Goal: Task Accomplishment & Management: Complete application form

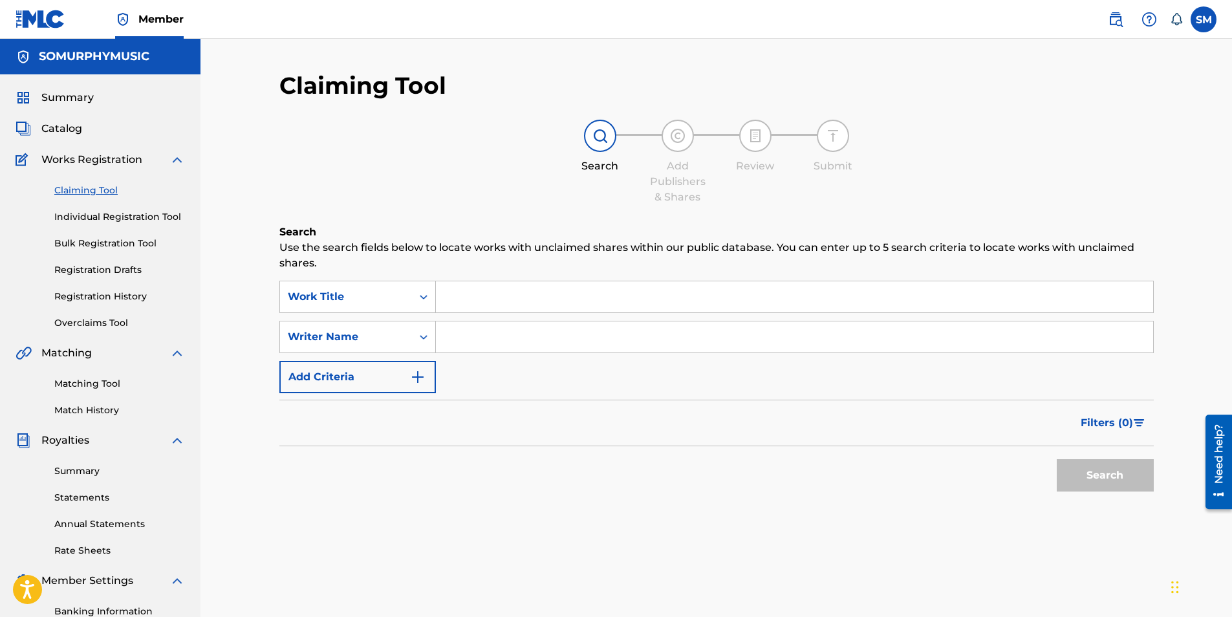
click at [1199, 25] on label at bounding box center [1204, 19] width 26 height 26
click at [1204, 19] on input "SM [PERSON_NAME] [EMAIL_ADDRESS][DOMAIN_NAME] Notification Preferences Profile …" at bounding box center [1204, 19] width 0 height 0
click at [1115, 84] on p "[EMAIL_ADDRESS][DOMAIN_NAME]" at bounding box center [1159, 90] width 98 height 12
click at [1204, 19] on input "SM [PERSON_NAME] [EMAIL_ADDRESS][DOMAIN_NAME] Notification Preferences Profile …" at bounding box center [1204, 19] width 0 height 0
click at [1083, 159] on link "Profile" at bounding box center [1076, 161] width 26 height 12
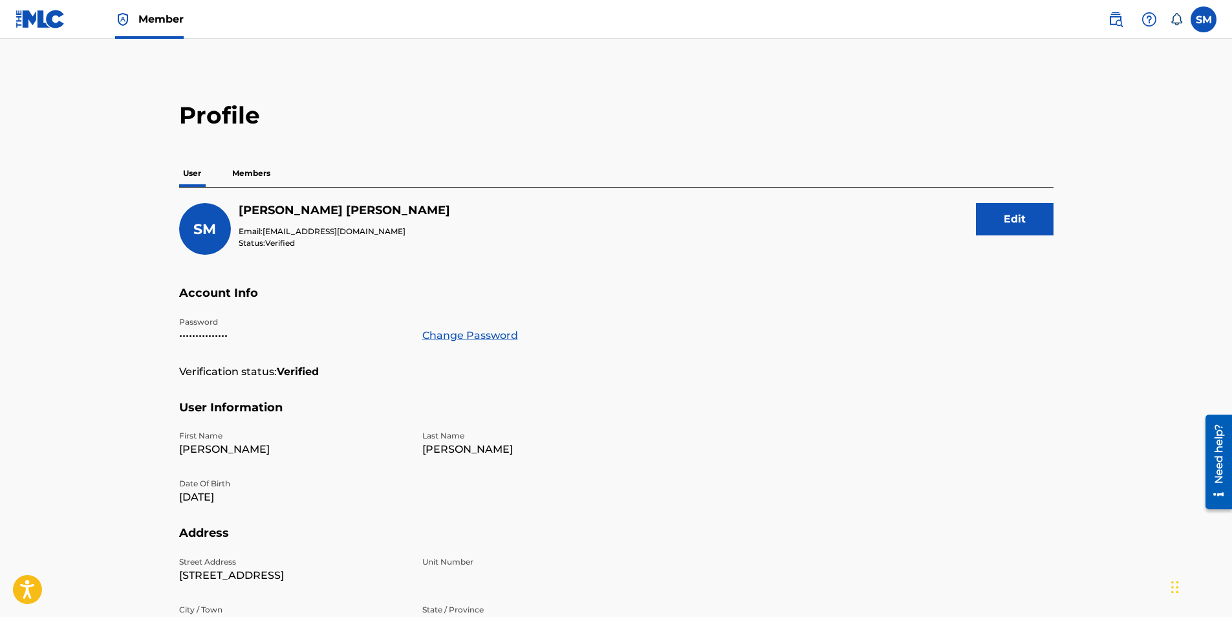
click at [257, 171] on p "Members" at bounding box center [251, 173] width 46 height 27
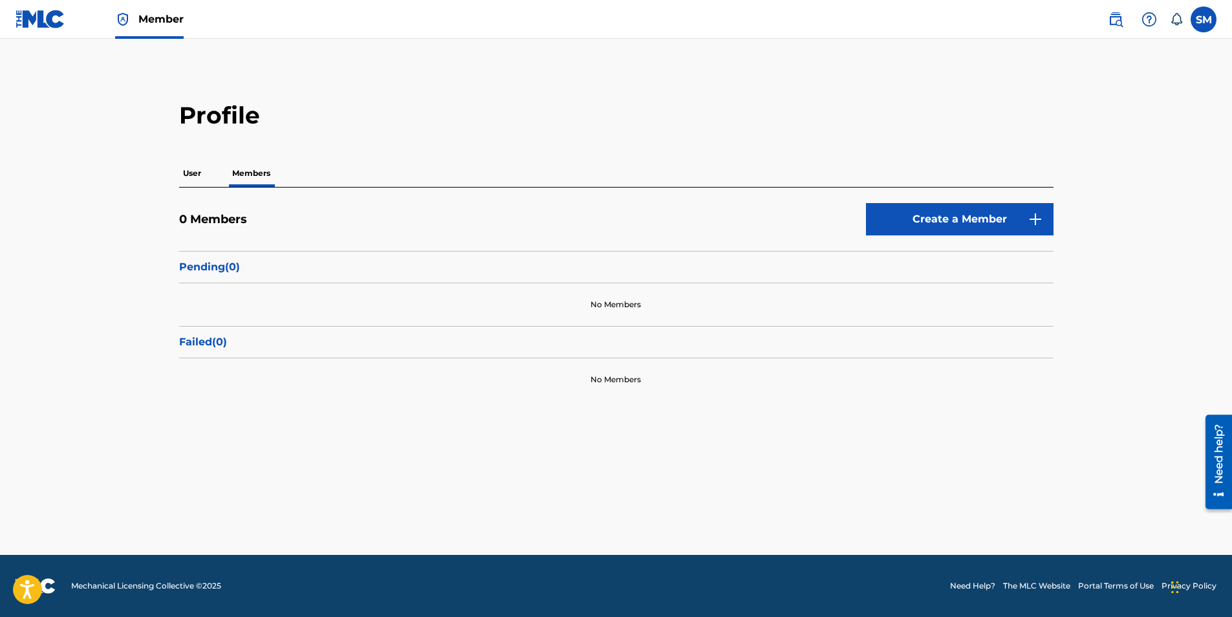
click at [198, 176] on p "User" at bounding box center [192, 173] width 26 height 27
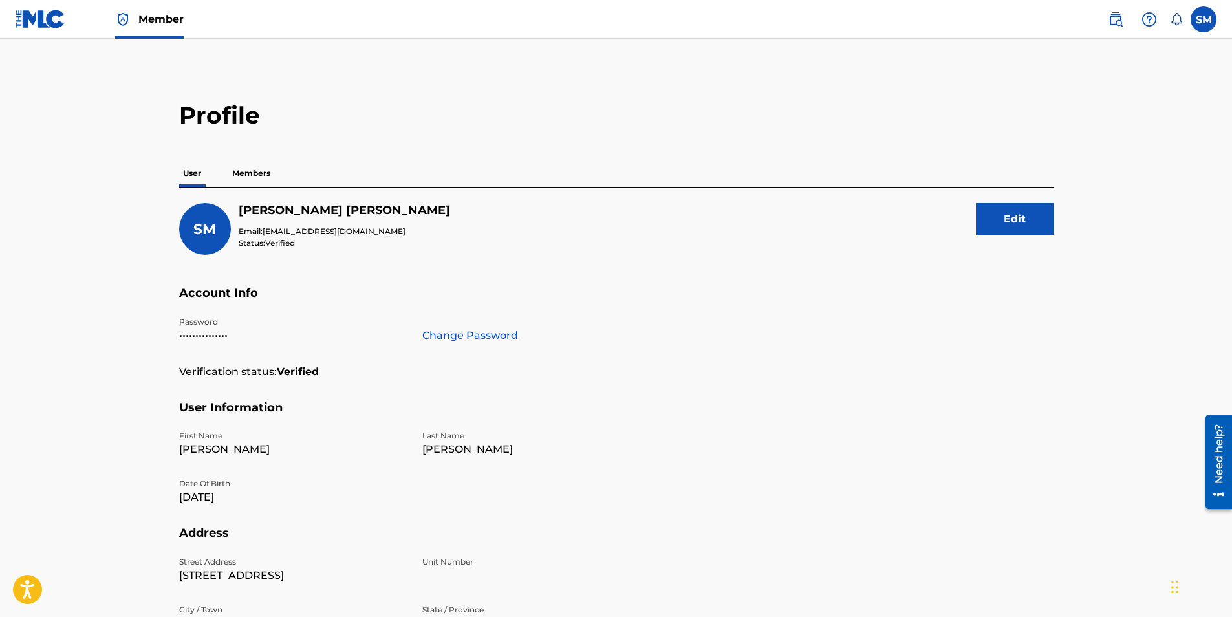
click at [1110, 25] on img at bounding box center [1116, 20] width 16 height 16
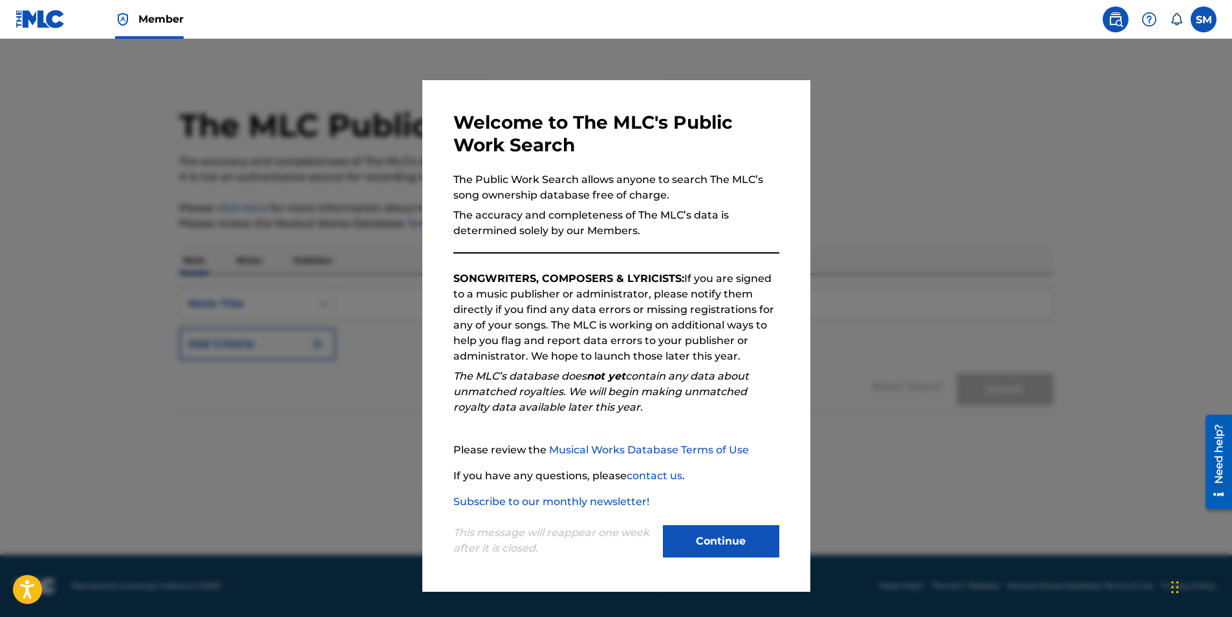
click at [713, 538] on button "Continue" at bounding box center [721, 541] width 116 height 32
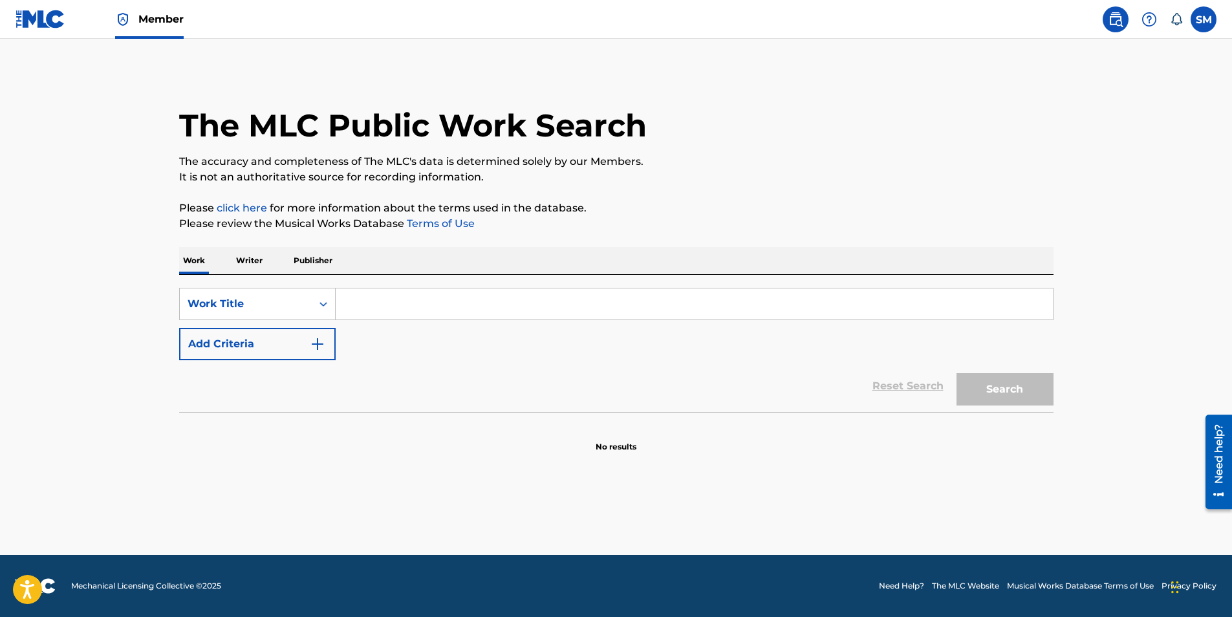
click at [376, 305] on input "Search Form" at bounding box center [694, 303] width 717 height 31
click at [254, 261] on p "Writer" at bounding box center [249, 260] width 34 height 27
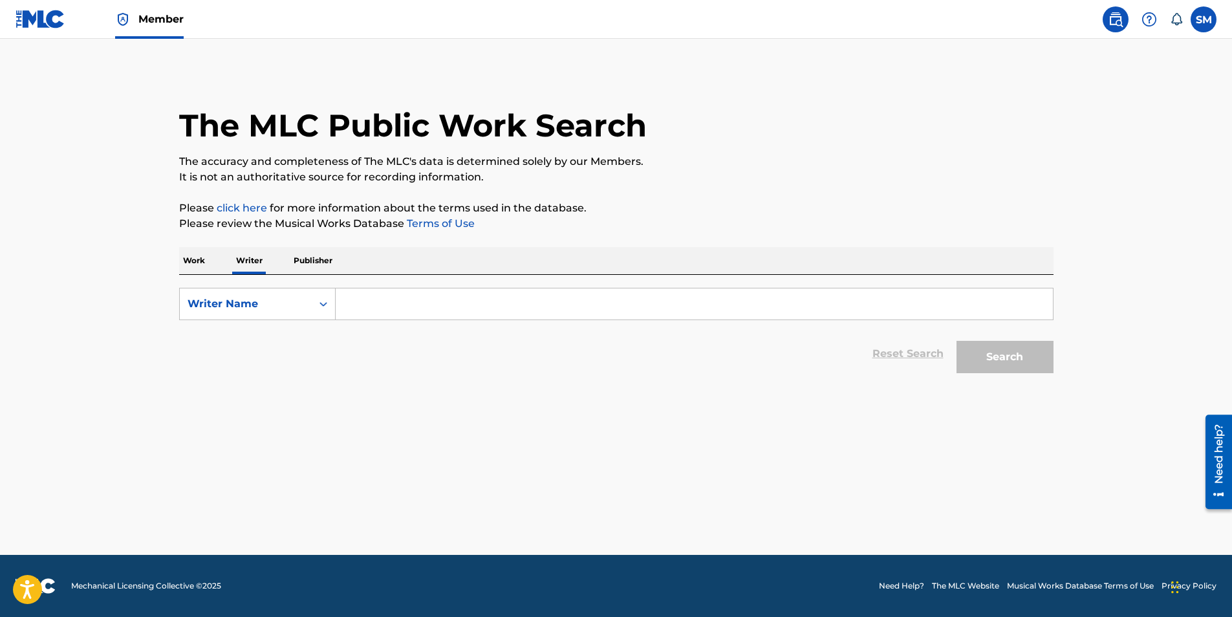
click at [367, 306] on input "Search Form" at bounding box center [694, 303] width 717 height 31
click at [194, 268] on p "Work" at bounding box center [194, 260] width 30 height 27
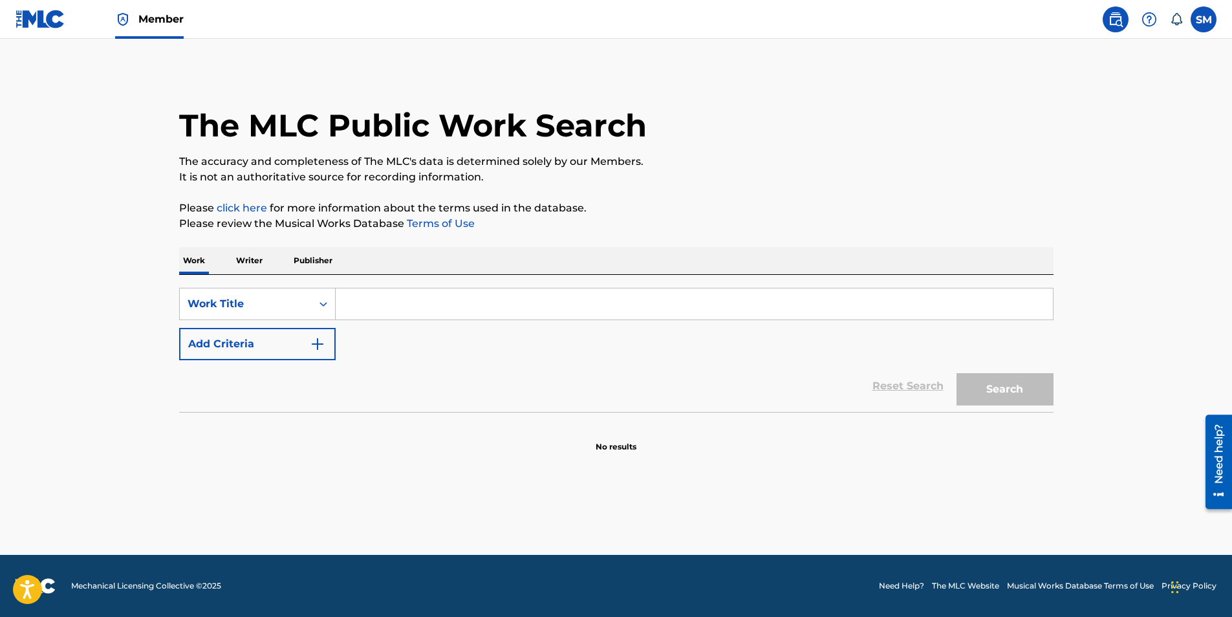
click at [367, 302] on input "Search Form" at bounding box center [694, 303] width 717 height 31
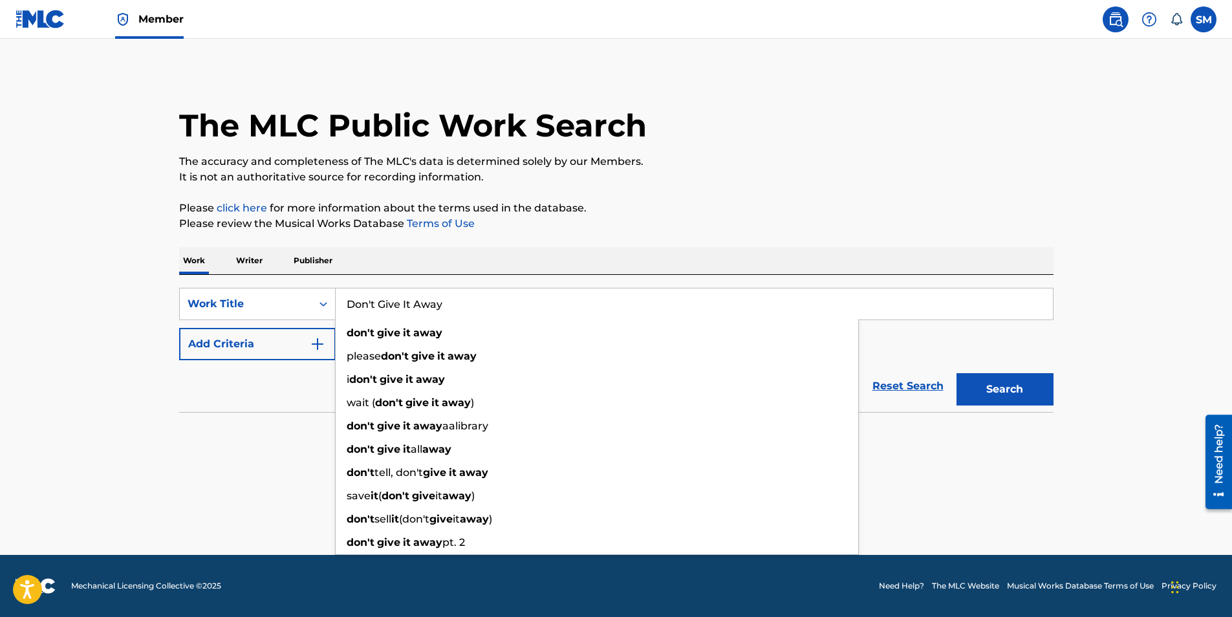
click at [956, 373] on button "Search" at bounding box center [1004, 389] width 97 height 32
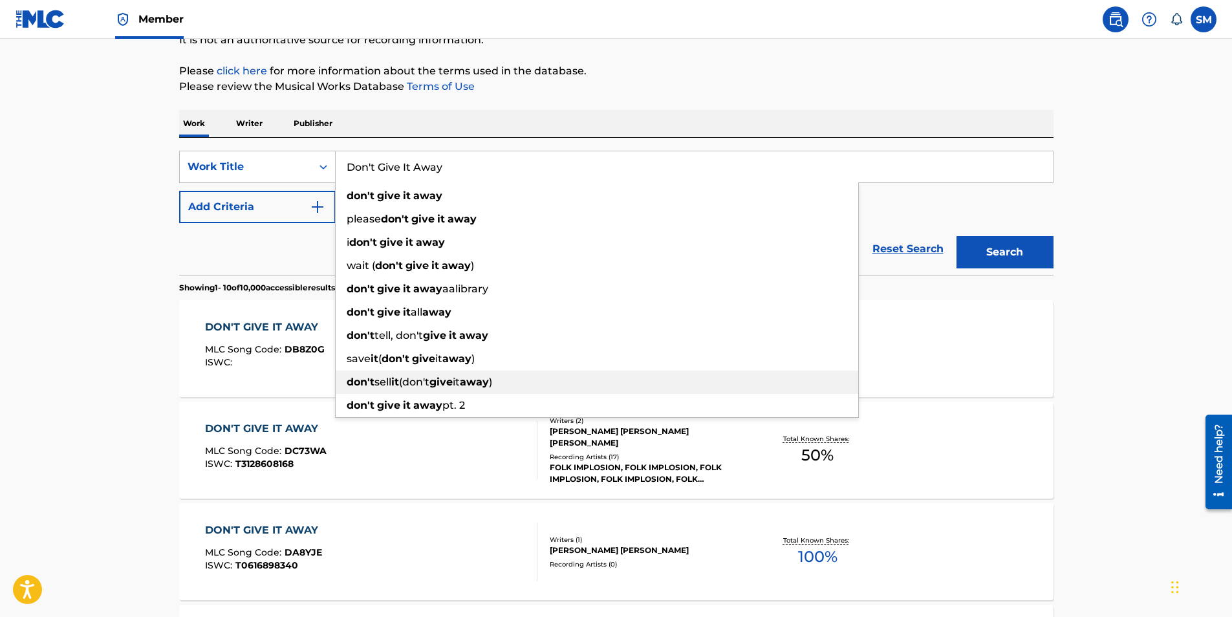
scroll to position [125, 0]
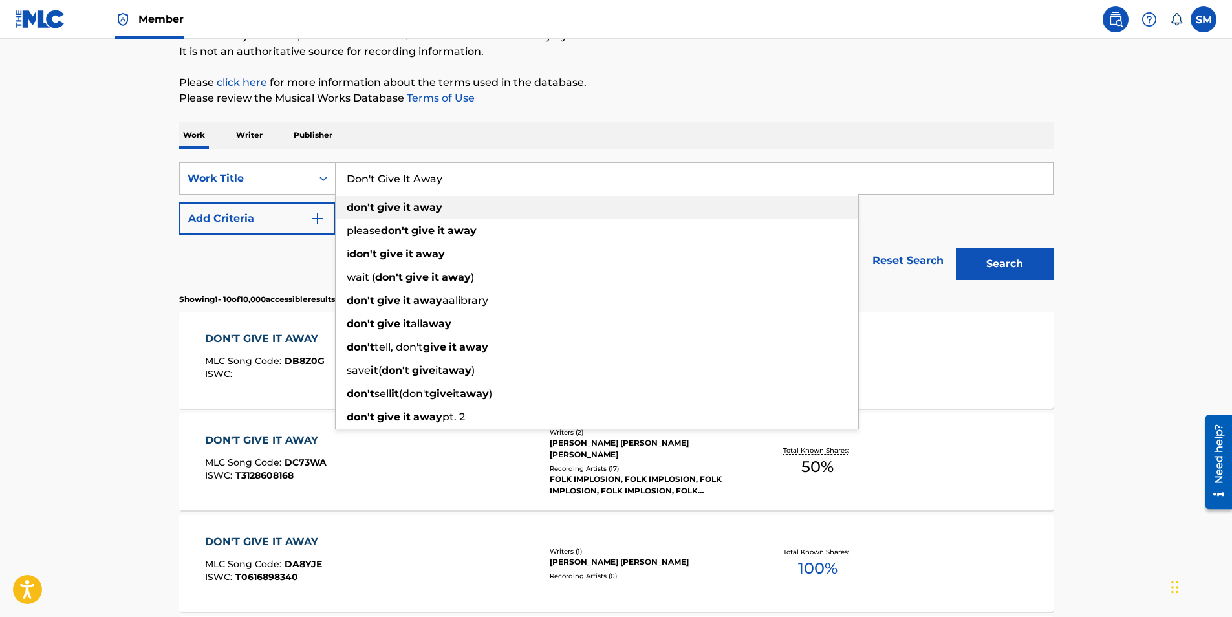
click at [433, 207] on strong "away" at bounding box center [427, 207] width 29 height 12
type input "don't give it away"
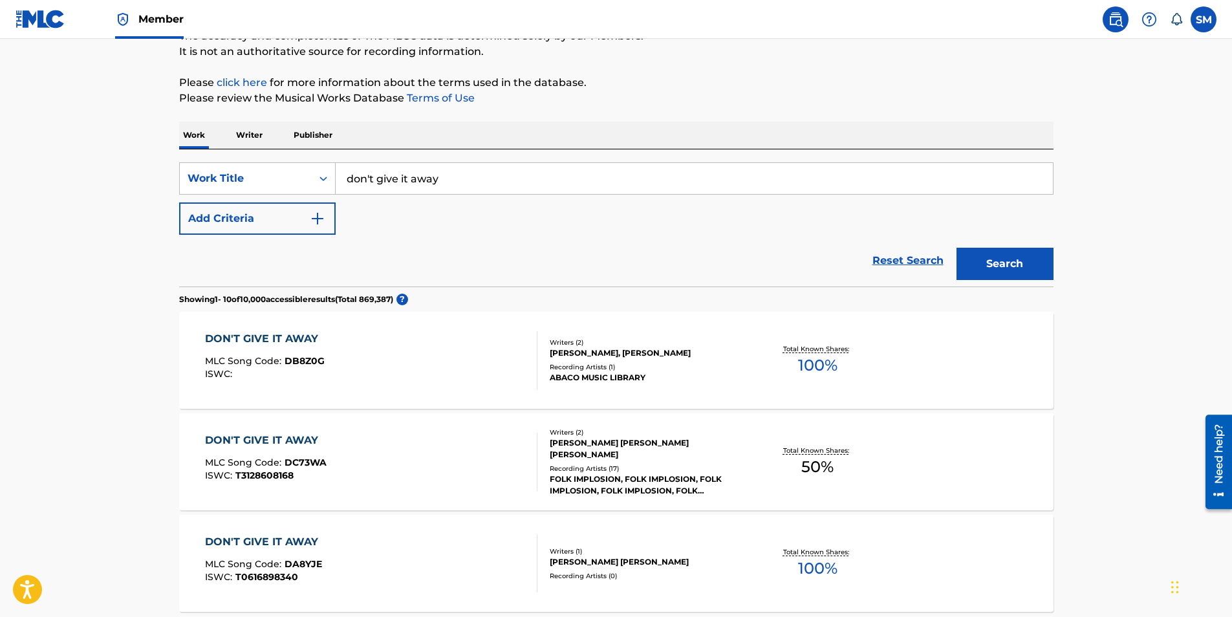
click at [325, 219] on button "Add Criteria" at bounding box center [257, 218] width 157 height 32
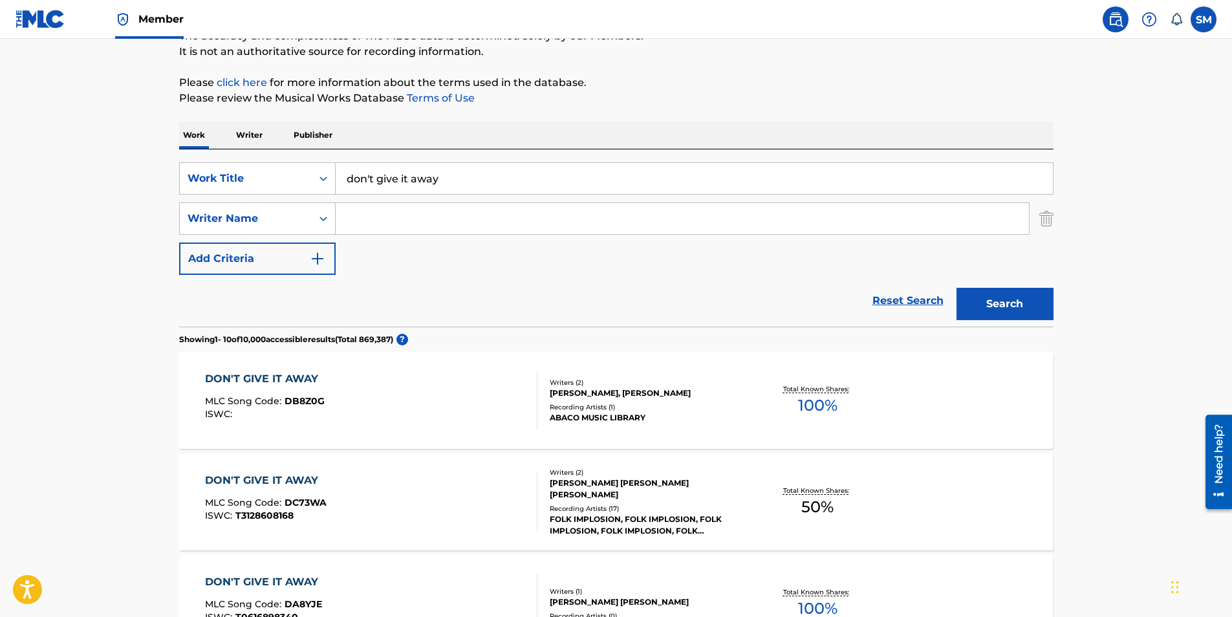
click at [360, 221] on input "Search Form" at bounding box center [682, 218] width 693 height 31
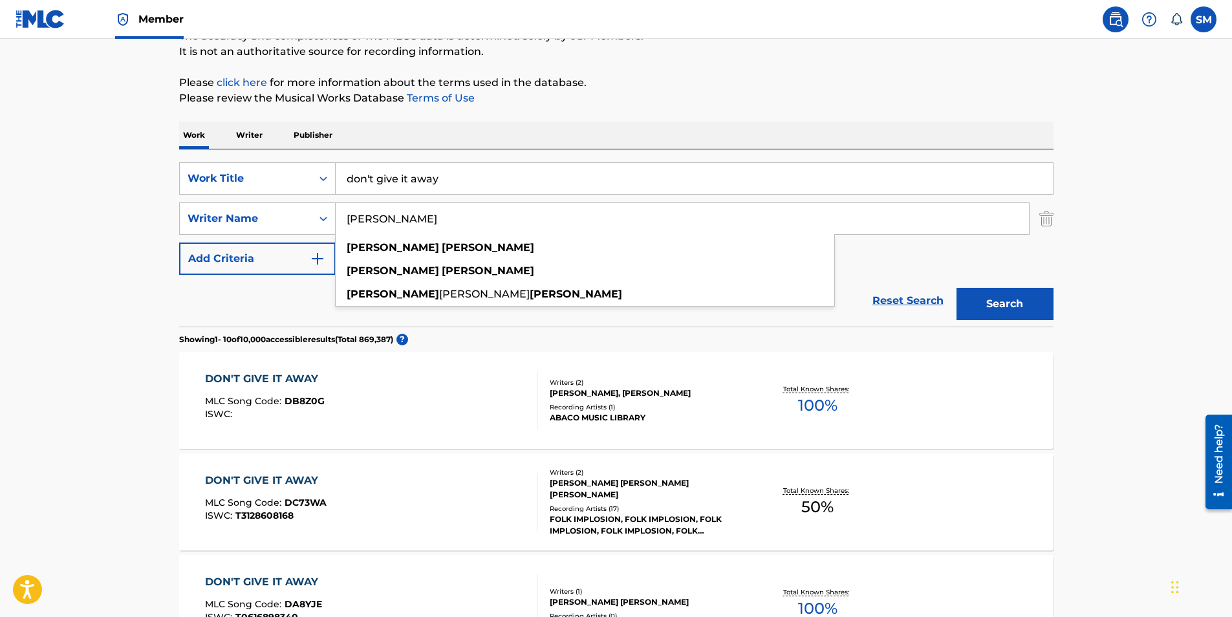
type input "[PERSON_NAME]"
click at [996, 308] on button "Search" at bounding box center [1004, 304] width 97 height 32
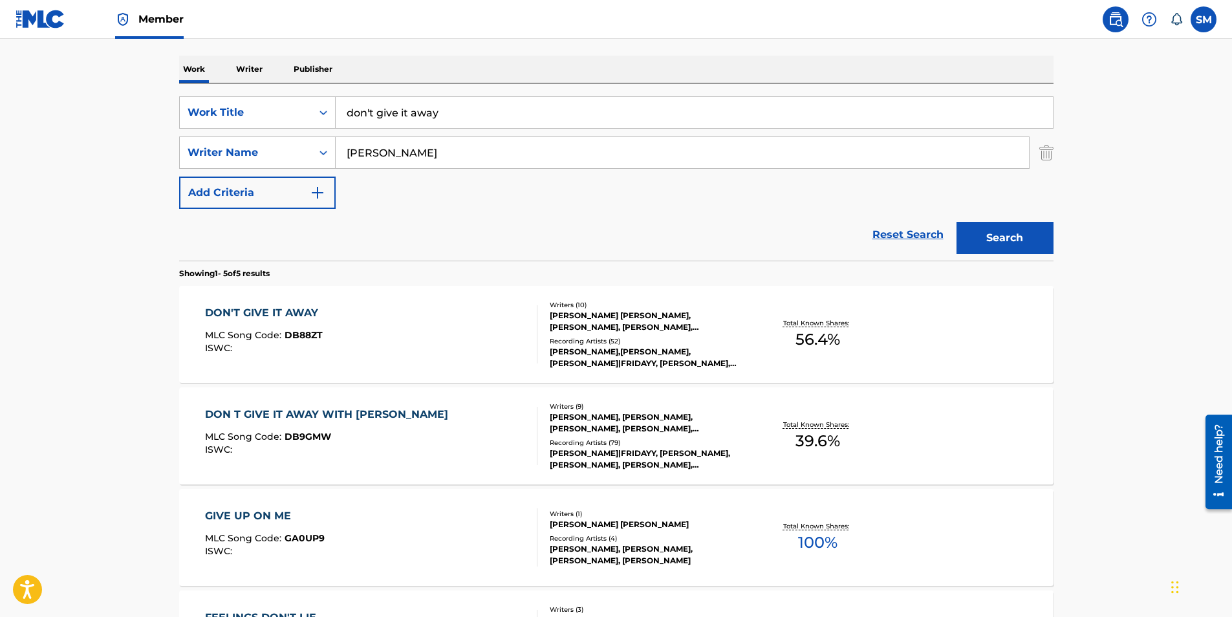
scroll to position [194, 0]
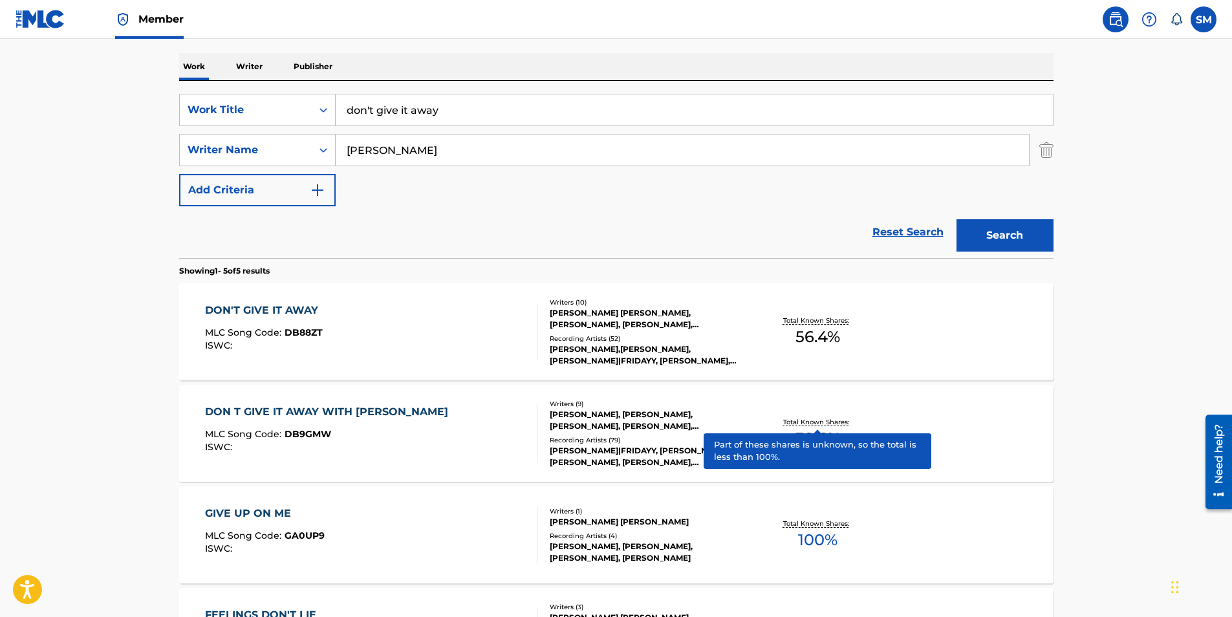
click at [796, 422] on p "Total Known Shares:" at bounding box center [817, 422] width 69 height 10
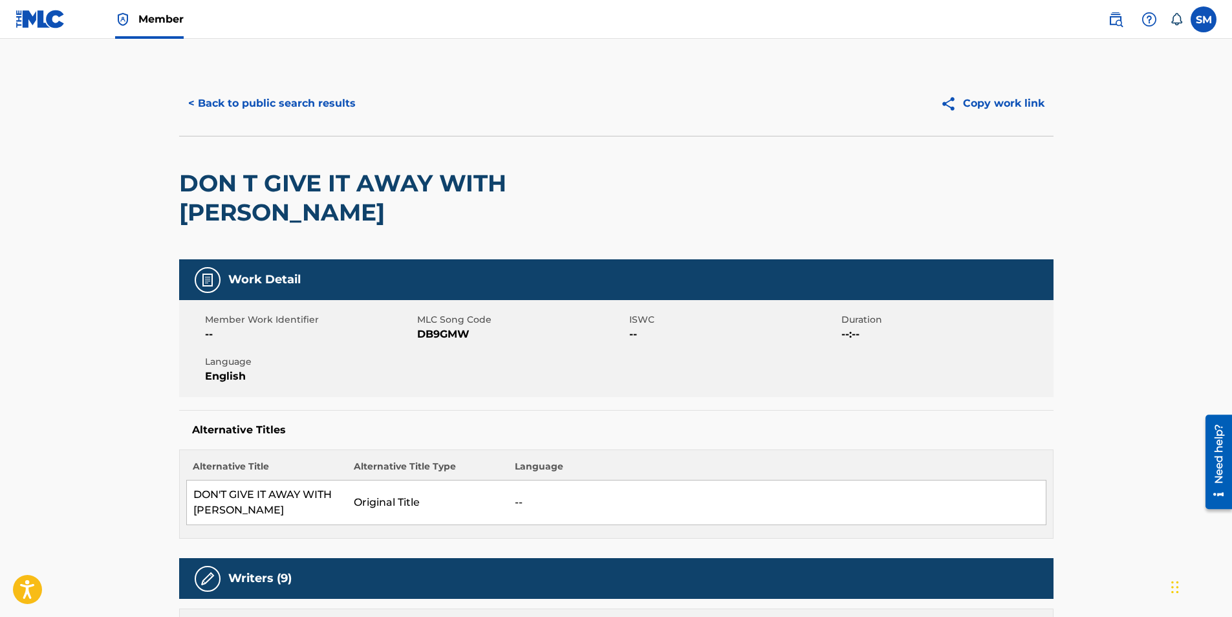
click at [275, 104] on button "< Back to public search results" at bounding box center [272, 103] width 186 height 32
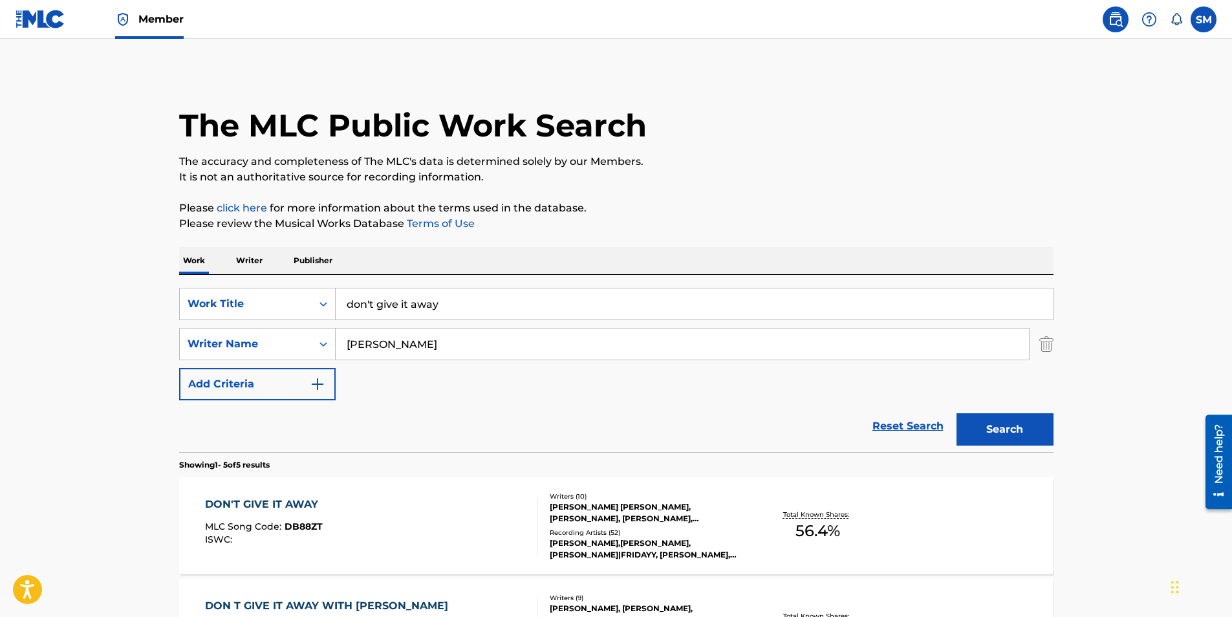
click at [1202, 17] on label at bounding box center [1204, 19] width 26 height 26
click at [1204, 19] on input "SM [PERSON_NAME] [EMAIL_ADDRESS][DOMAIN_NAME] Notification Preferences Profile …" at bounding box center [1204, 19] width 0 height 0
click at [1084, 165] on link "Profile" at bounding box center [1076, 161] width 26 height 12
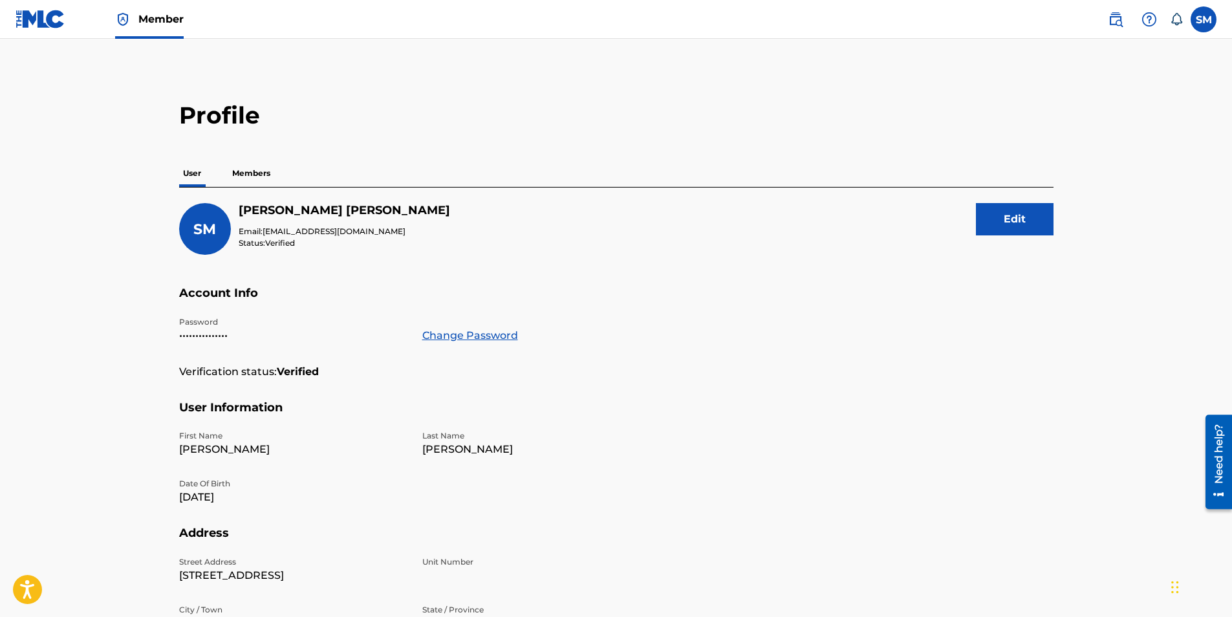
click at [268, 178] on p "Members" at bounding box center [251, 173] width 46 height 27
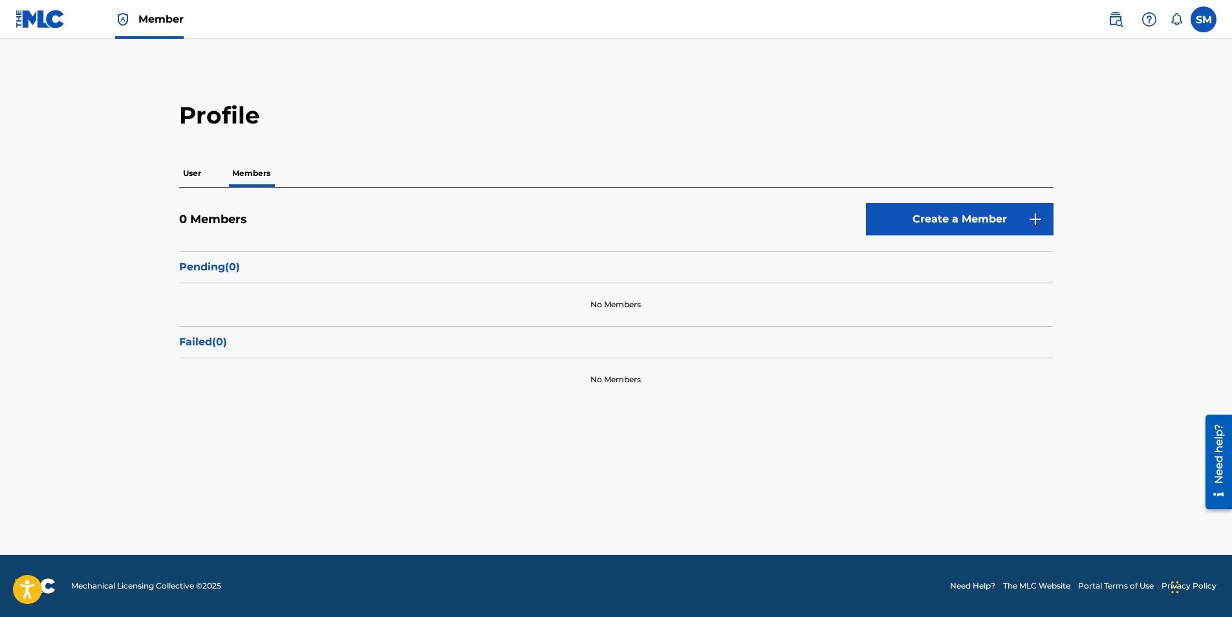
click at [200, 174] on p "User" at bounding box center [192, 173] width 26 height 27
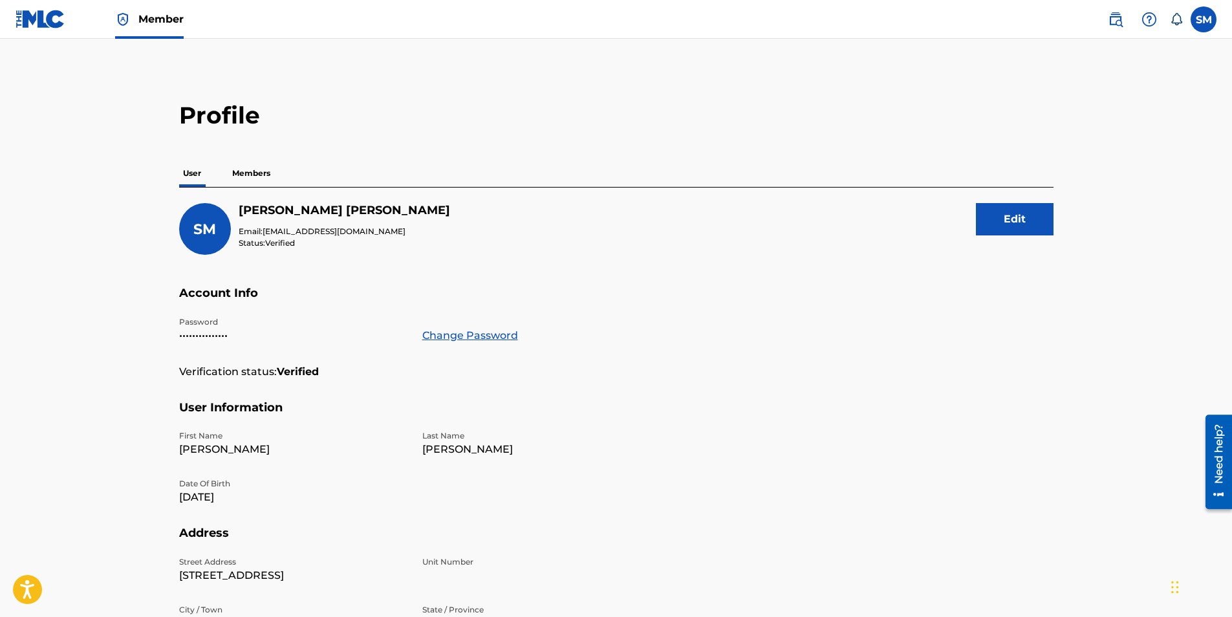
click at [47, 19] on img at bounding box center [41, 19] width 50 height 19
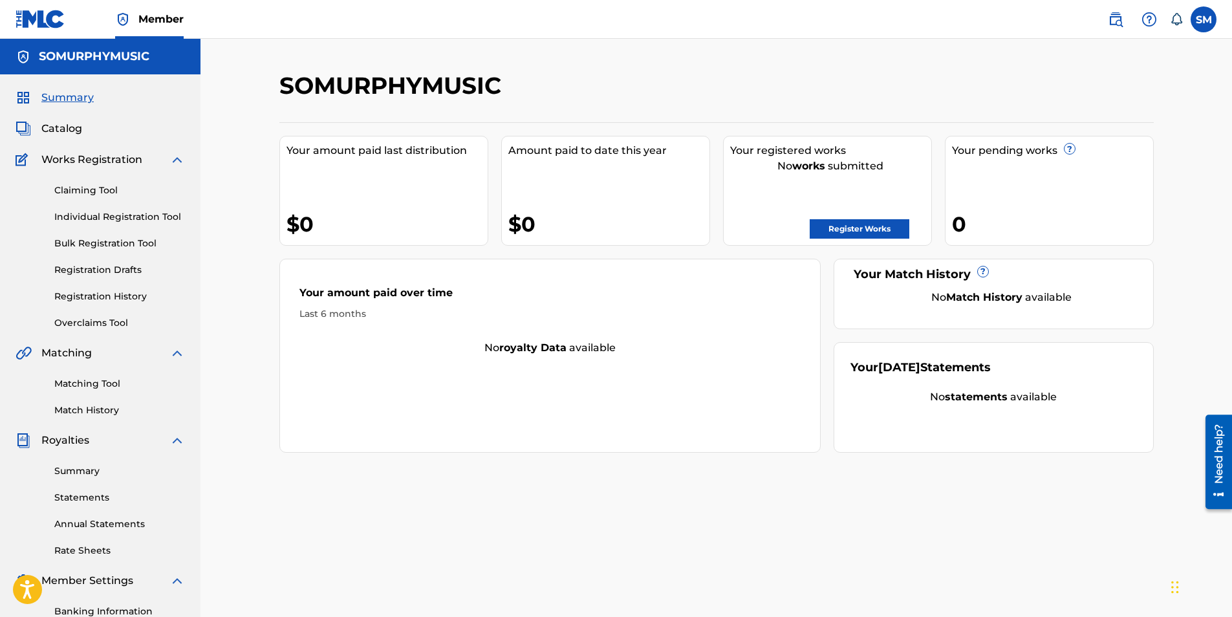
click at [50, 129] on span "Catalog" at bounding box center [61, 129] width 41 height 16
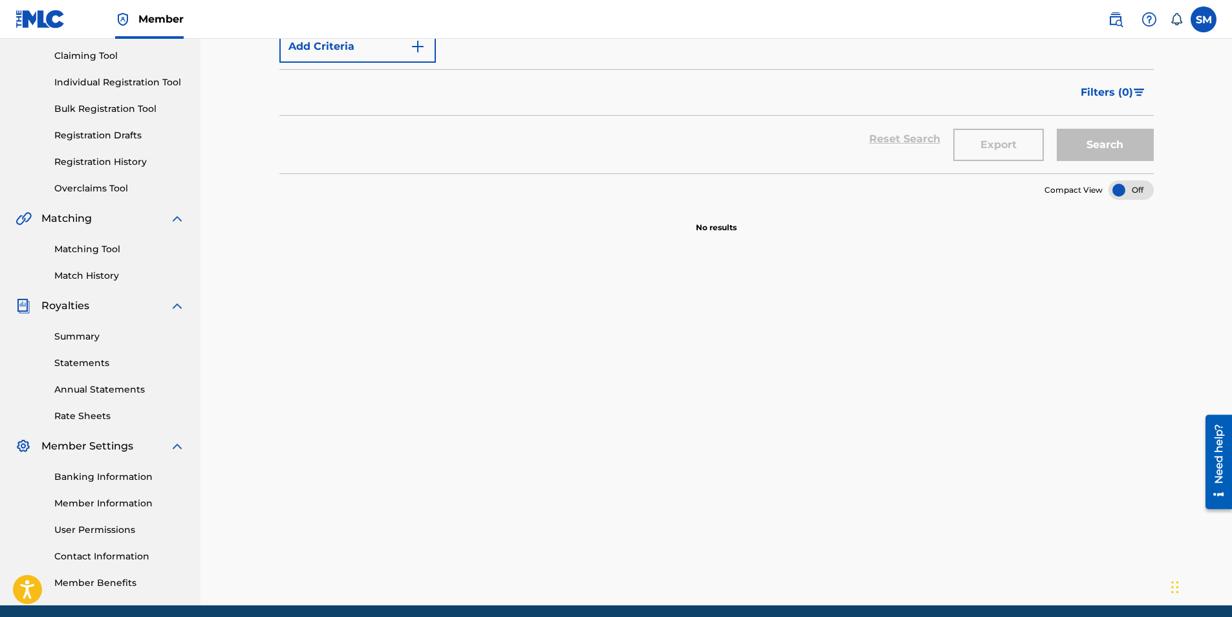
scroll to position [120, 0]
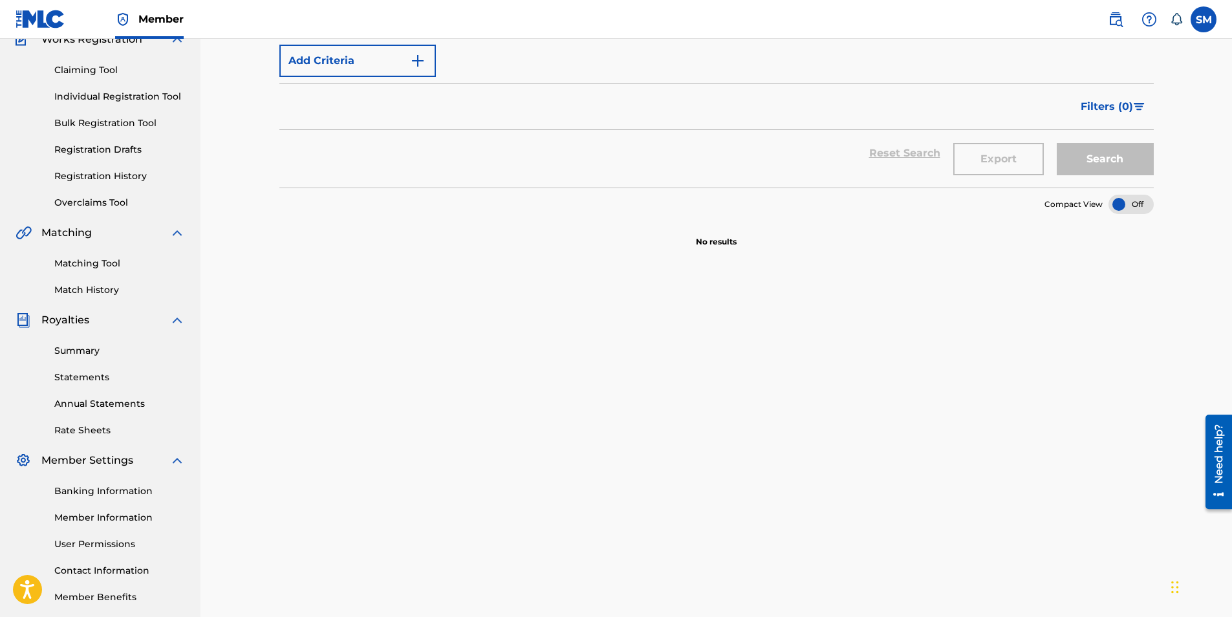
click at [82, 357] on link "Summary" at bounding box center [119, 351] width 131 height 14
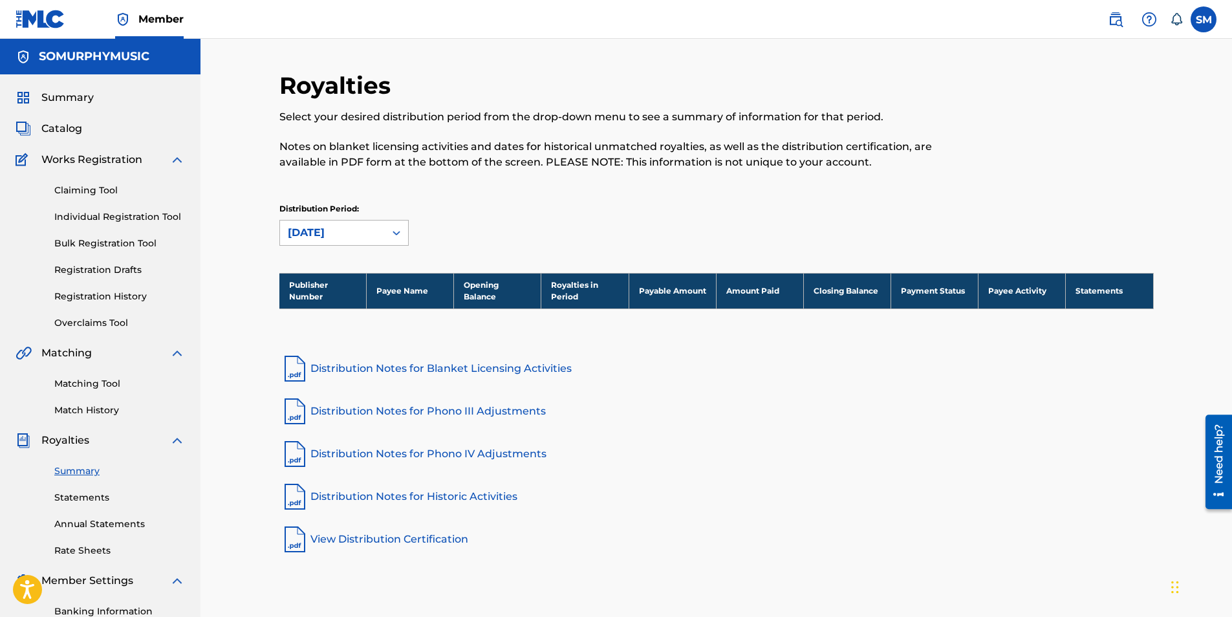
click at [404, 230] on div at bounding box center [396, 232] width 23 height 23
click at [442, 177] on div "Royalties Select your desired distribution period from the drop-down menu to se…" at bounding box center [615, 128] width 673 height 114
click at [38, 127] on link "Catalog" at bounding box center [49, 129] width 67 height 16
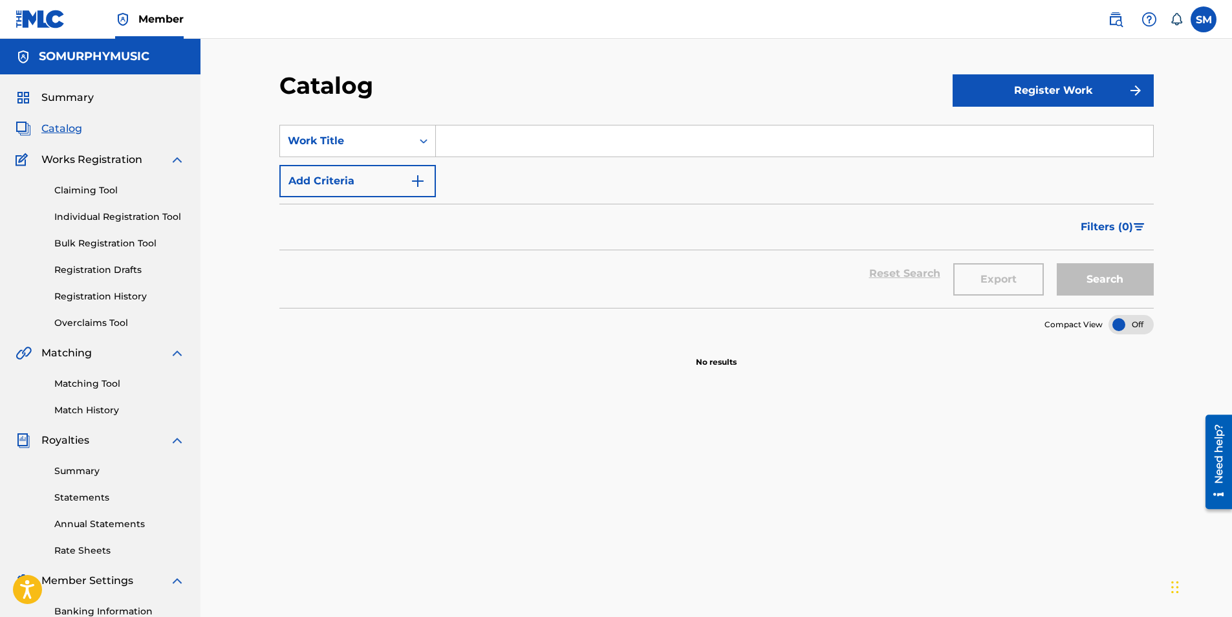
click at [64, 96] on span "Summary" at bounding box center [67, 98] width 52 height 16
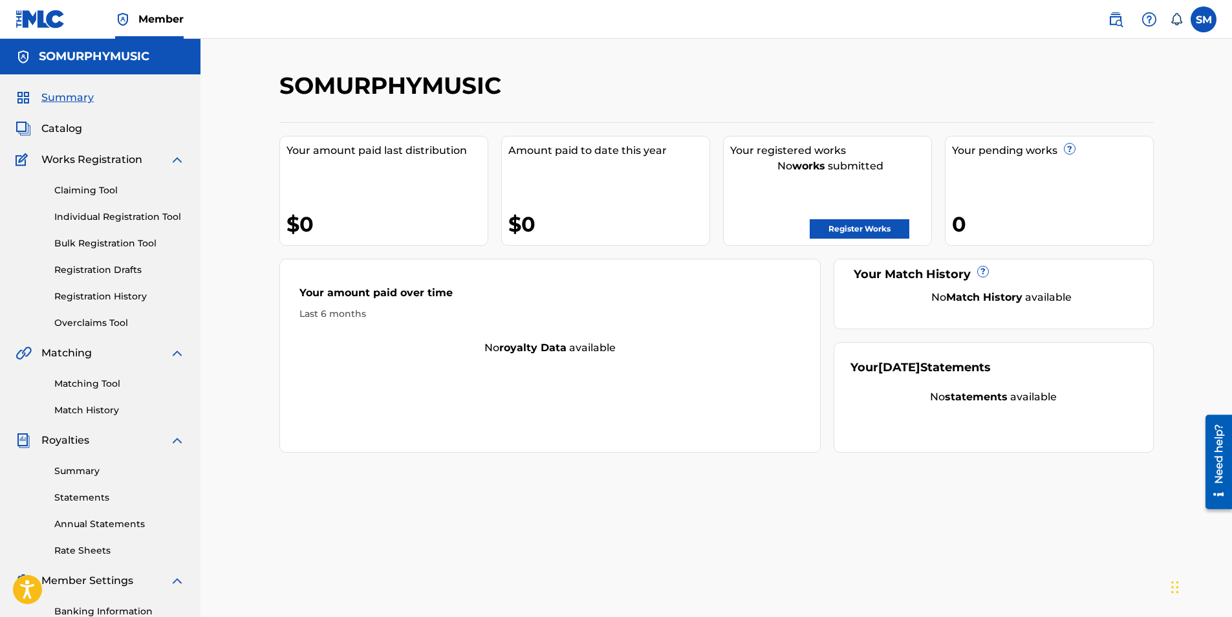
click at [846, 226] on link "Register Works" at bounding box center [860, 228] width 100 height 19
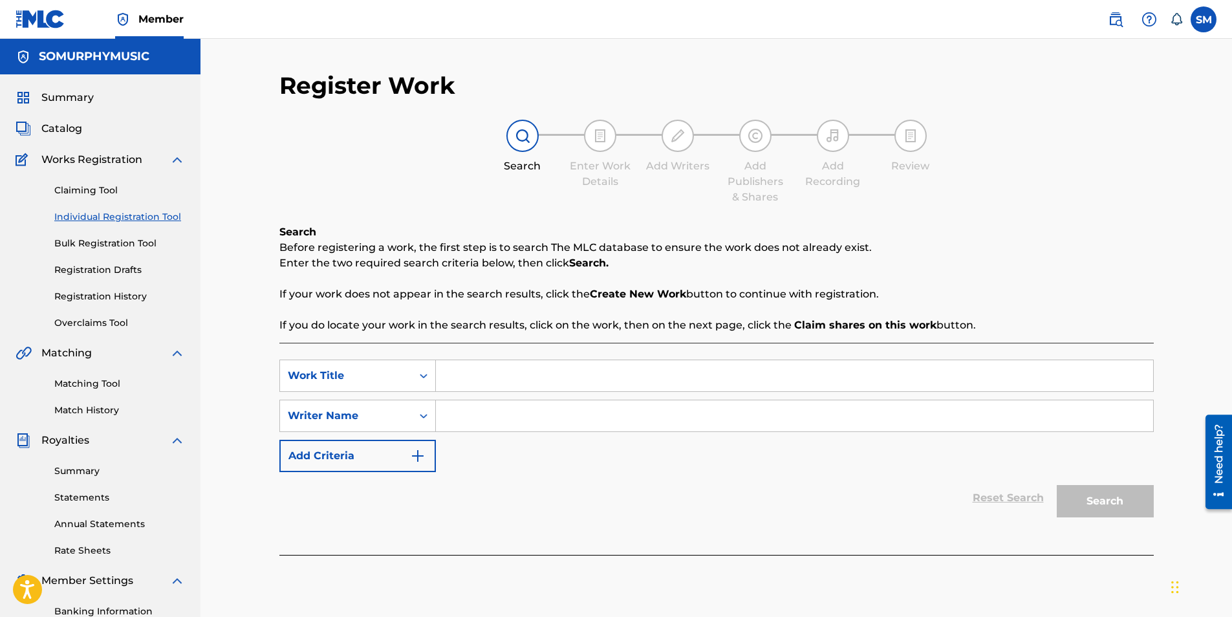
click at [491, 377] on input "Search Form" at bounding box center [794, 375] width 717 height 31
type input "Dont Give it away"
click at [506, 424] on input "Search Form" at bounding box center [794, 415] width 717 height 31
type input "[PERSON_NAME]"
click at [1057, 485] on button "Search" at bounding box center [1105, 501] width 97 height 32
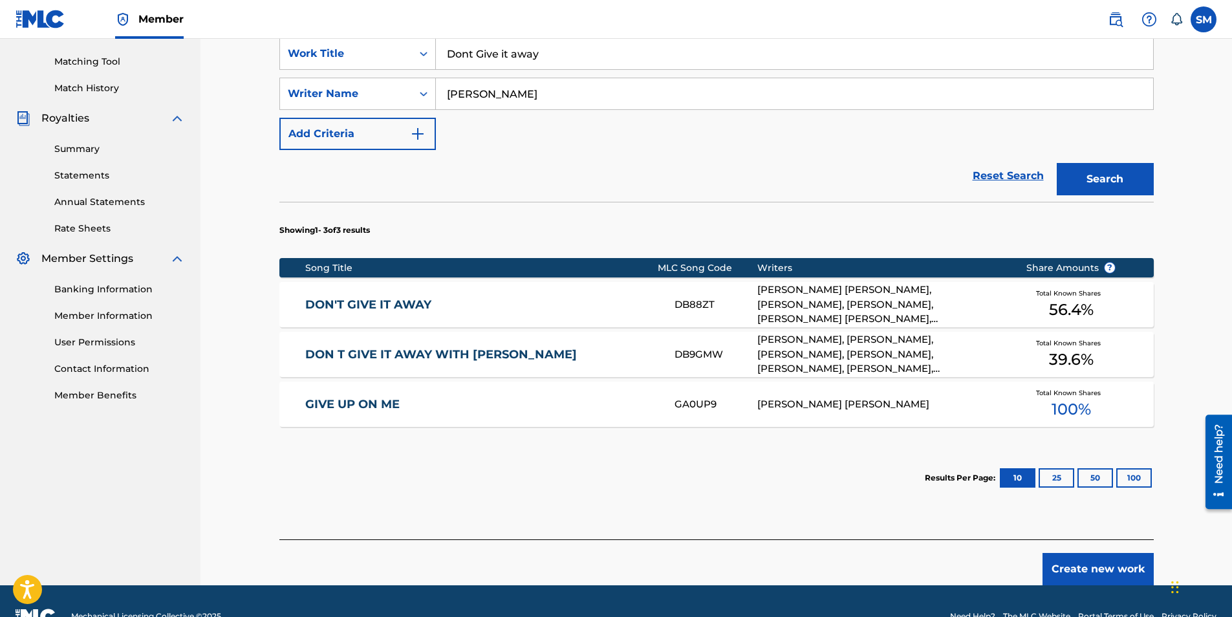
scroll to position [323, 0]
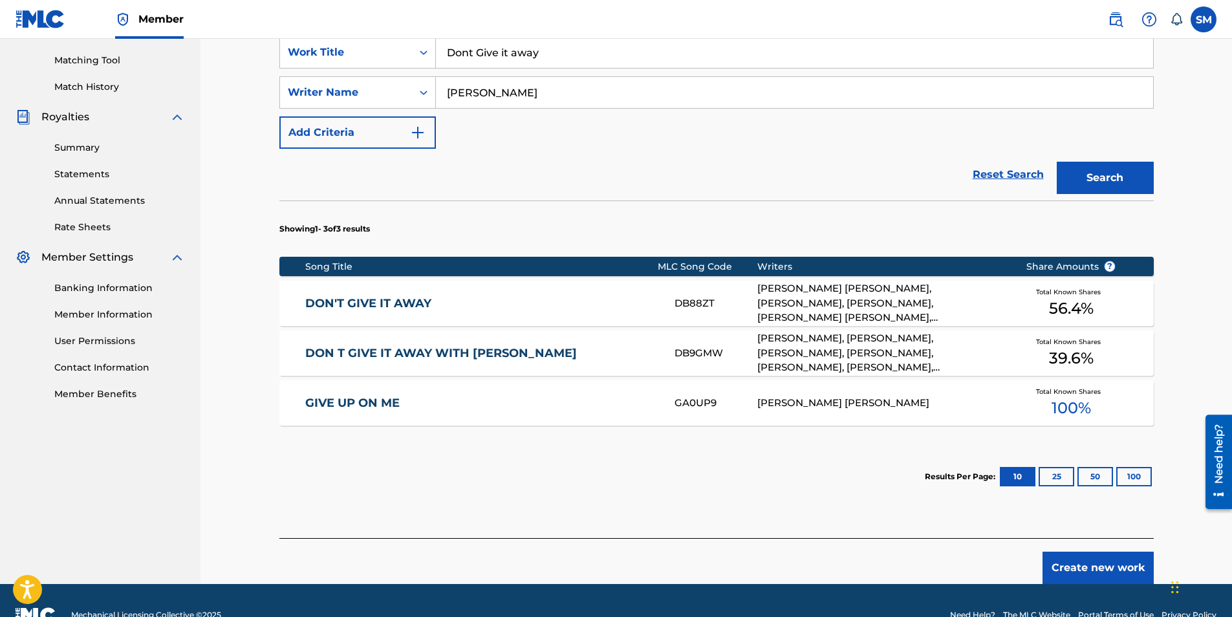
click at [1026, 351] on div "Total Known Shares 39.6 %" at bounding box center [1070, 353] width 129 height 39
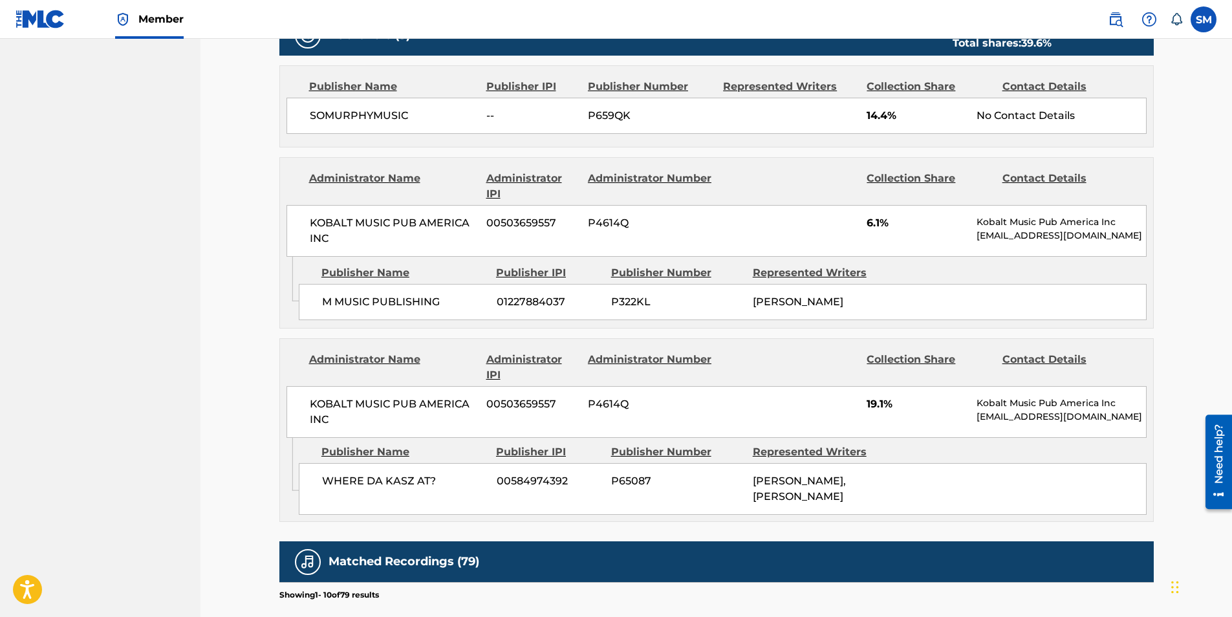
scroll to position [841, 0]
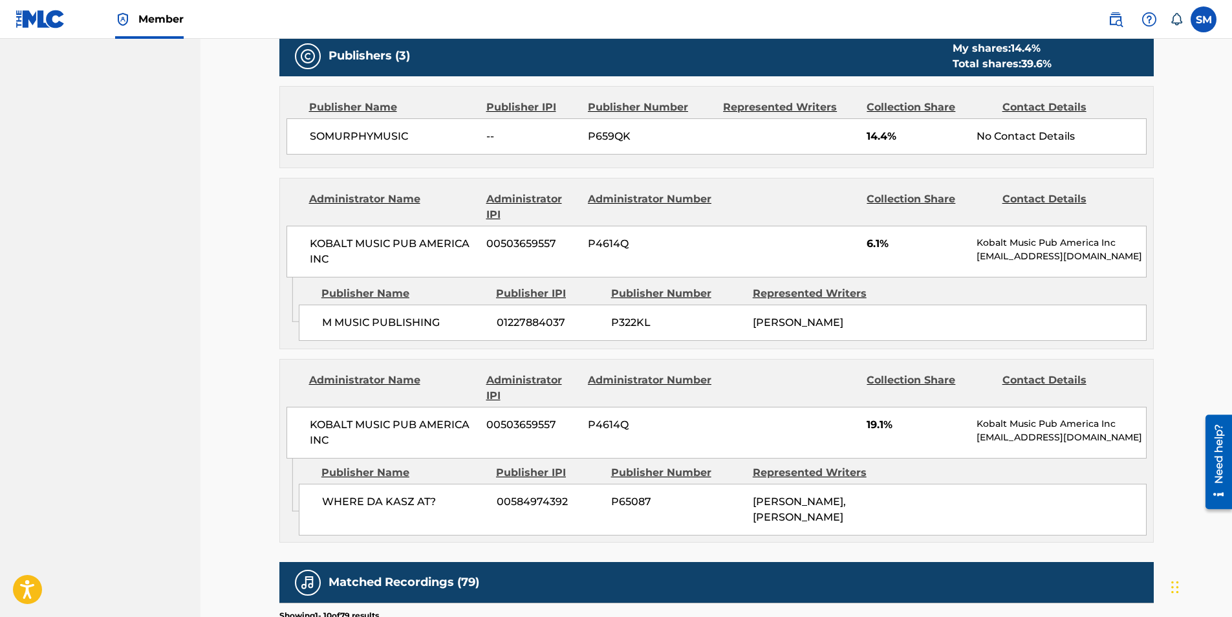
click at [393, 129] on span "SOMURPHYMUSIC" at bounding box center [393, 137] width 167 height 16
click at [383, 100] on div "Publisher Name" at bounding box center [392, 108] width 167 height 16
click at [761, 100] on div "Represented Writers" at bounding box center [790, 108] width 134 height 16
drag, startPoint x: 994, startPoint y: 76, endPoint x: 1037, endPoint y: 86, distance: 43.9
click at [1024, 100] on div "Publisher Name Publisher IPI Publisher Number Represented Writers Collection Sh…" at bounding box center [716, 108] width 860 height 16
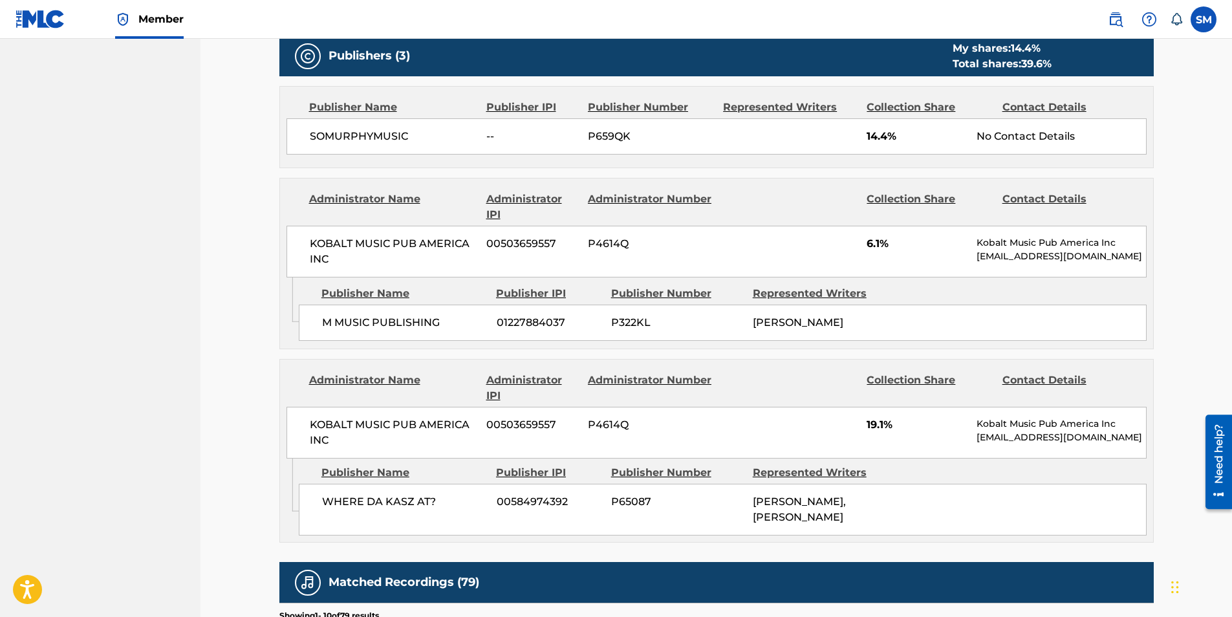
drag, startPoint x: 1037, startPoint y: 86, endPoint x: 1092, endPoint y: 89, distance: 55.0
click at [1092, 89] on div "Publisher Name Publisher IPI Publisher Number Represented Writers Collection Sh…" at bounding box center [716, 127] width 873 height 81
click at [1062, 100] on div "Contact Details" at bounding box center [1064, 108] width 125 height 16
click at [1224, 27] on nav "Member SM SM [PERSON_NAME] [EMAIL_ADDRESS][DOMAIN_NAME] Notification Preference…" at bounding box center [616, 19] width 1232 height 39
click at [1202, 21] on label at bounding box center [1204, 19] width 26 height 26
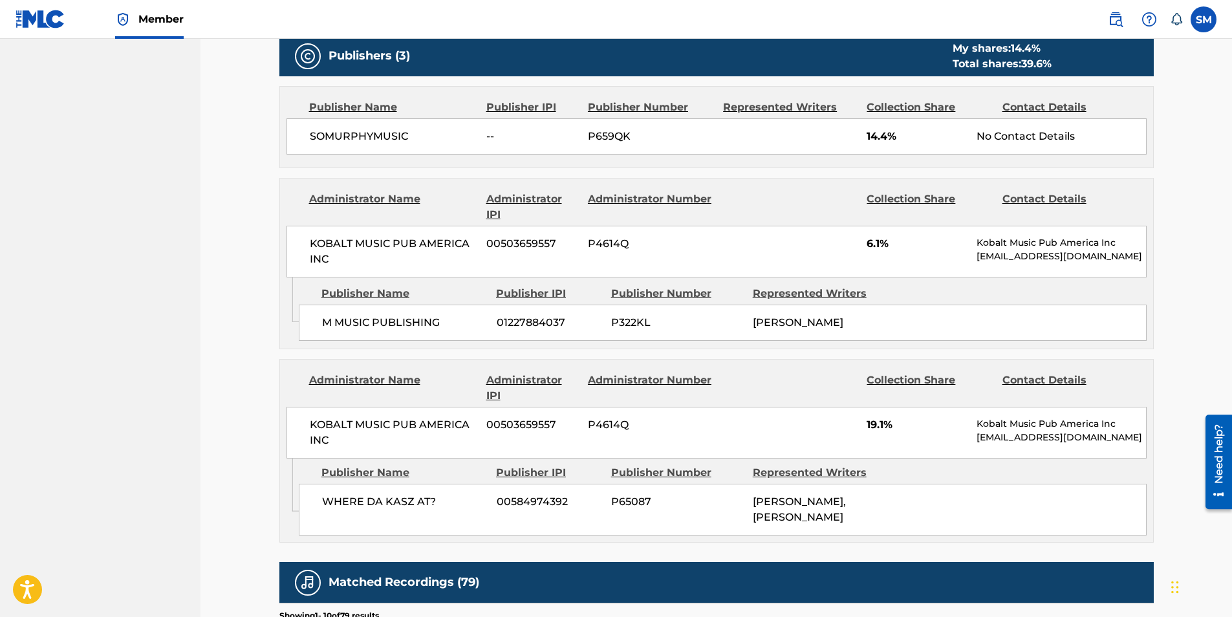
click at [1204, 19] on input "SM [PERSON_NAME] [EMAIL_ADDRESS][DOMAIN_NAME] Notification Preferences Profile …" at bounding box center [1204, 19] width 0 height 0
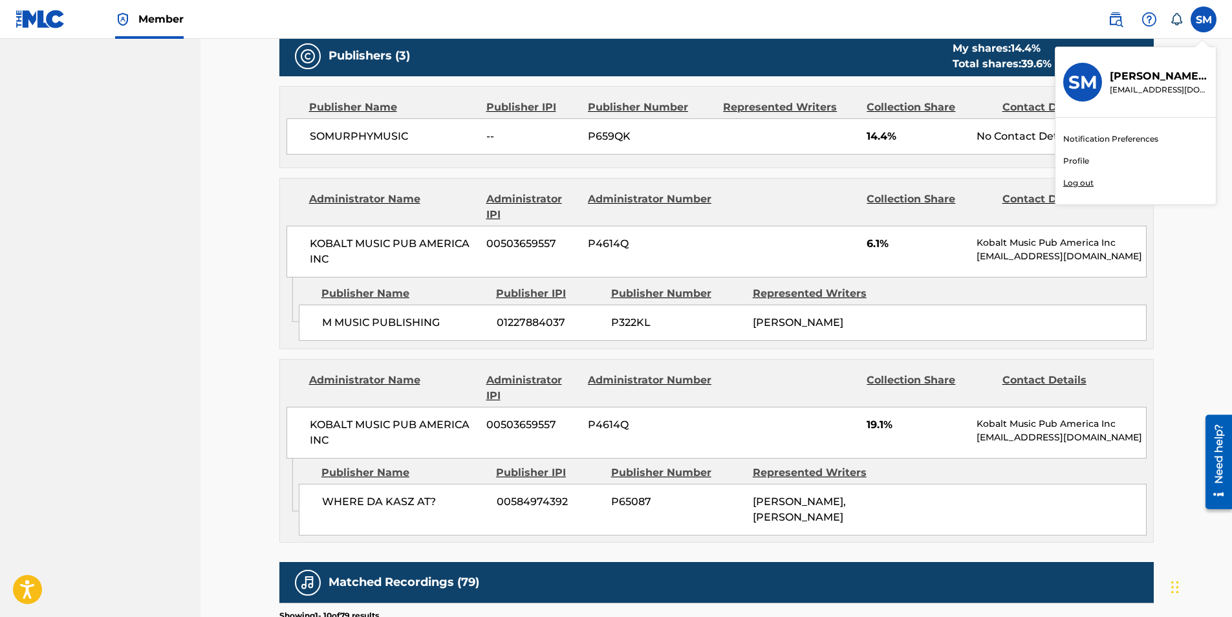
click at [740, 135] on div "Publisher Name Publisher IPI Publisher Number Represented Writers Collection Sh…" at bounding box center [716, 127] width 873 height 81
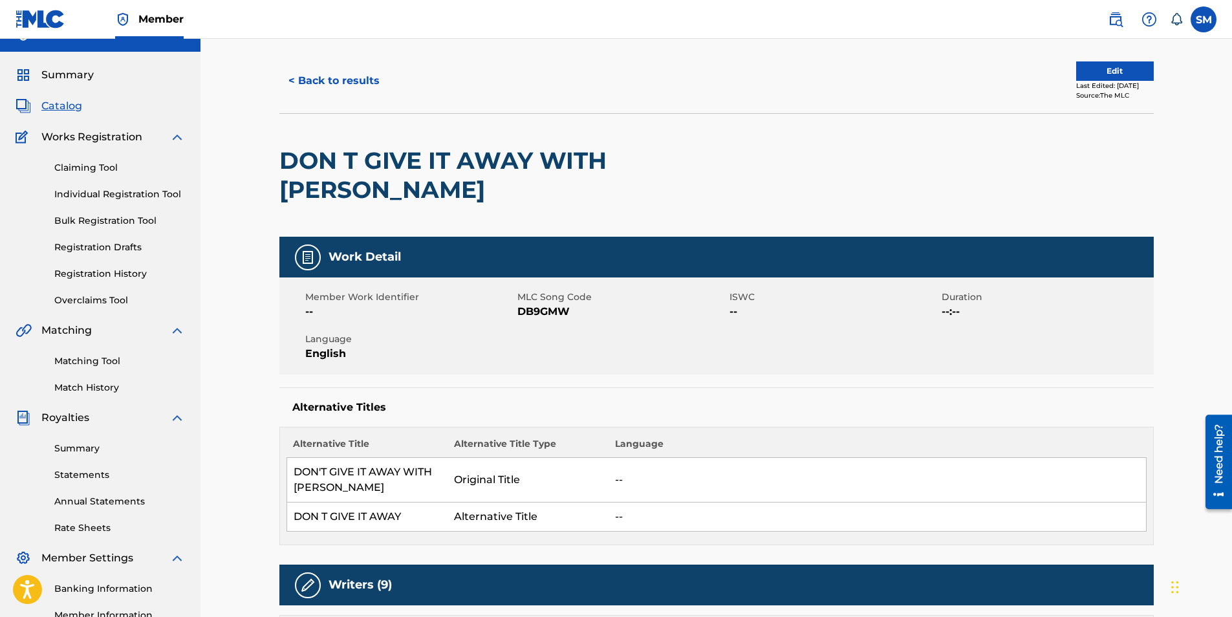
scroll to position [0, 0]
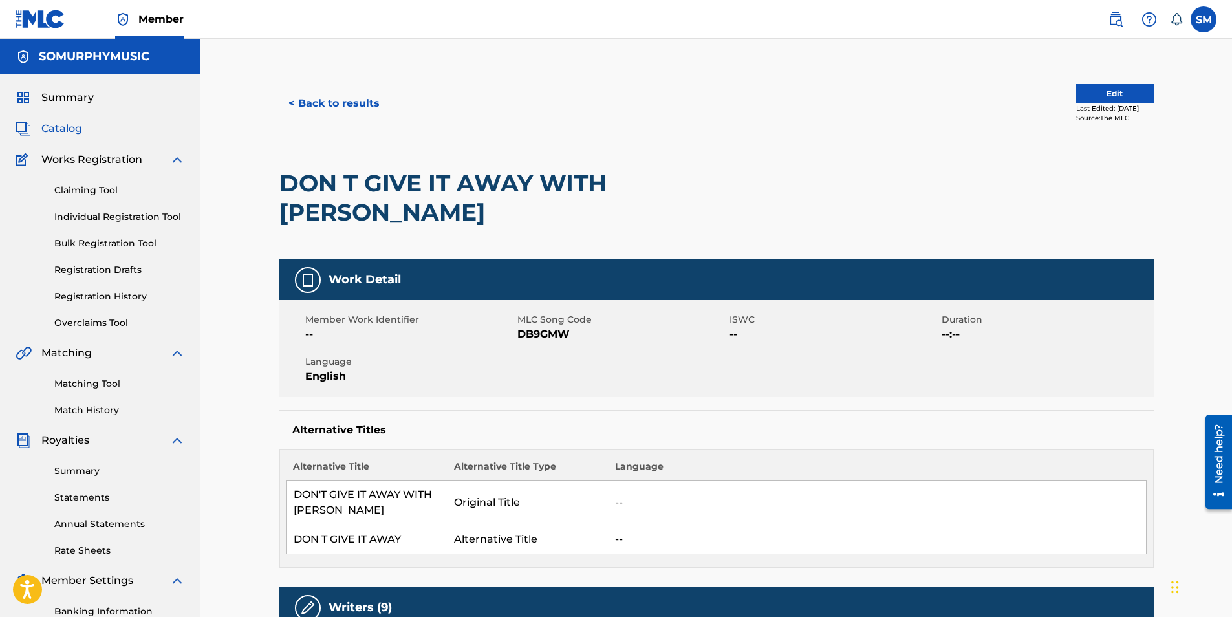
click at [1209, 19] on label at bounding box center [1204, 19] width 26 height 26
click at [1204, 19] on input "SM [PERSON_NAME] [EMAIL_ADDRESS][DOMAIN_NAME] Notification Preferences Profile …" at bounding box center [1204, 19] width 0 height 0
click at [1086, 161] on link "Profile" at bounding box center [1076, 161] width 26 height 12
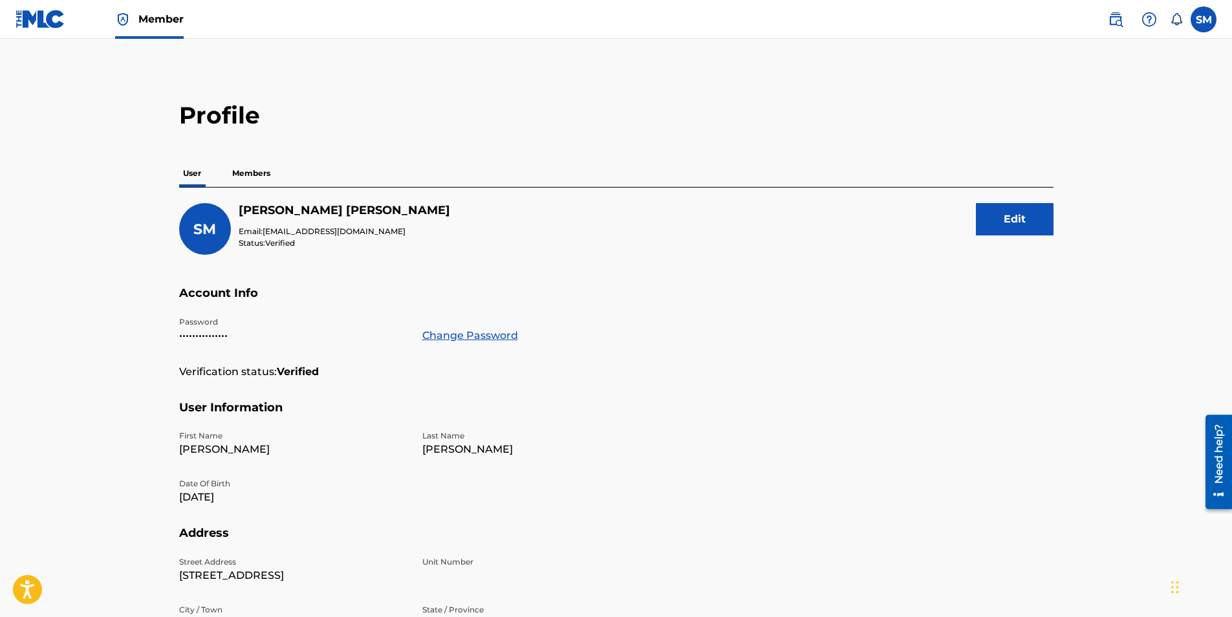
click at [246, 171] on p "Members" at bounding box center [251, 173] width 46 height 27
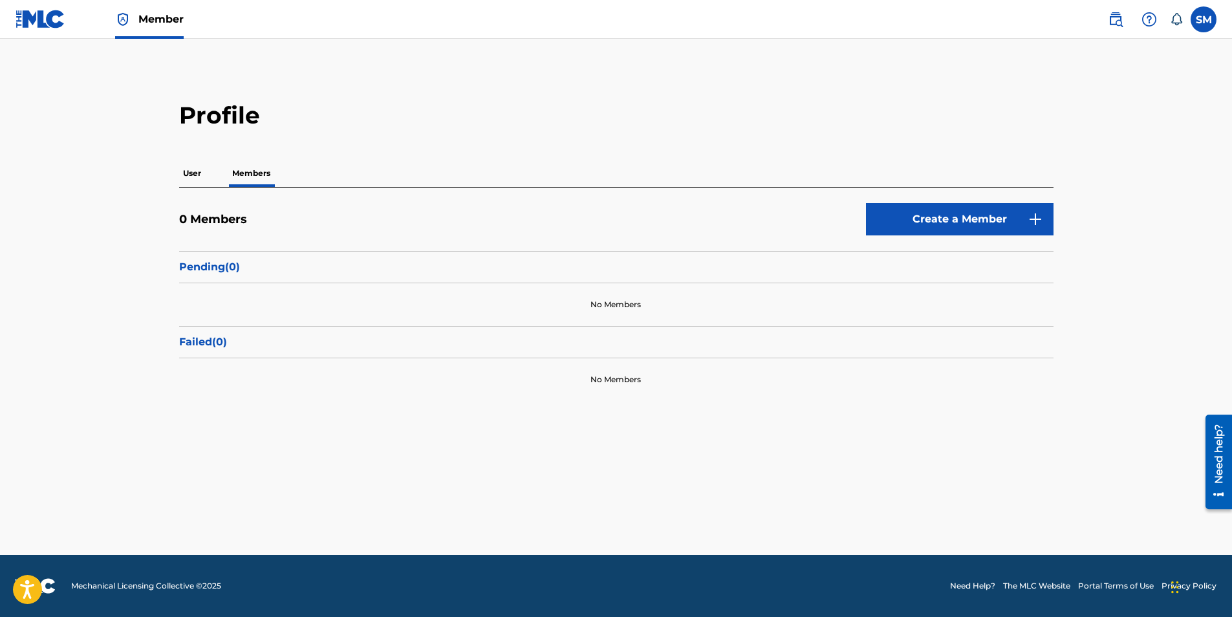
click at [945, 221] on link "Create a Member" at bounding box center [960, 219] width 188 height 32
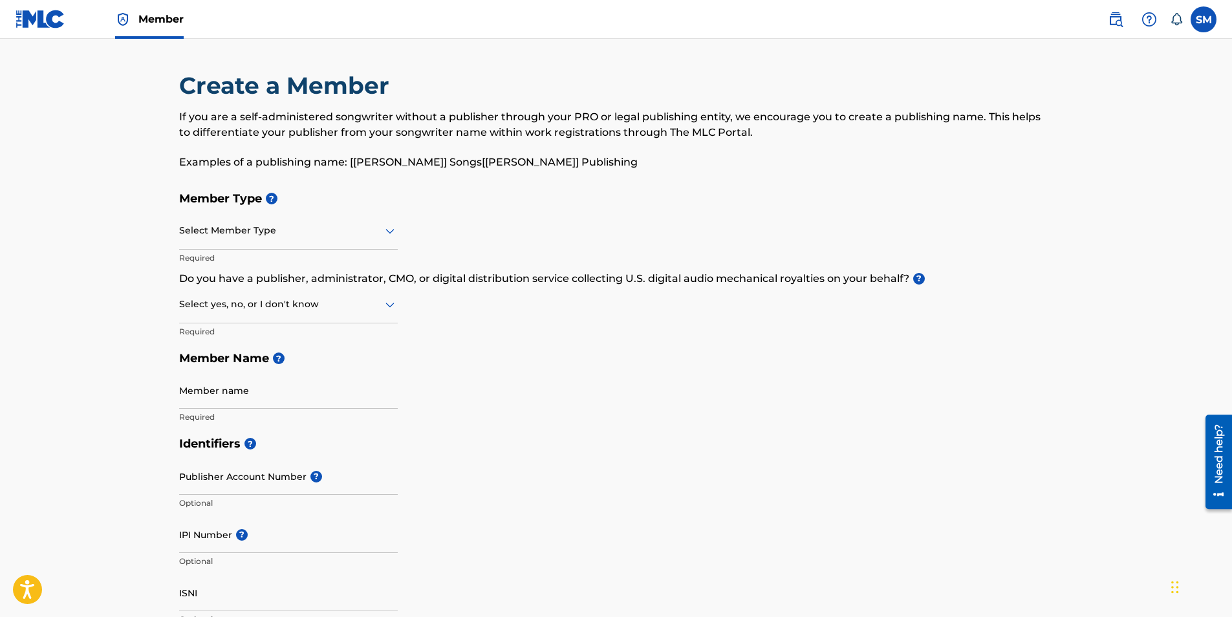
click at [387, 232] on icon at bounding box center [389, 231] width 9 height 5
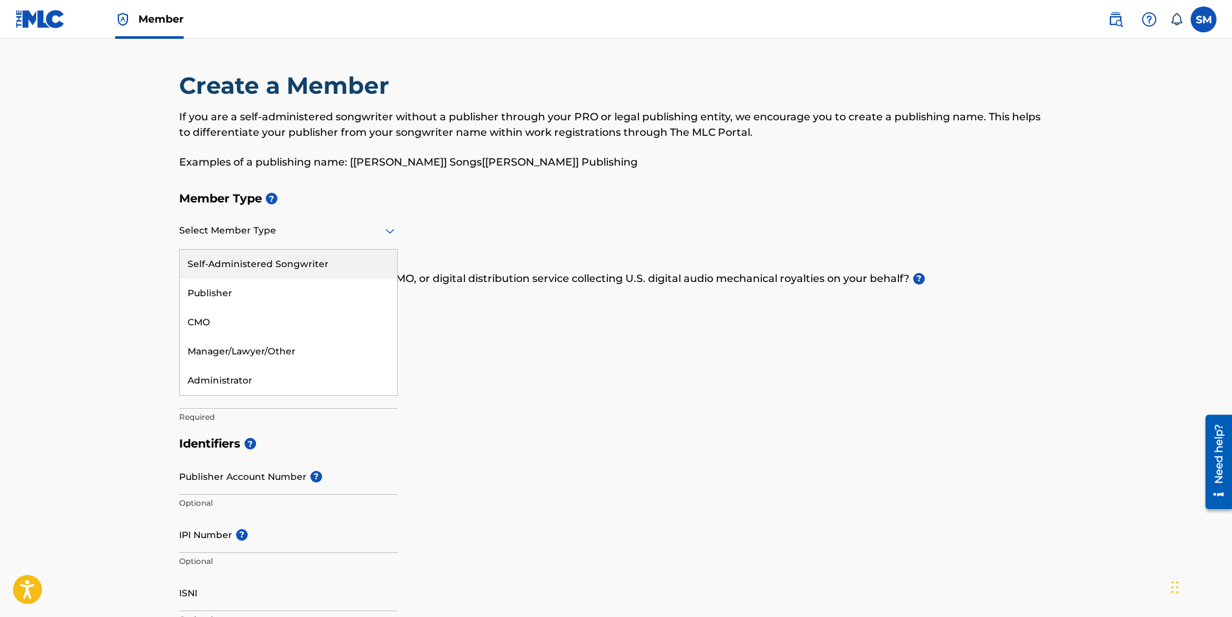
click at [302, 265] on div "Self-Administered Songwriter" at bounding box center [288, 264] width 217 height 29
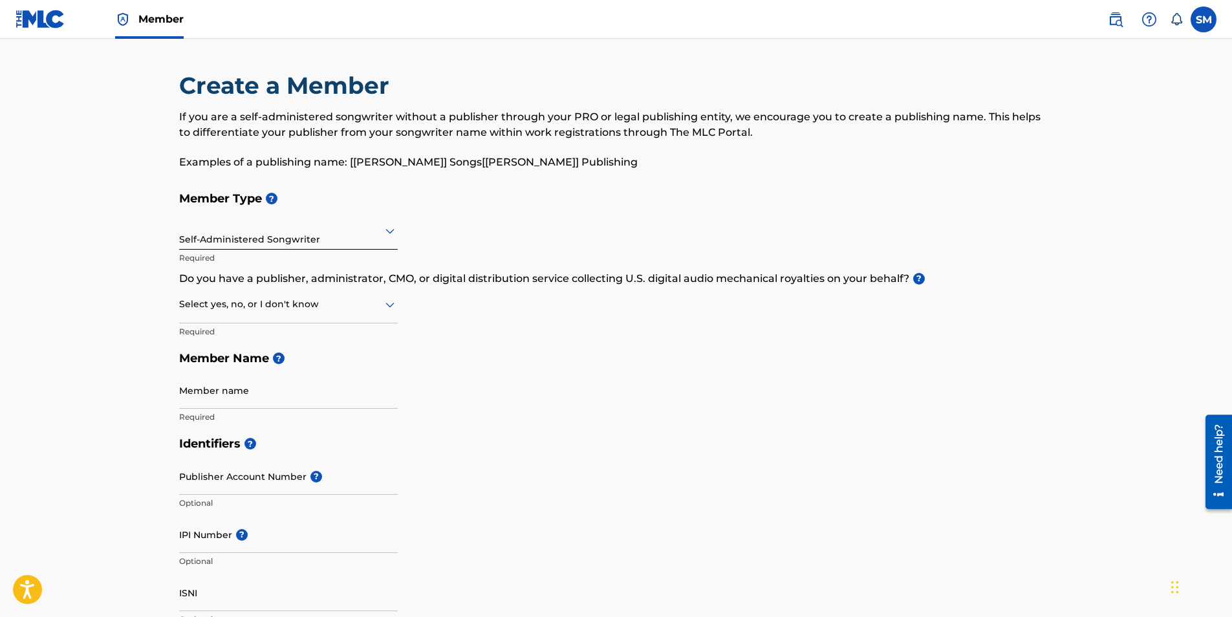
click at [266, 391] on input "Member name" at bounding box center [288, 390] width 219 height 37
click at [387, 305] on icon at bounding box center [389, 305] width 9 height 5
click at [236, 366] on div "No" at bounding box center [288, 366] width 217 height 29
click at [1203, 23] on label at bounding box center [1204, 19] width 26 height 26
click at [1204, 19] on input "SM [PERSON_NAME] [EMAIL_ADDRESS][DOMAIN_NAME] Notification Preferences Profile …" at bounding box center [1204, 19] width 0 height 0
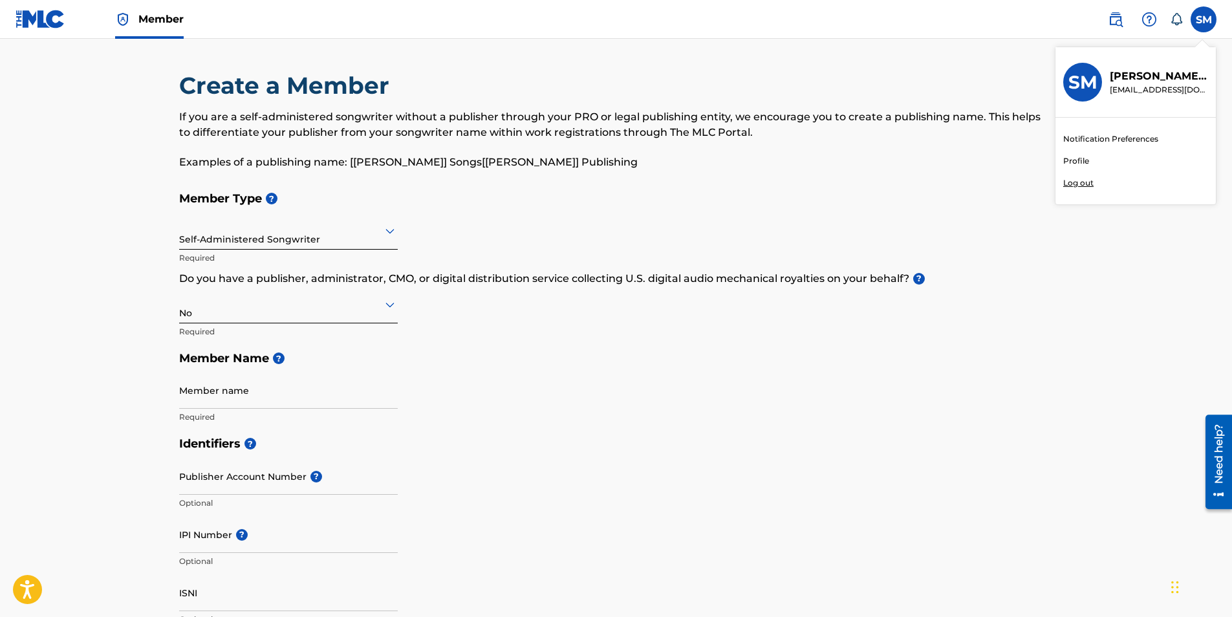
click at [1077, 155] on link "Profile" at bounding box center [1076, 161] width 26 height 12
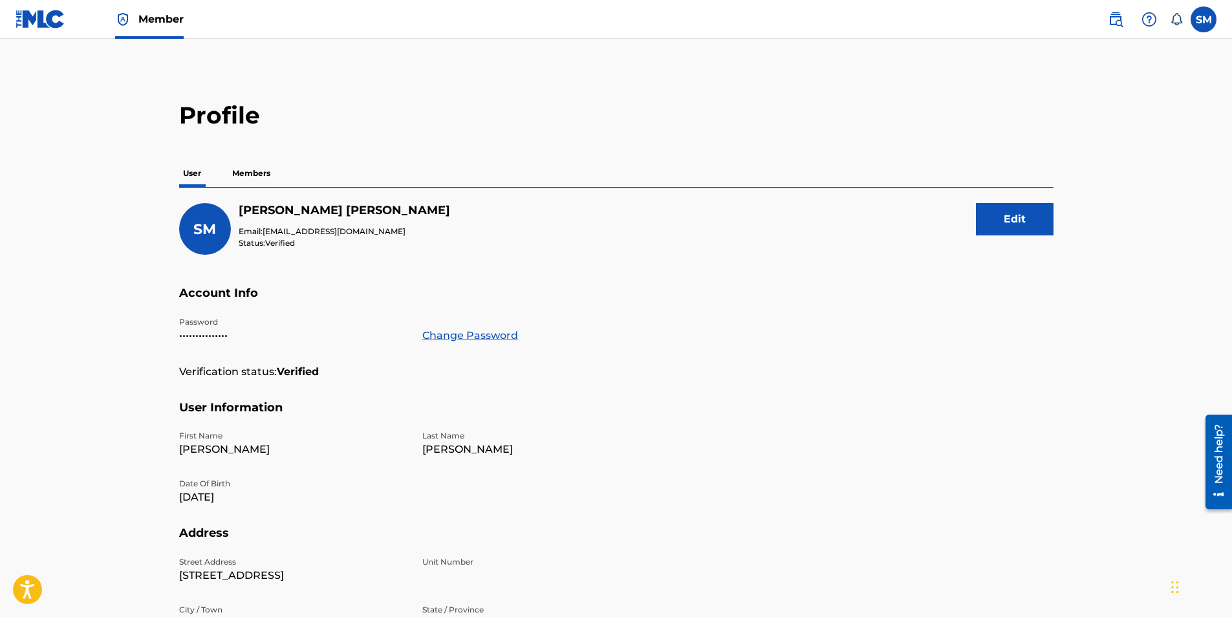
click at [257, 167] on p "Members" at bounding box center [251, 173] width 46 height 27
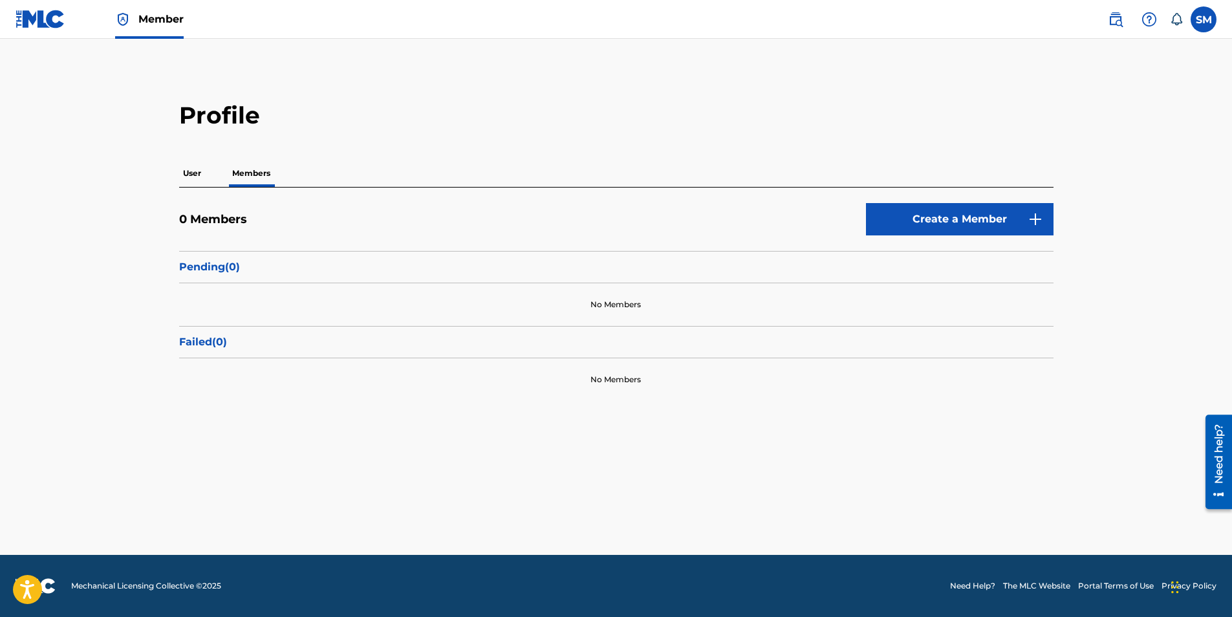
click at [197, 177] on p "User" at bounding box center [192, 173] width 26 height 27
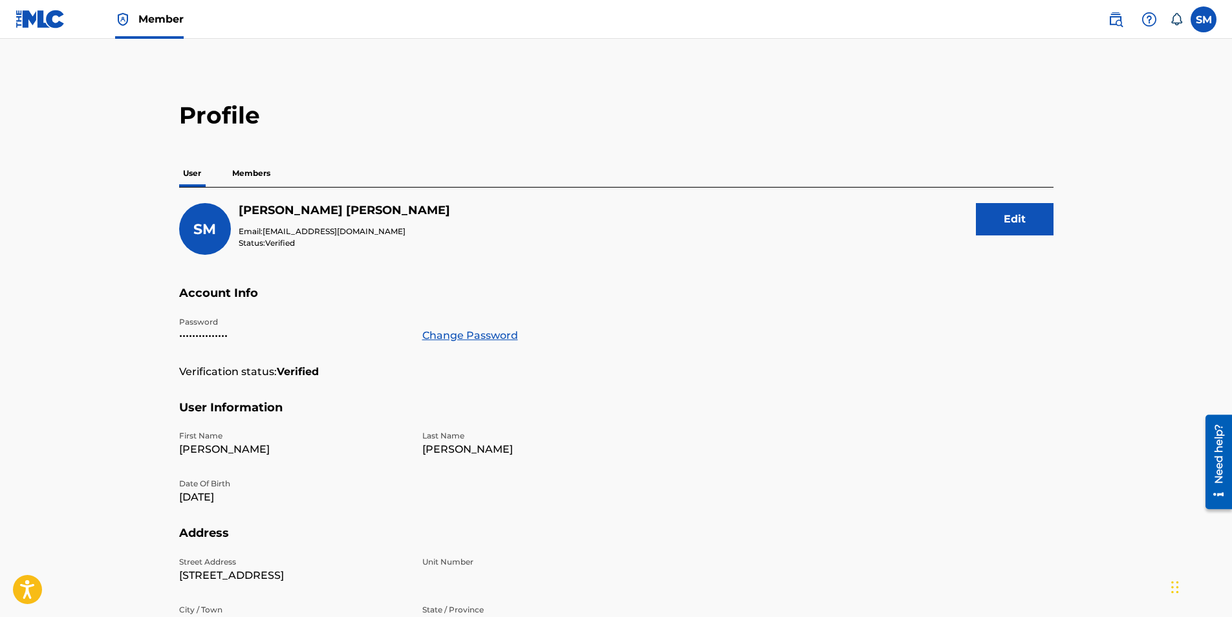
click at [260, 169] on p "Members" at bounding box center [251, 173] width 46 height 27
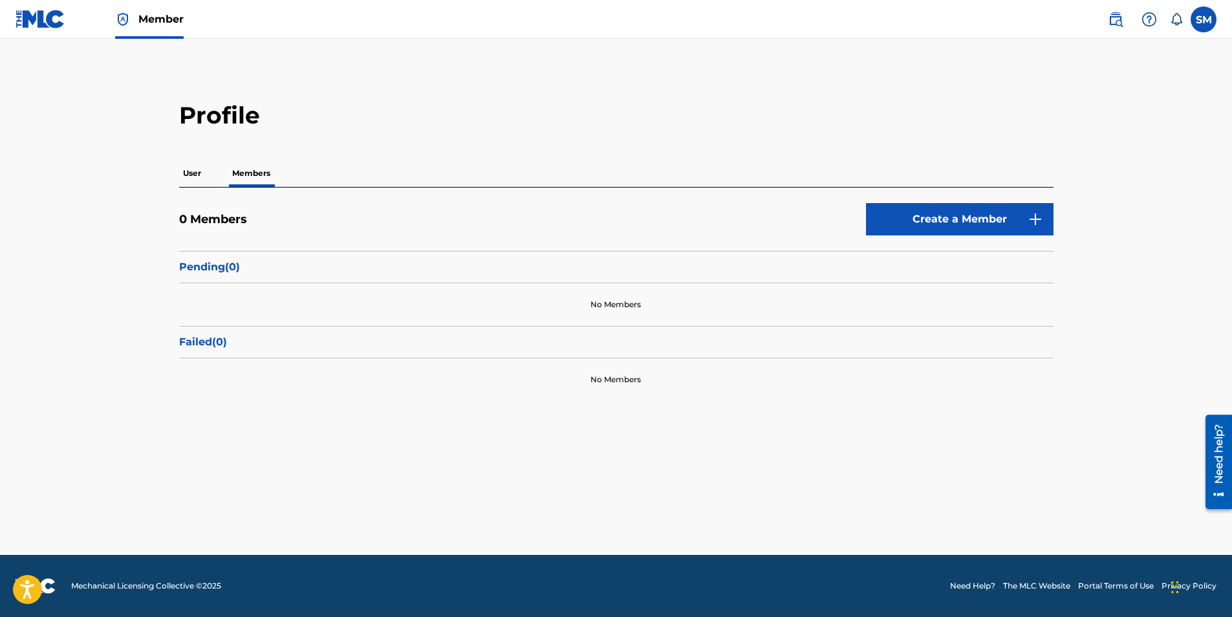
click at [195, 173] on p "User" at bounding box center [192, 173] width 26 height 27
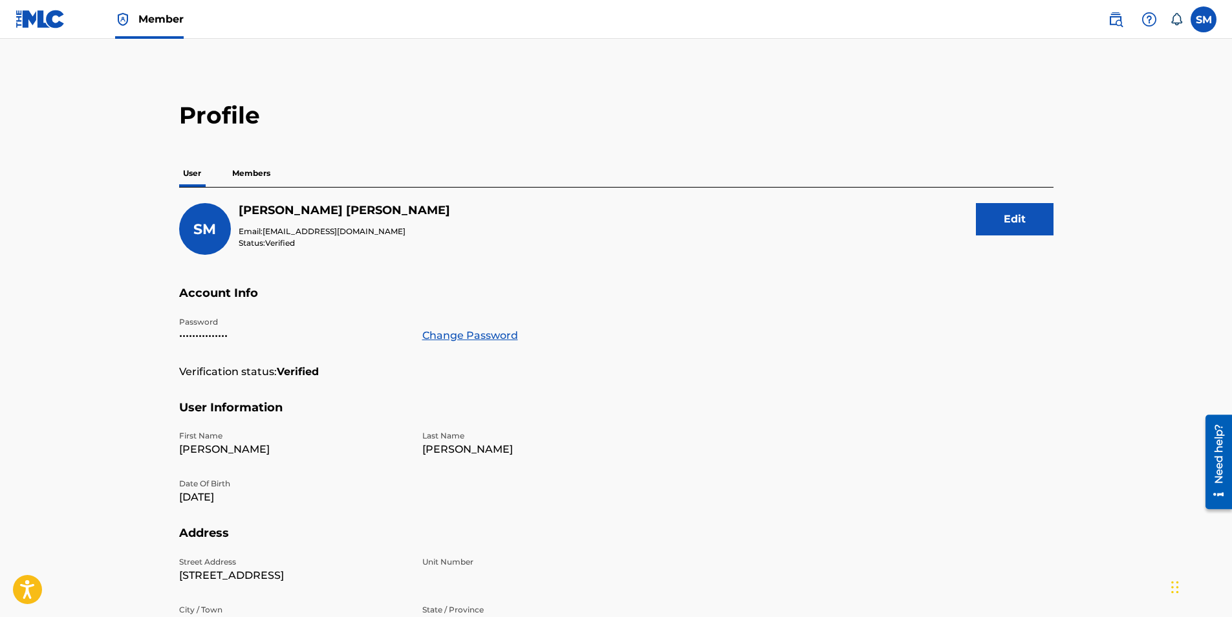
click at [231, 167] on p "Members" at bounding box center [251, 173] width 46 height 27
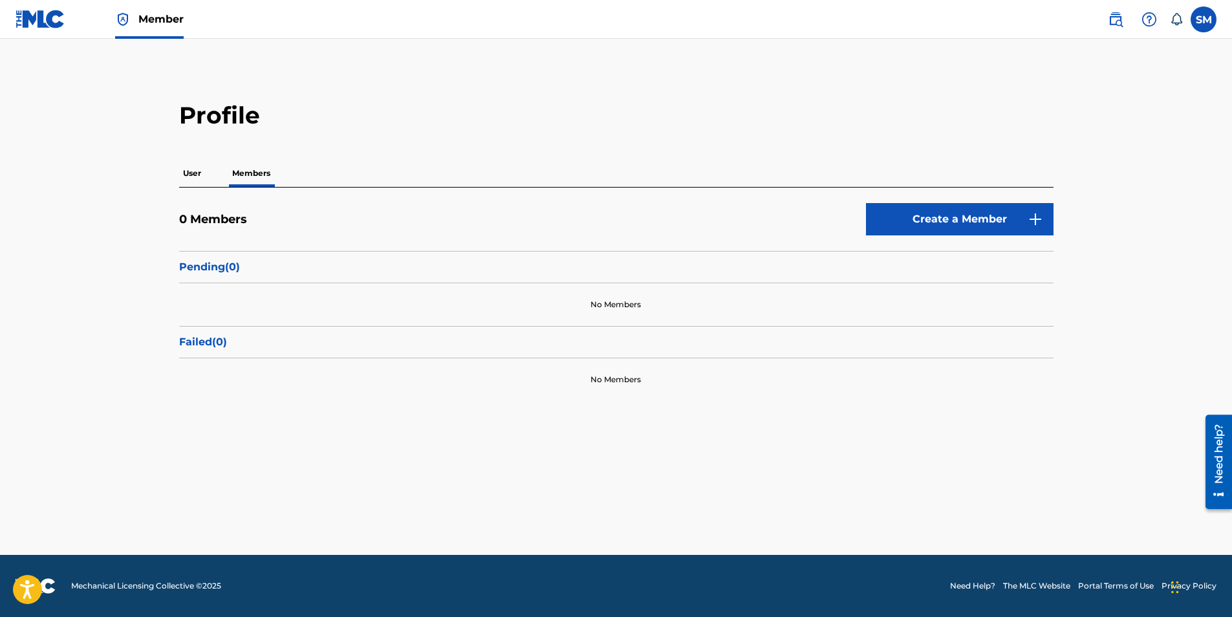
click at [1204, 24] on label at bounding box center [1204, 19] width 26 height 26
click at [1204, 19] on input "SM [PERSON_NAME] [EMAIL_ADDRESS][DOMAIN_NAME] Notification Preferences Profile …" at bounding box center [1204, 19] width 0 height 0
click at [1099, 85] on div "SM" at bounding box center [1082, 82] width 39 height 39
click at [1204, 19] on input "SM [PERSON_NAME] [EMAIL_ADDRESS][DOMAIN_NAME] Notification Preferences Profile …" at bounding box center [1204, 19] width 0 height 0
click at [1079, 160] on link "Profile" at bounding box center [1076, 161] width 26 height 12
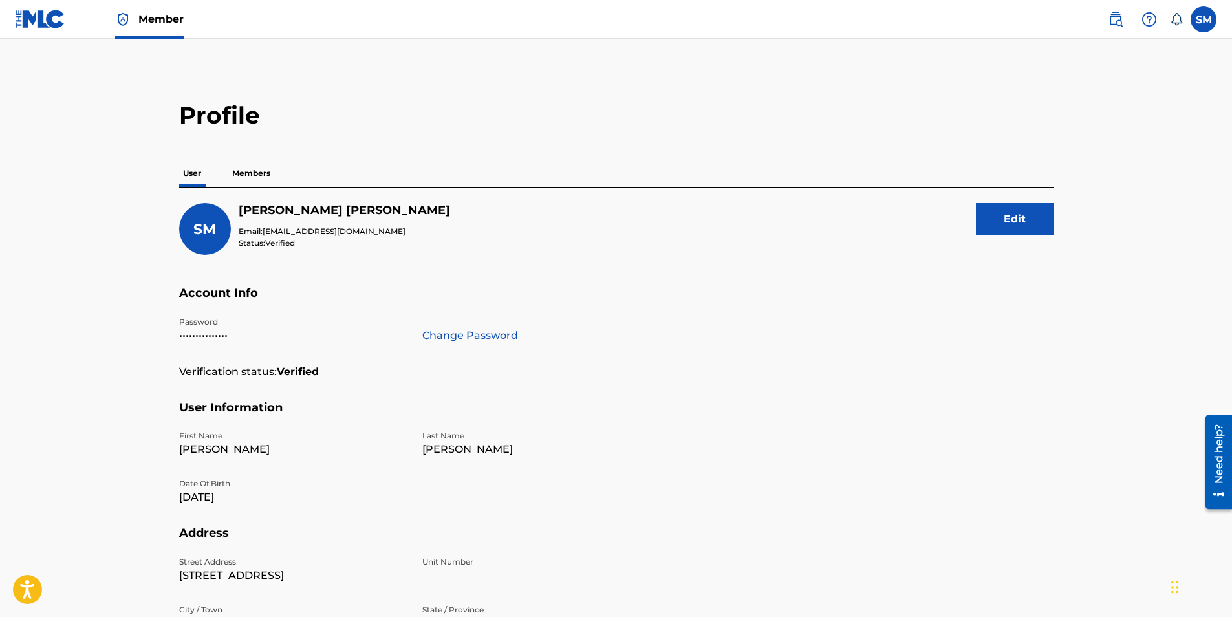
click at [1199, 23] on label at bounding box center [1204, 19] width 26 height 26
click at [1204, 19] on input "SM [PERSON_NAME] [EMAIL_ADDRESS][DOMAIN_NAME] Notification Preferences Profile …" at bounding box center [1204, 19] width 0 height 0
click at [1074, 182] on p "Log out" at bounding box center [1078, 183] width 30 height 12
click at [1204, 19] on input "SM [PERSON_NAME] [EMAIL_ADDRESS][DOMAIN_NAME] Notification Preferences Profile …" at bounding box center [1204, 19] width 0 height 0
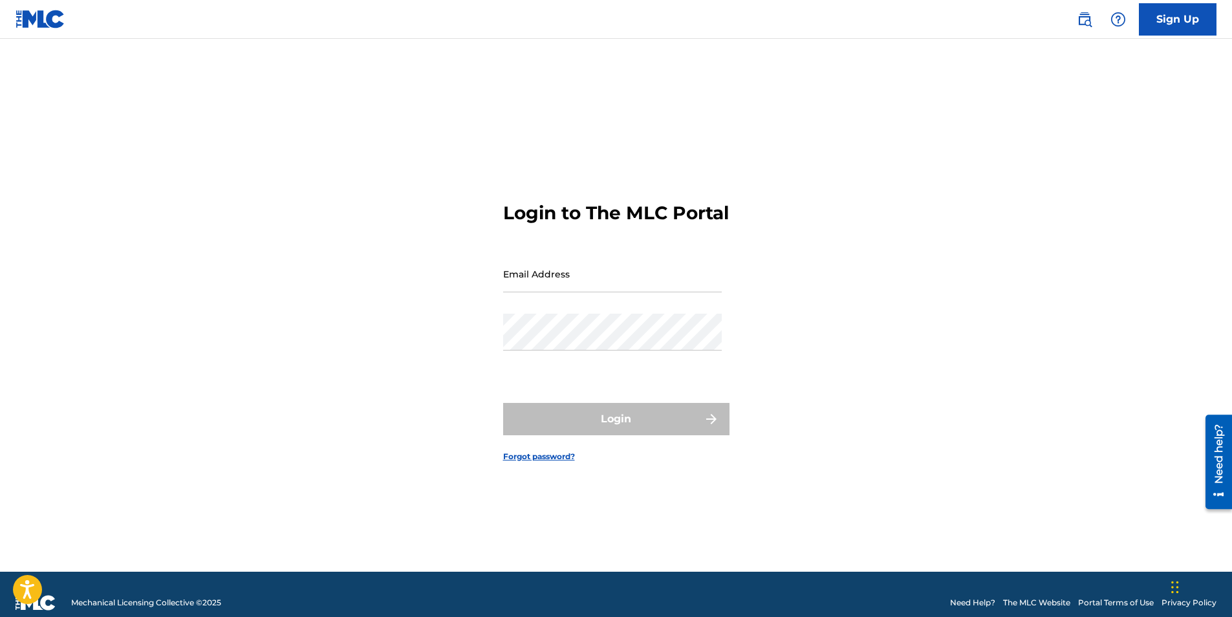
type input "[EMAIL_ADDRESS][DOMAIN_NAME]"
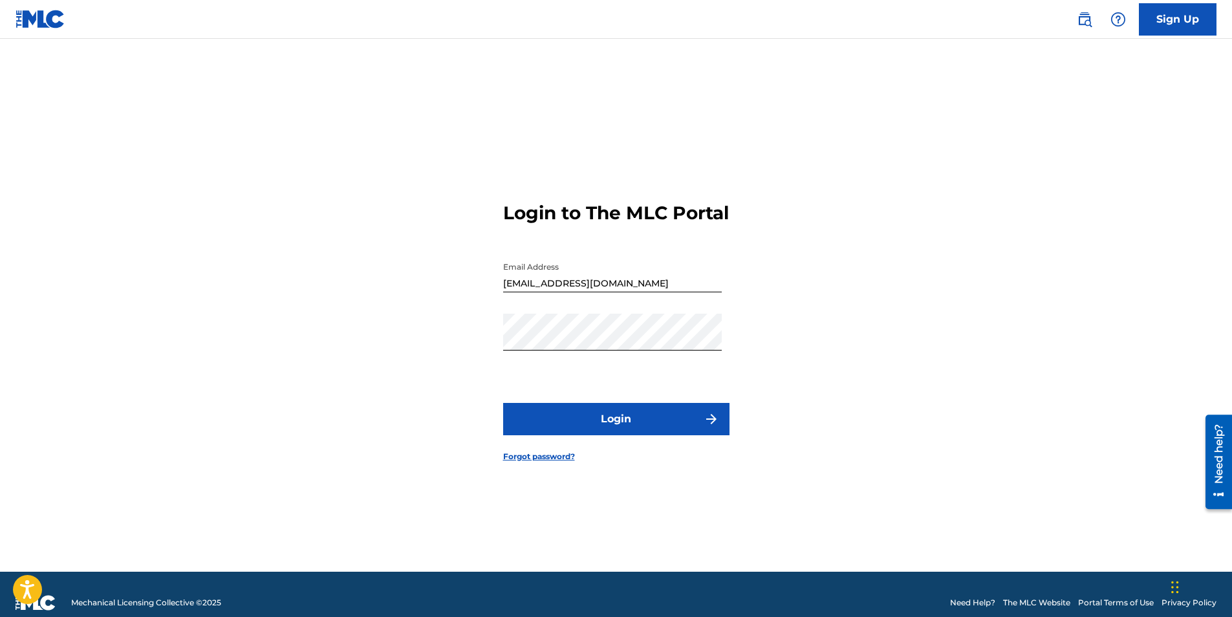
click at [581, 424] on button "Login" at bounding box center [616, 419] width 226 height 32
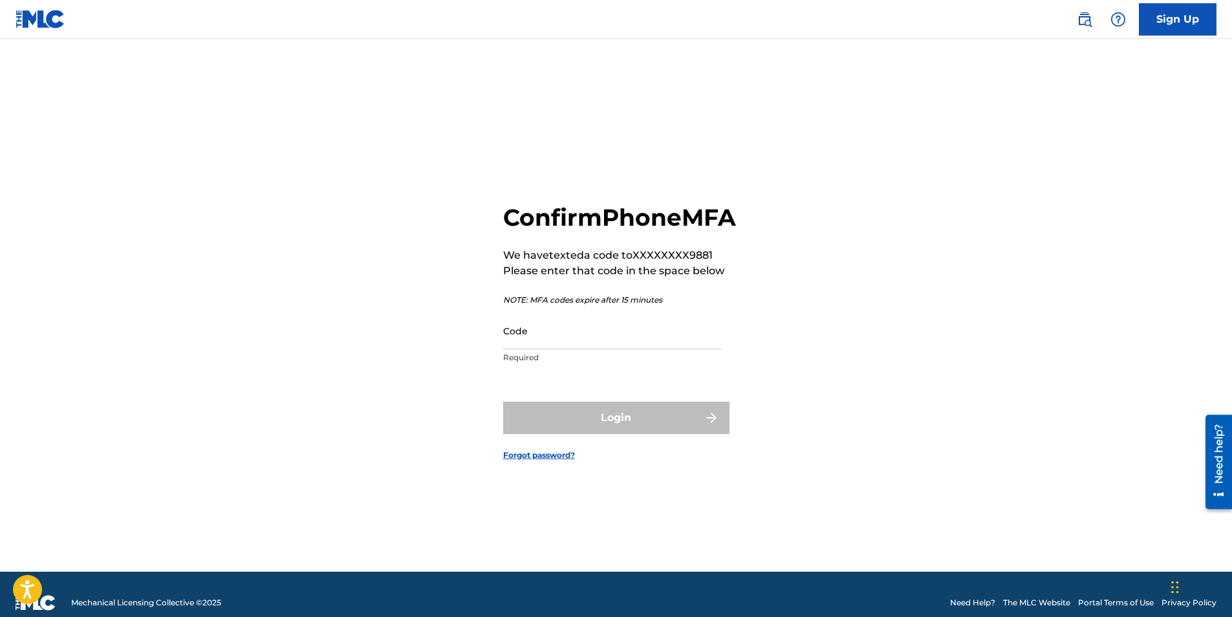
click at [543, 349] on input "Code" at bounding box center [612, 330] width 219 height 37
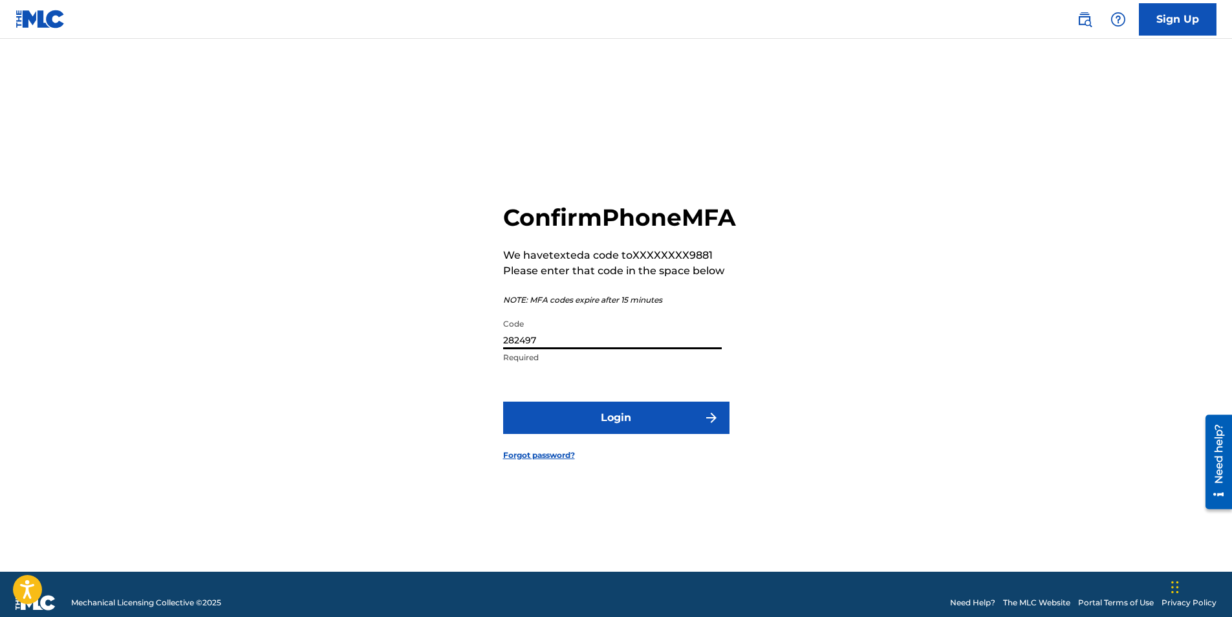
type input "282497"
click at [638, 427] on button "Login" at bounding box center [616, 418] width 226 height 32
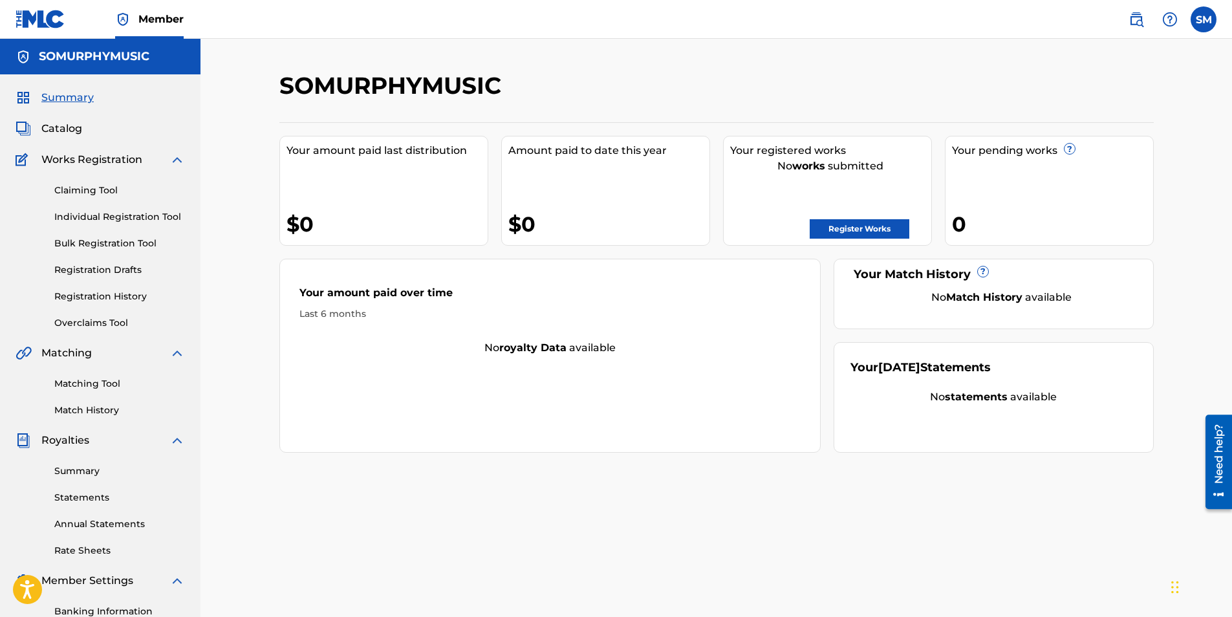
click at [94, 404] on link "Match History" at bounding box center [119, 411] width 131 height 14
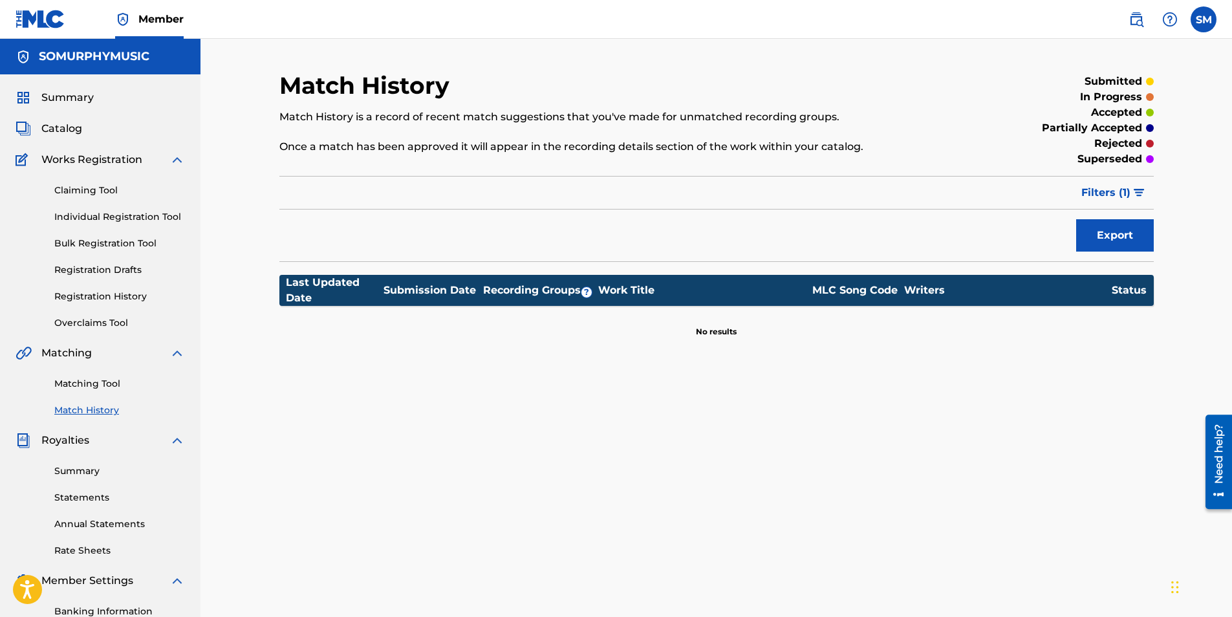
click at [98, 379] on link "Matching Tool" at bounding box center [119, 384] width 131 height 14
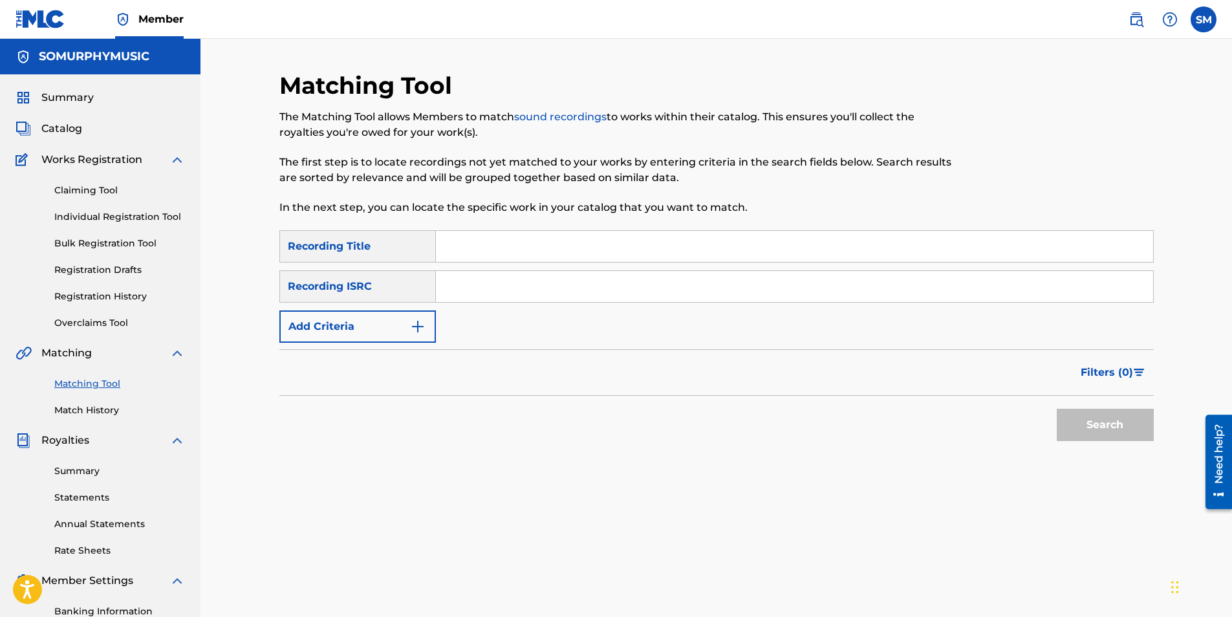
click at [76, 99] on span "Summary" at bounding box center [67, 98] width 52 height 16
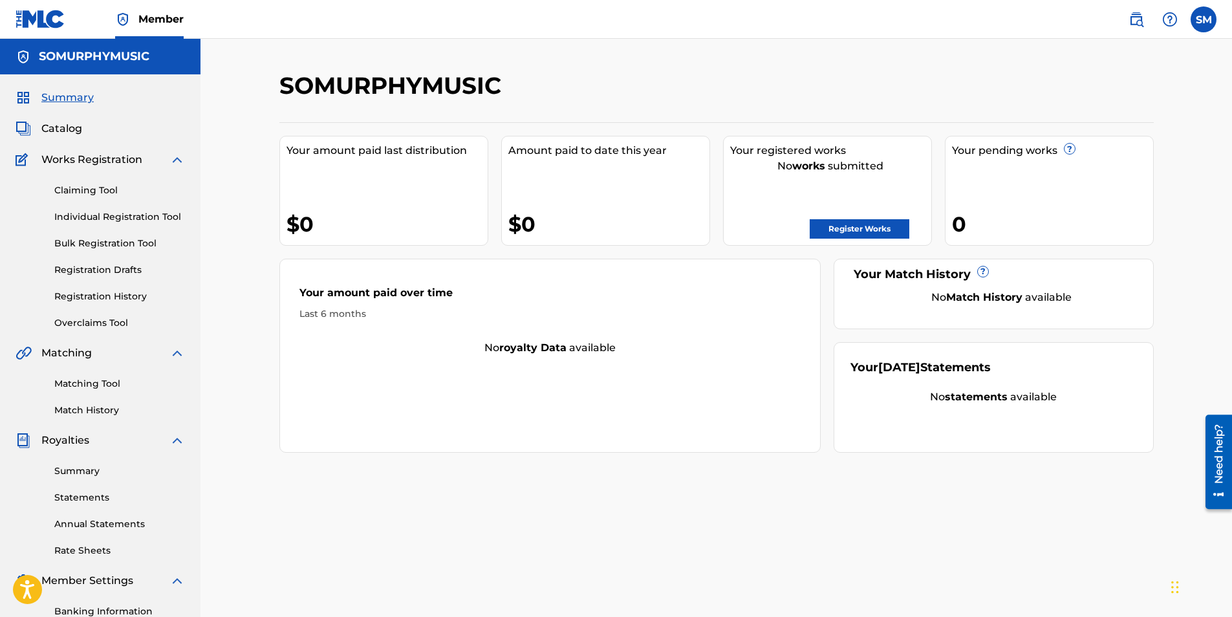
click at [843, 228] on link "Register Works" at bounding box center [860, 228] width 100 height 19
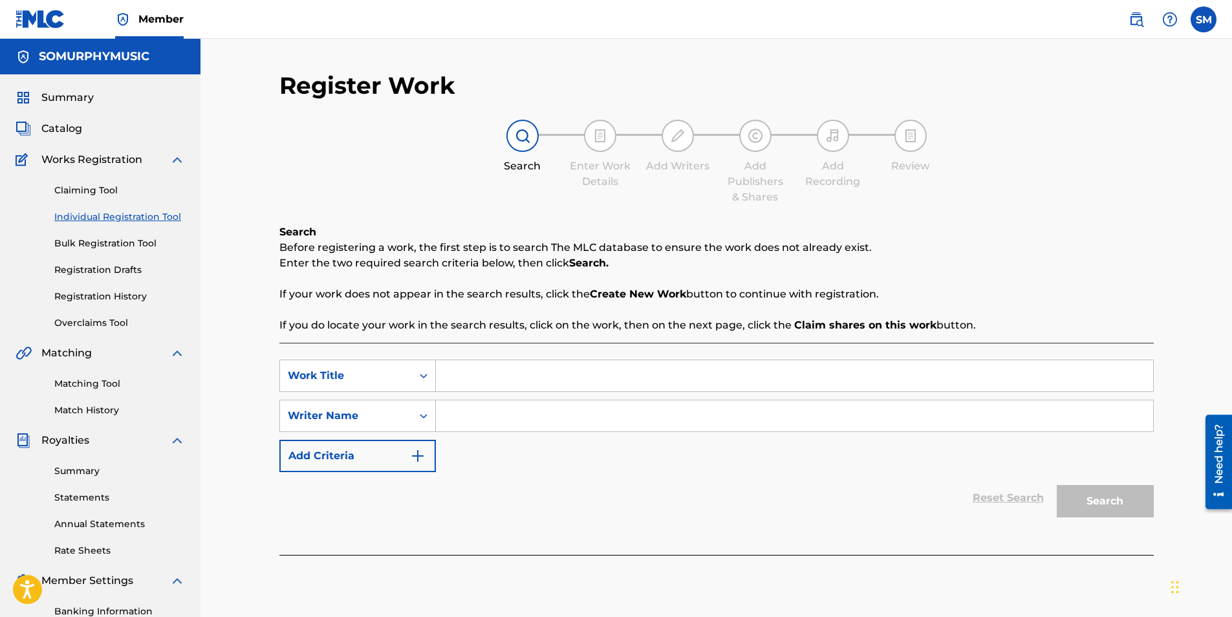
click at [472, 375] on input "Search Form" at bounding box center [794, 375] width 717 height 31
type input "Feelings Don't Lie"
click at [495, 415] on input "Search Form" at bounding box center [794, 415] width 717 height 31
type input "[PERSON_NAME]"
click at [447, 373] on input "Feelings Don't Lie" at bounding box center [794, 375] width 717 height 31
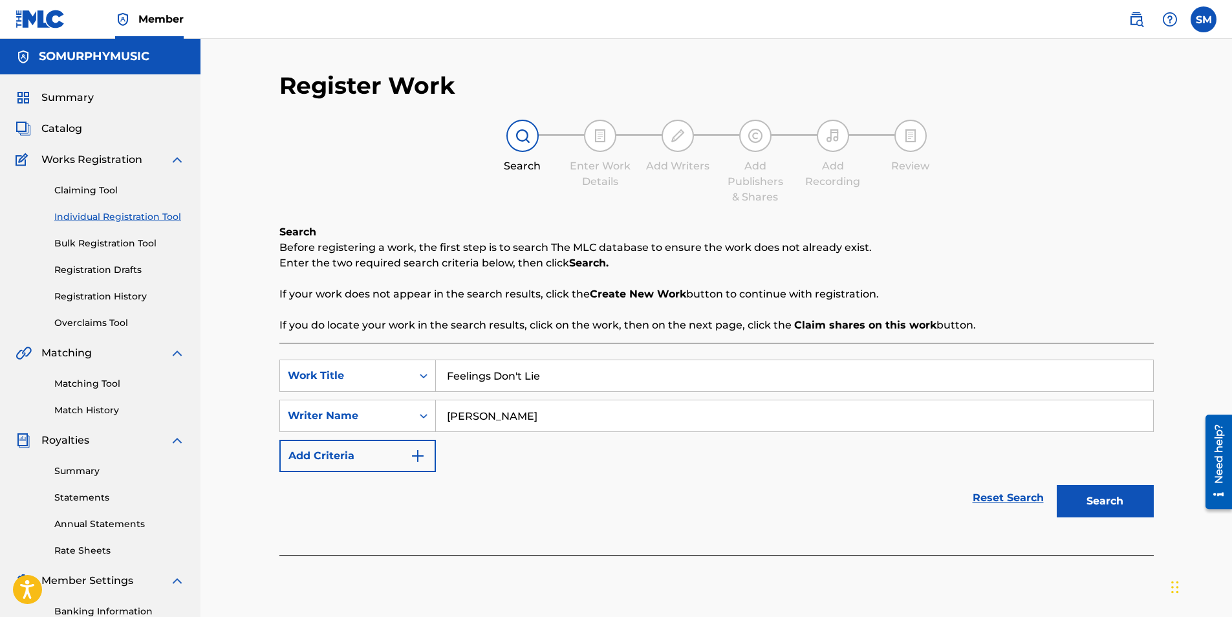
click at [1118, 501] on button "Search" at bounding box center [1105, 501] width 97 height 32
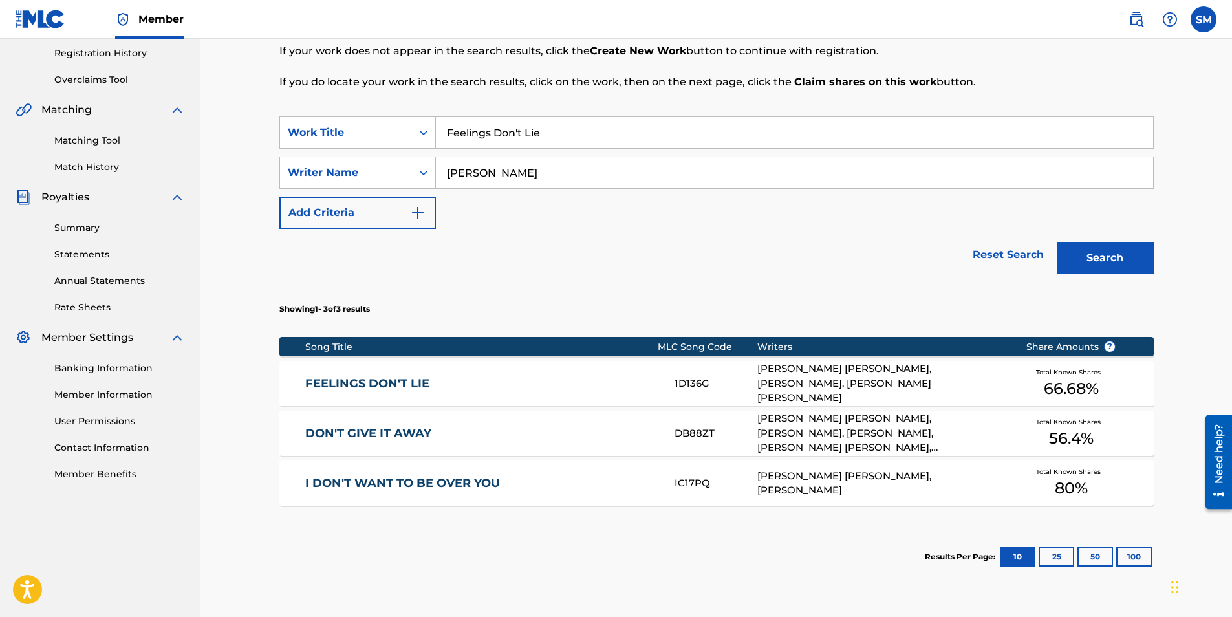
scroll to position [259, 0]
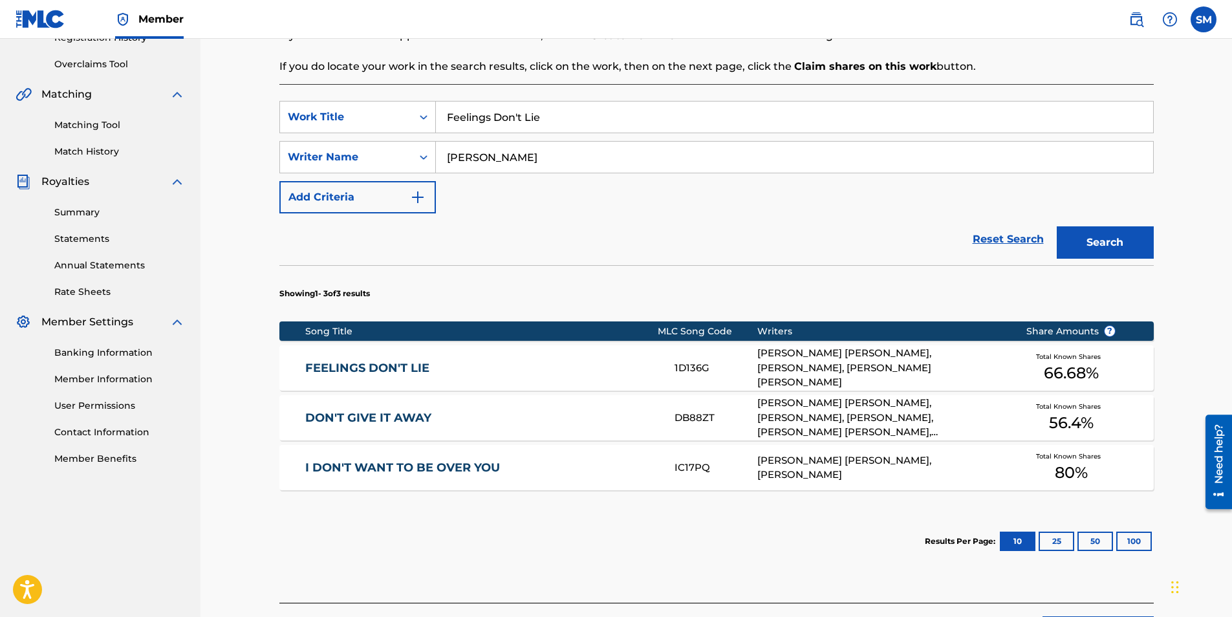
click at [862, 362] on div "[PERSON_NAME] [PERSON_NAME], [PERSON_NAME], [PERSON_NAME] [PERSON_NAME]" at bounding box center [881, 368] width 249 height 44
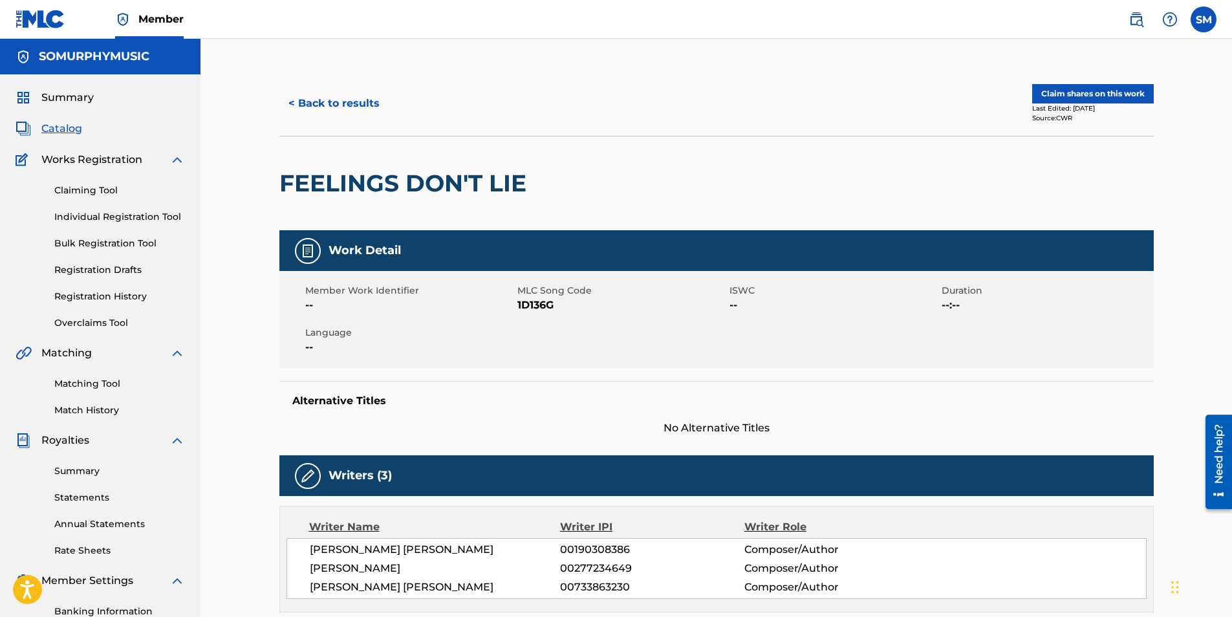
click at [1097, 93] on button "Claim shares on this work" at bounding box center [1093, 93] width 122 height 19
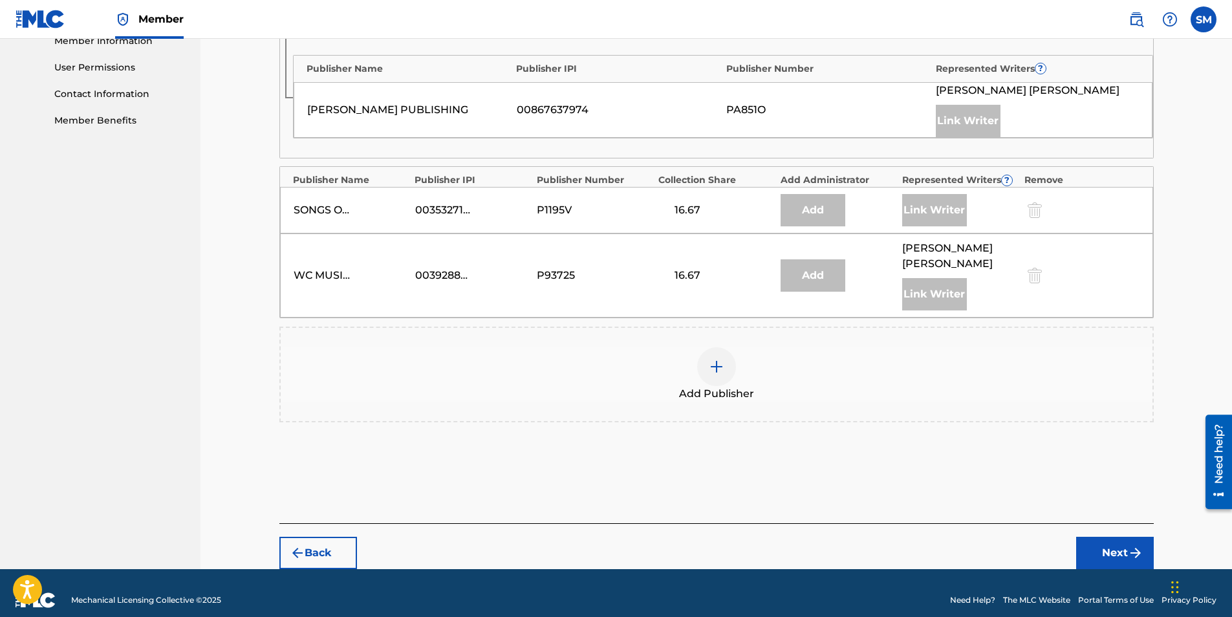
scroll to position [611, 0]
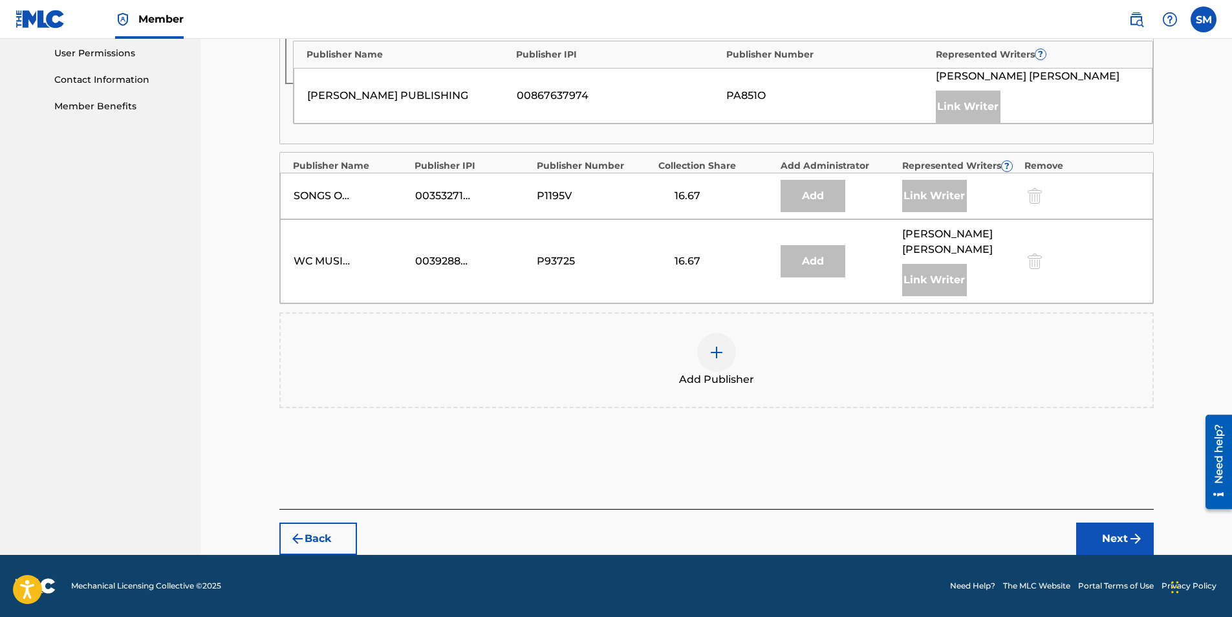
click at [706, 345] on div at bounding box center [716, 352] width 39 height 39
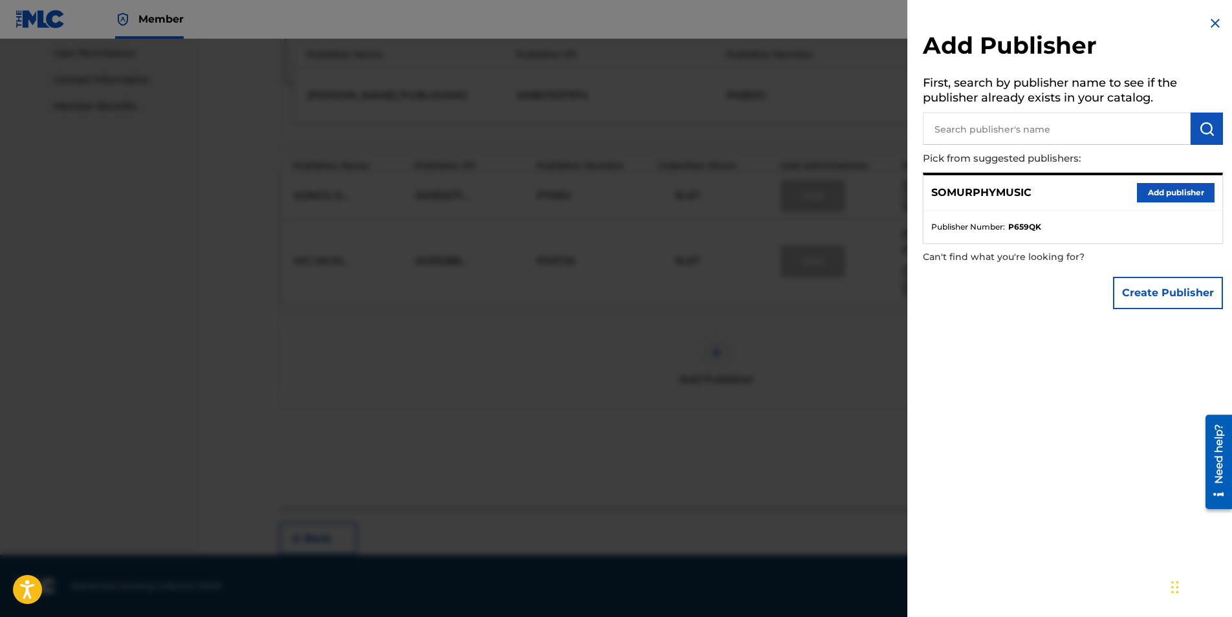
click at [1171, 190] on button "Add publisher" at bounding box center [1176, 192] width 78 height 19
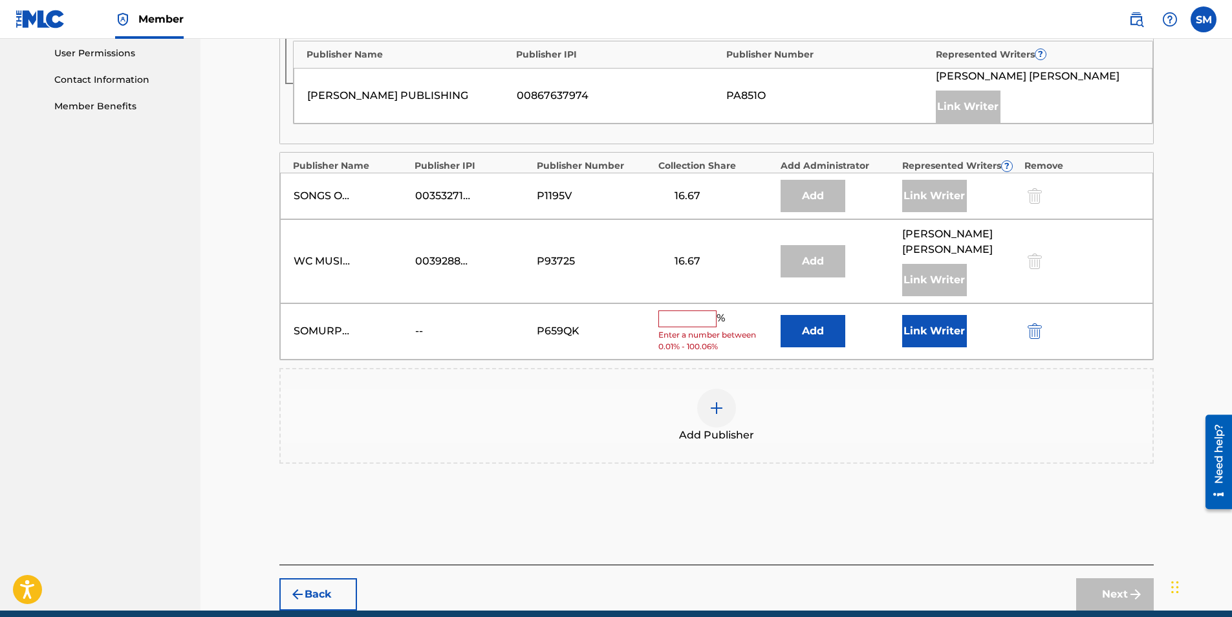
click at [685, 323] on input "text" at bounding box center [687, 318] width 58 height 17
type input "33.33"
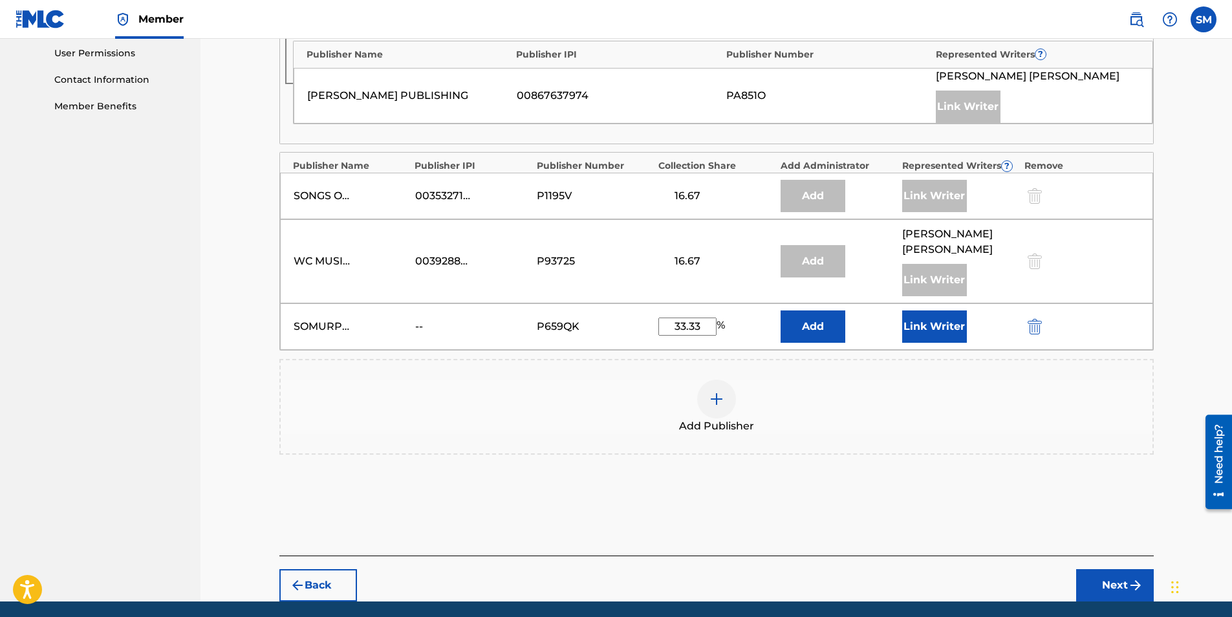
click at [815, 325] on button "Add" at bounding box center [813, 326] width 65 height 32
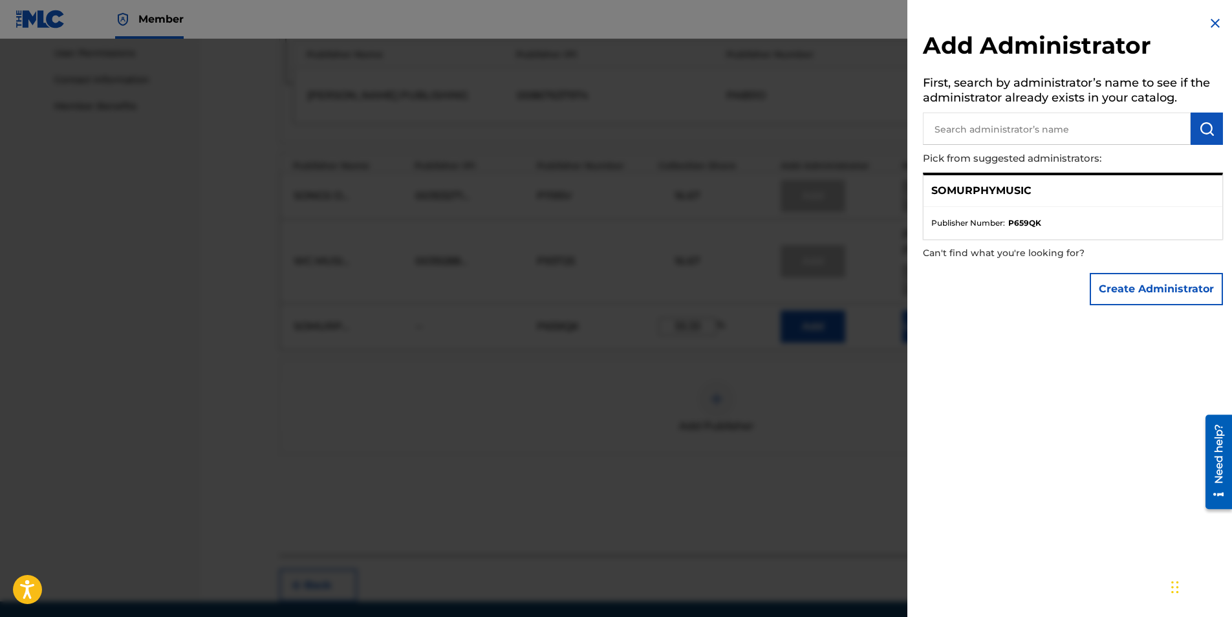
click at [1010, 124] on input "text" at bounding box center [1057, 129] width 268 height 32
type input "[PERSON_NAME]"
click at [1205, 126] on img "submit" at bounding box center [1207, 129] width 16 height 16
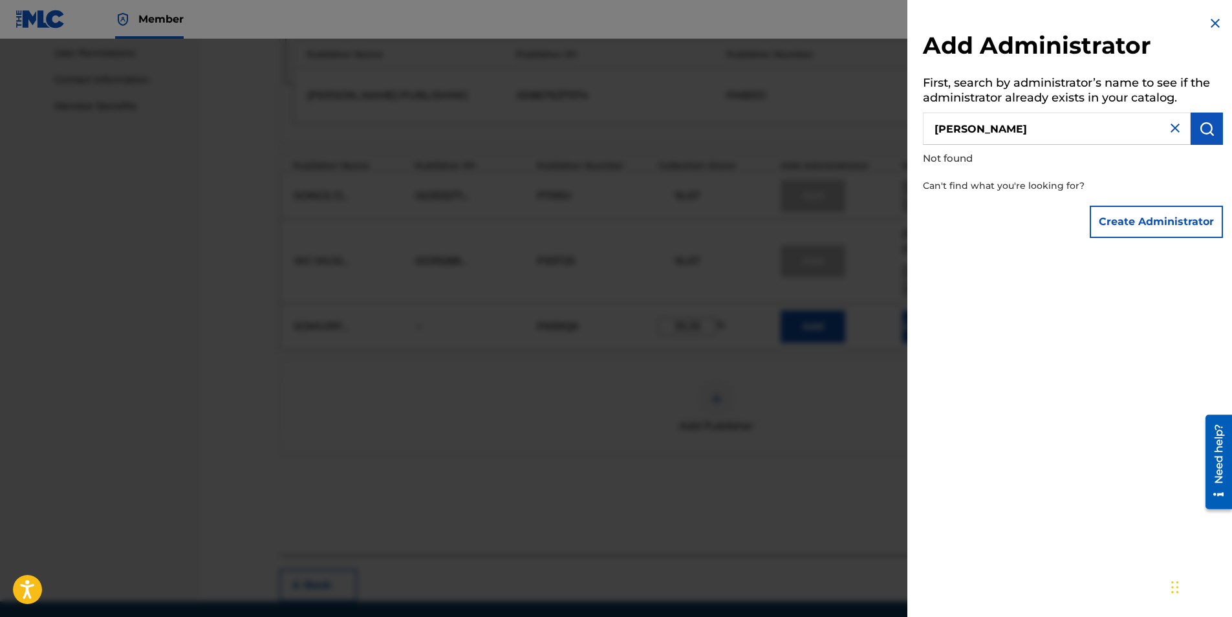
click at [1133, 218] on button "Create Administrator" at bounding box center [1156, 222] width 133 height 32
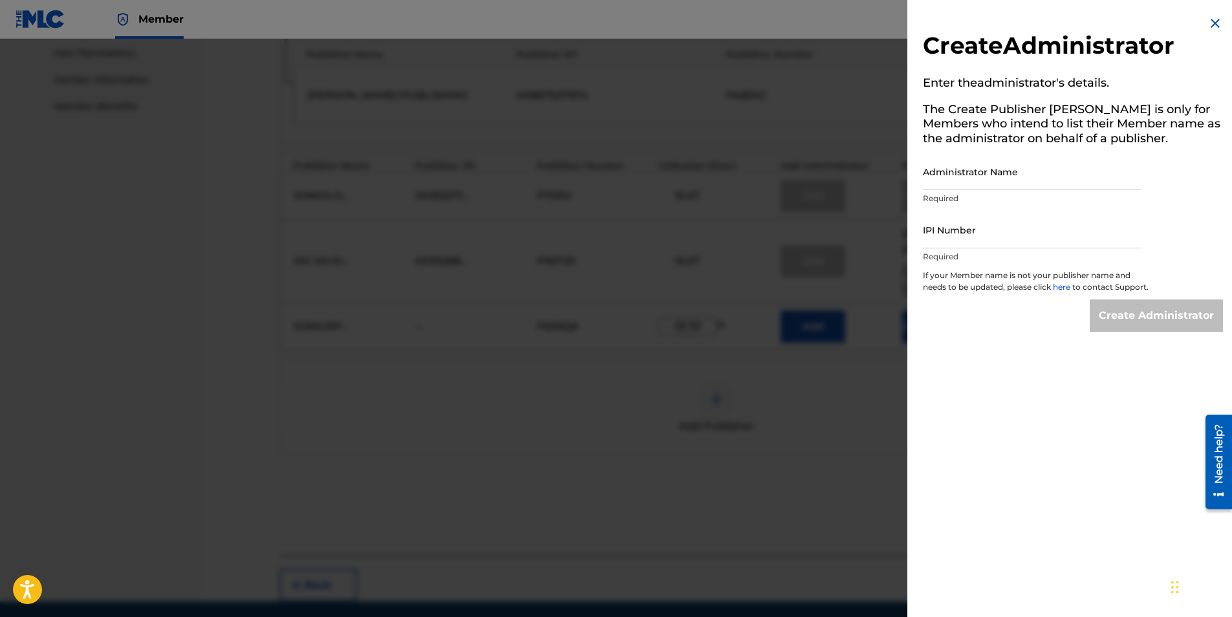
click at [956, 233] on input "IPI Number" at bounding box center [1032, 229] width 219 height 37
click at [1020, 175] on input "Administrator Name" at bounding box center [1032, 171] width 219 height 37
click at [1207, 20] on img at bounding box center [1215, 24] width 16 height 16
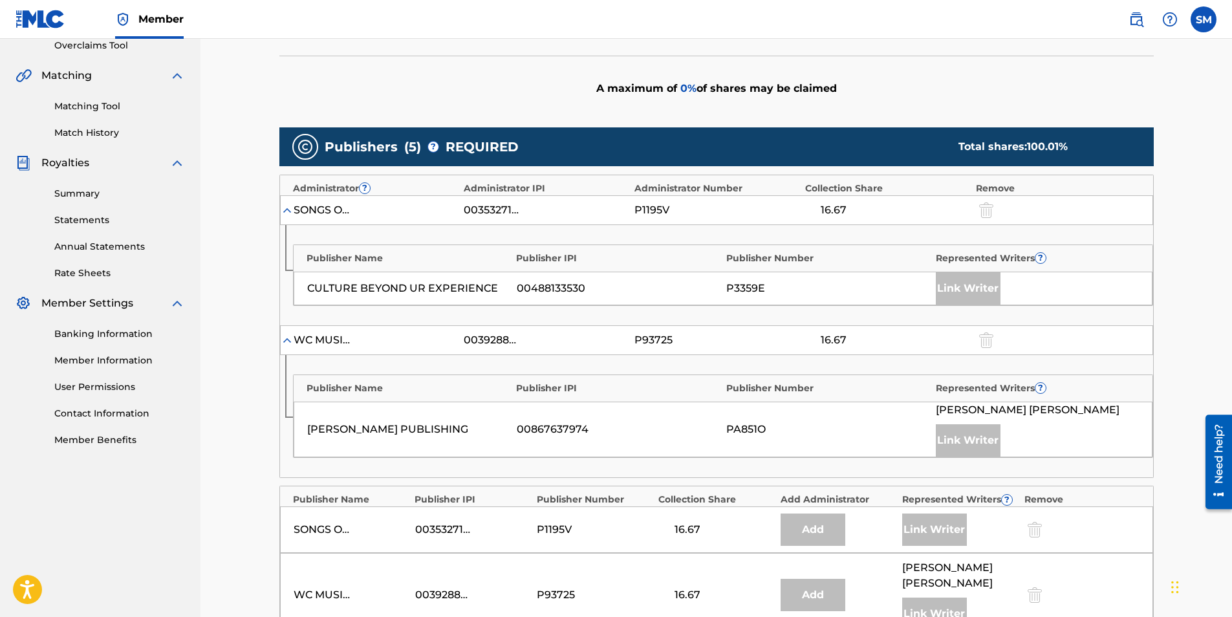
scroll to position [0, 0]
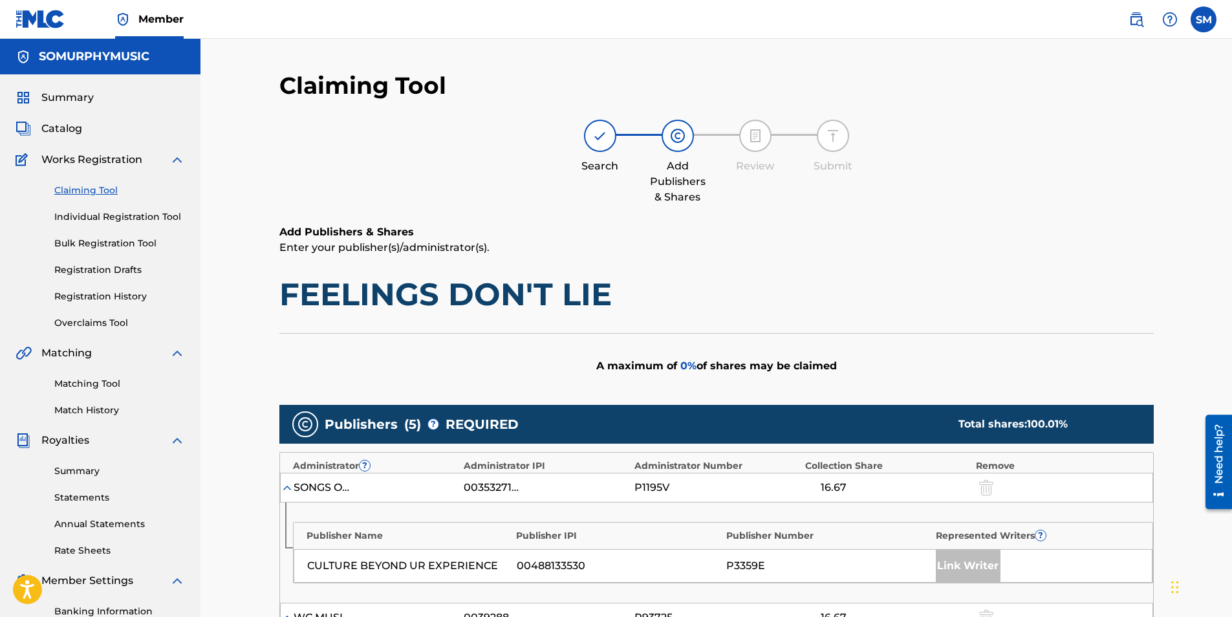
click at [74, 96] on span "Summary" at bounding box center [67, 98] width 52 height 16
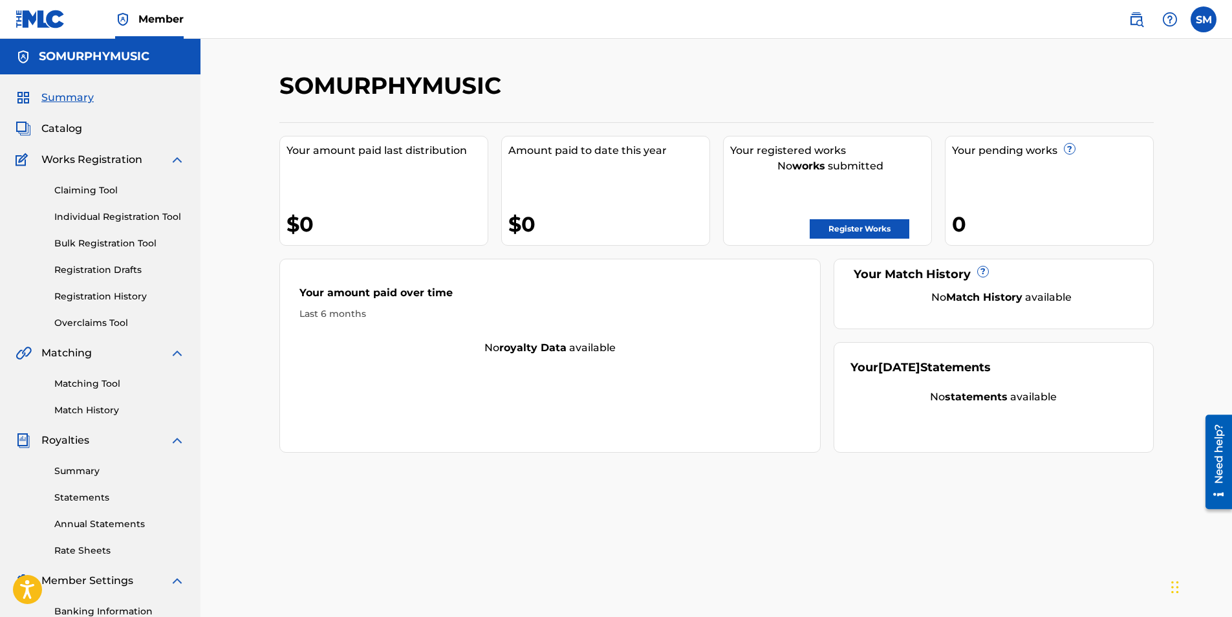
click at [1191, 17] on label at bounding box center [1204, 19] width 26 height 26
click at [1204, 19] on input "SM [PERSON_NAME] [EMAIL_ADDRESS][DOMAIN_NAME] Notification Preferences Profile …" at bounding box center [1204, 19] width 0 height 0
click at [1092, 161] on div "Notification Preferences Profile Log out" at bounding box center [1135, 161] width 160 height 87
click at [1204, 19] on input "SM [PERSON_NAME] [EMAIL_ADDRESS][DOMAIN_NAME] Notification Preferences Profile …" at bounding box center [1204, 19] width 0 height 0
click at [1086, 160] on link "Profile" at bounding box center [1076, 161] width 26 height 12
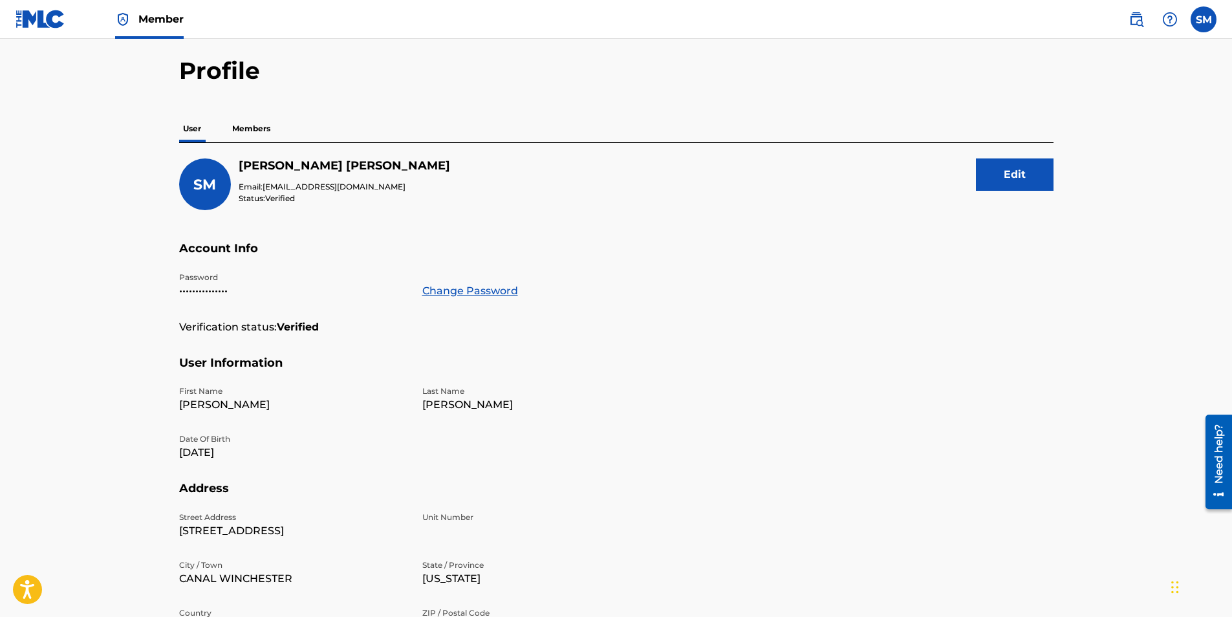
scroll to position [65, 0]
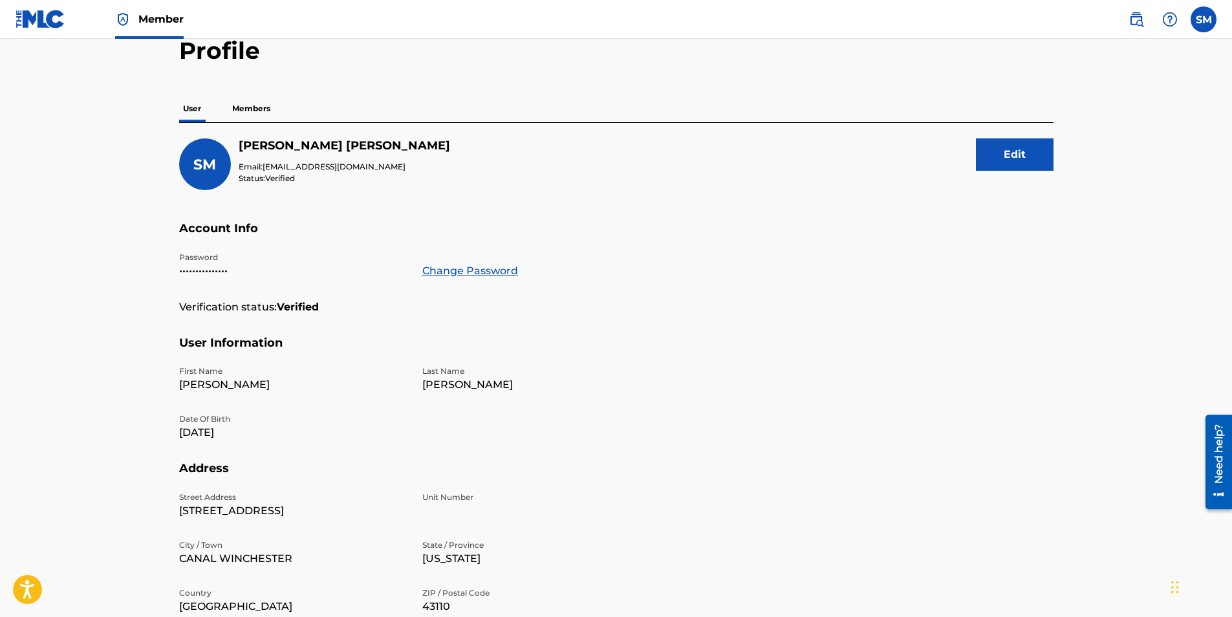
click at [250, 106] on p "Members" at bounding box center [251, 108] width 46 height 27
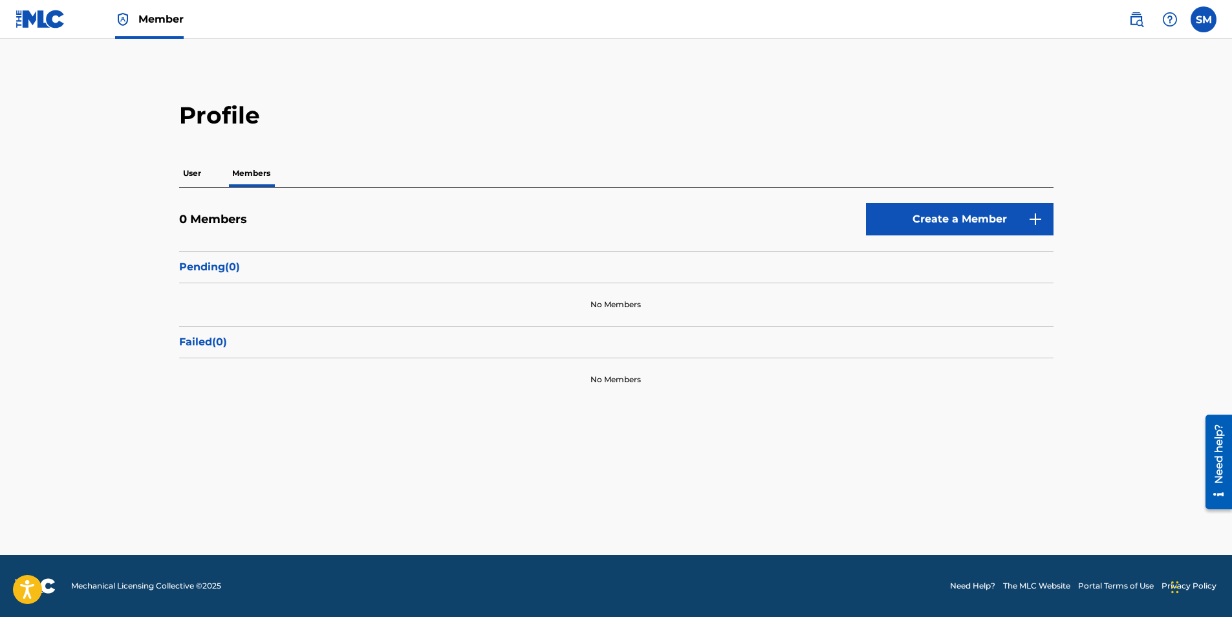
click at [191, 169] on p "User" at bounding box center [192, 173] width 26 height 27
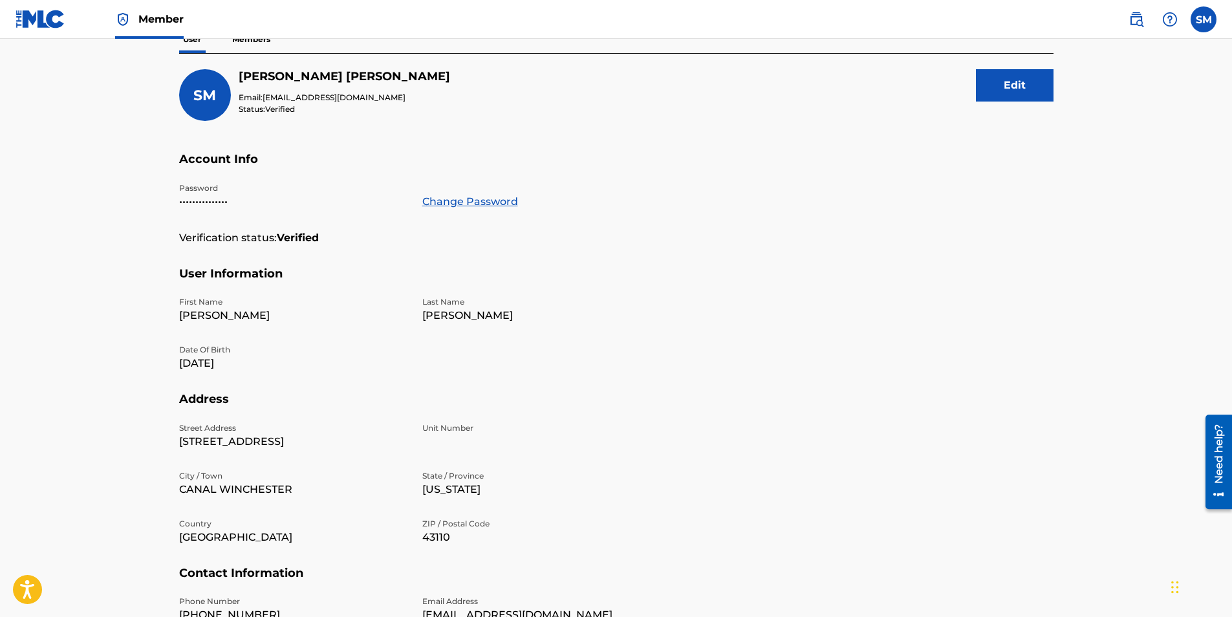
scroll to position [124, 0]
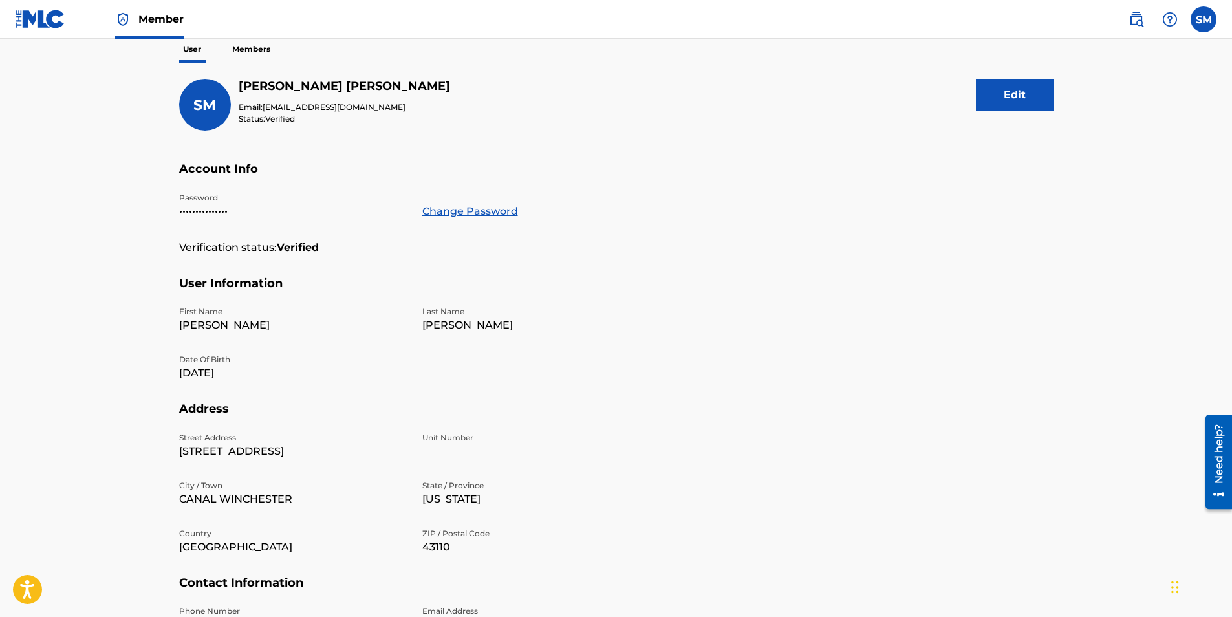
click at [257, 46] on p "Members" at bounding box center [251, 49] width 46 height 27
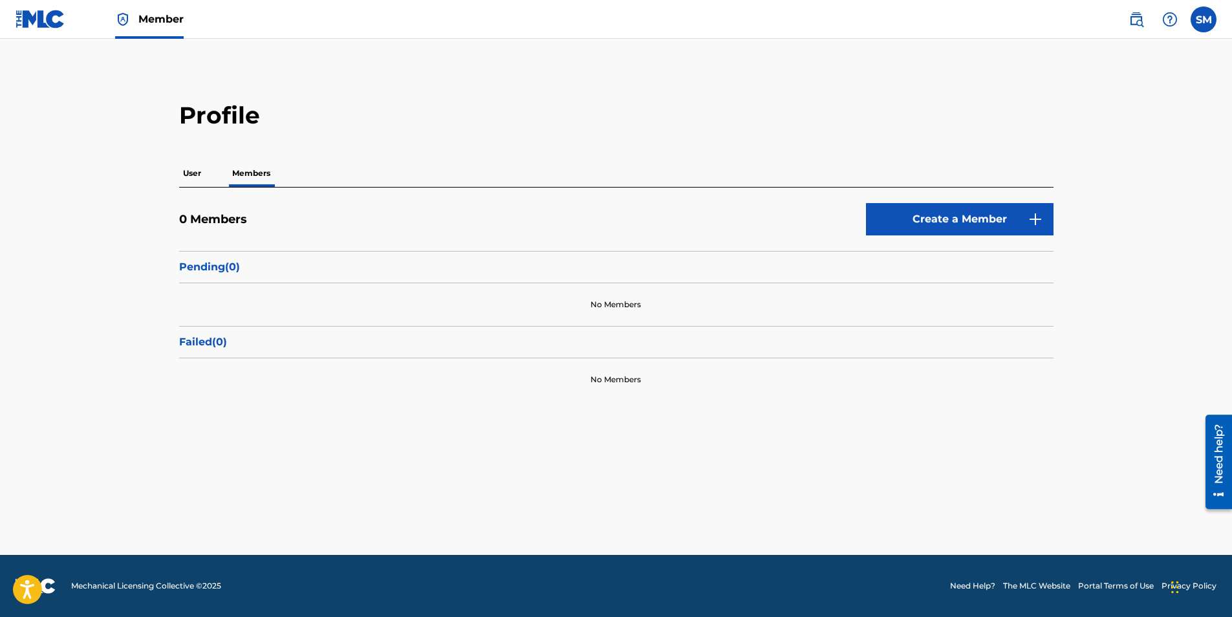
click at [956, 214] on link "Create a Member" at bounding box center [960, 219] width 188 height 32
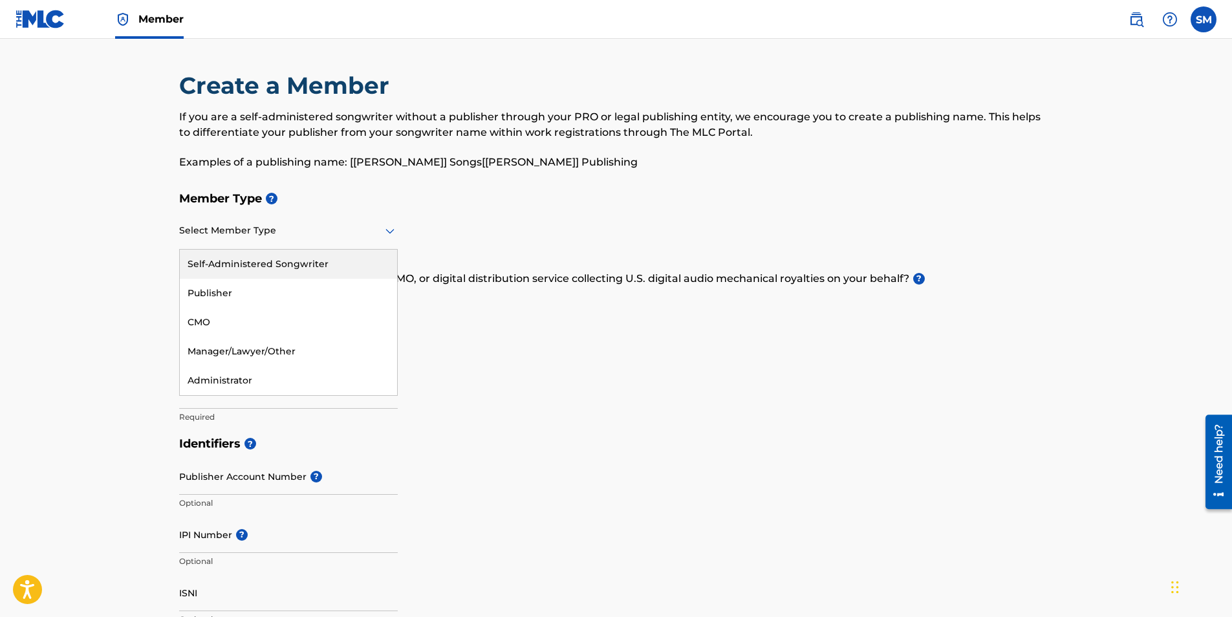
click at [390, 235] on icon at bounding box center [390, 231] width 16 height 16
click at [286, 264] on div "Self-Administered Songwriter" at bounding box center [288, 264] width 217 height 29
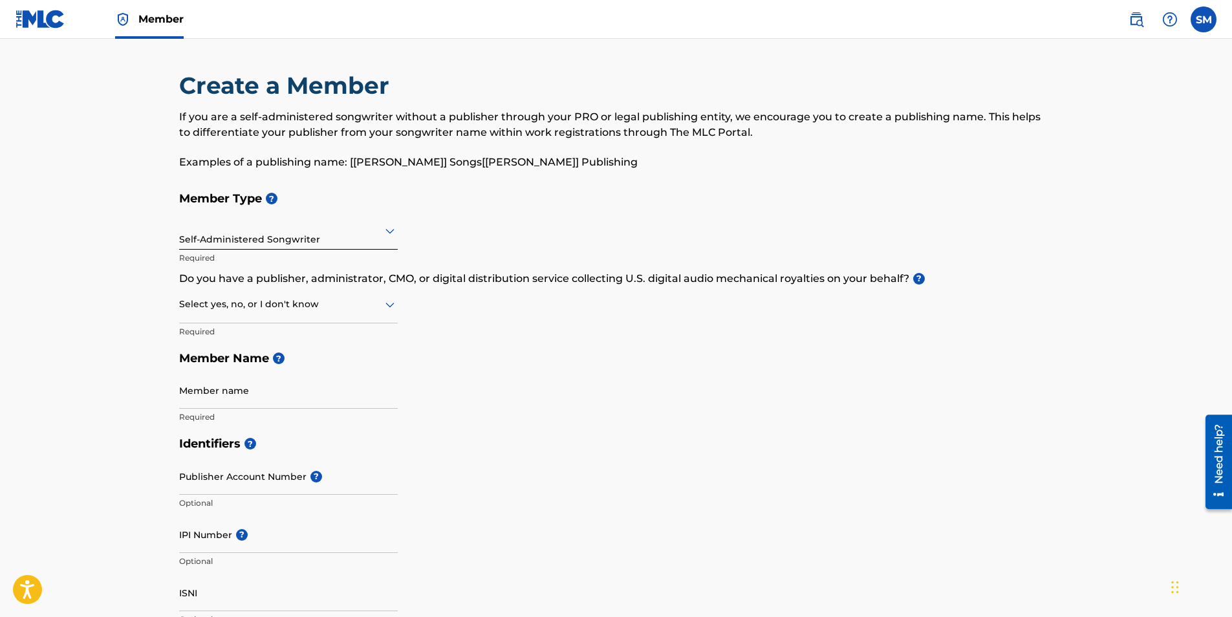
click at [385, 307] on icon at bounding box center [390, 305] width 16 height 16
click at [255, 365] on div "No" at bounding box center [288, 366] width 217 height 29
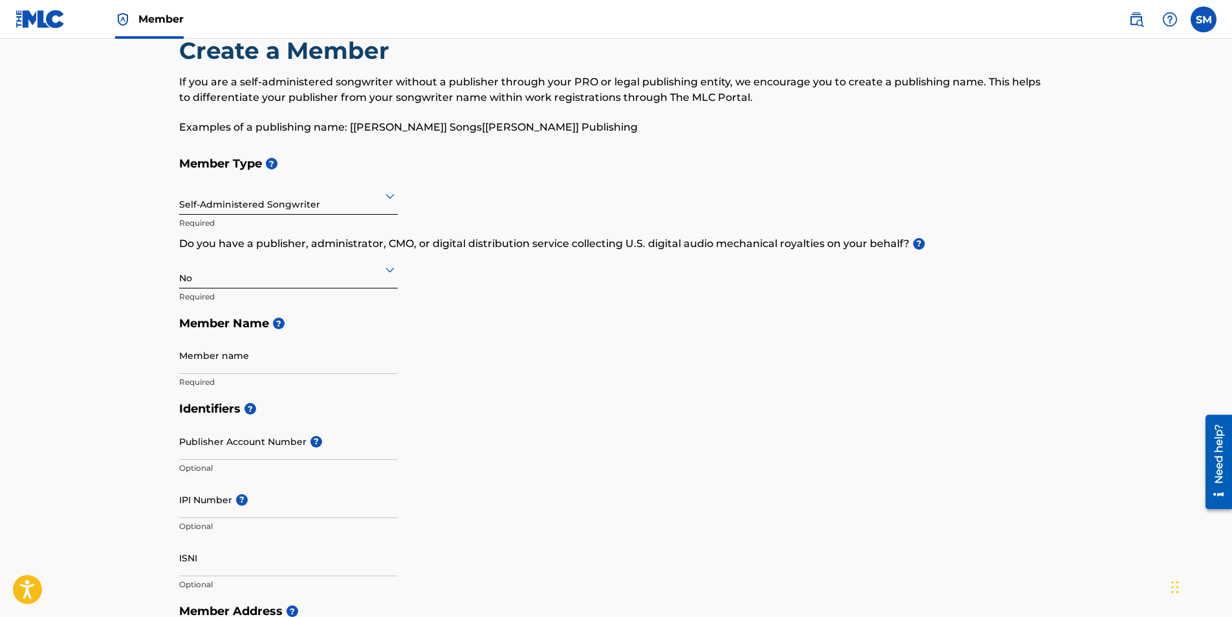
scroll to position [65, 0]
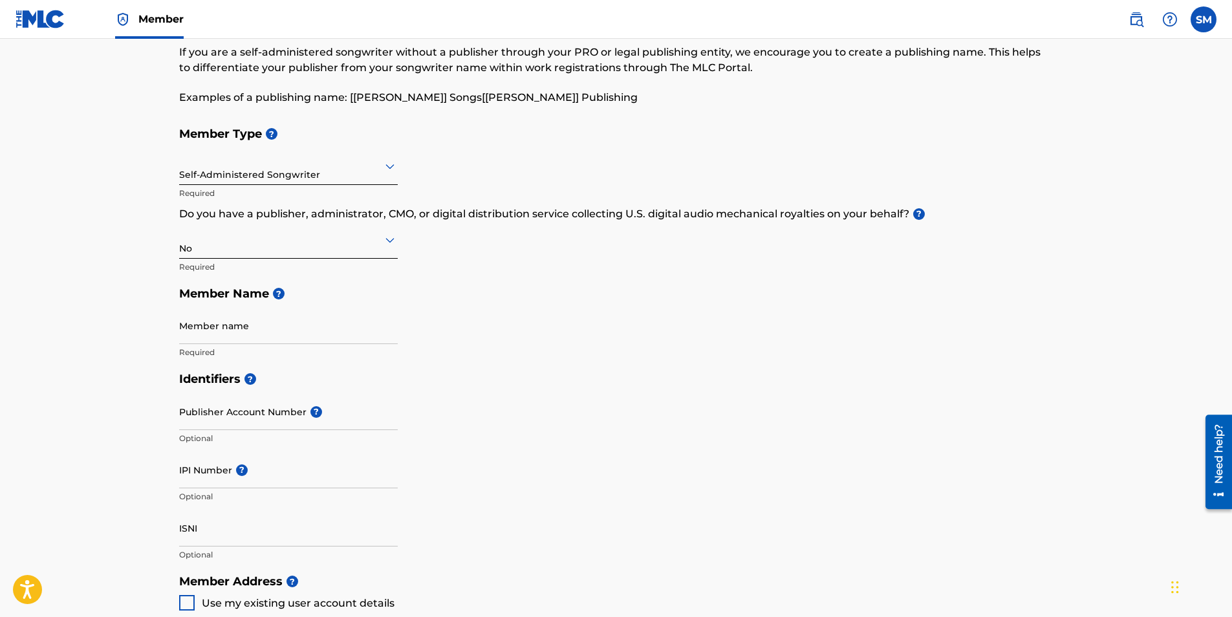
click at [257, 329] on input "Member name" at bounding box center [288, 325] width 219 height 37
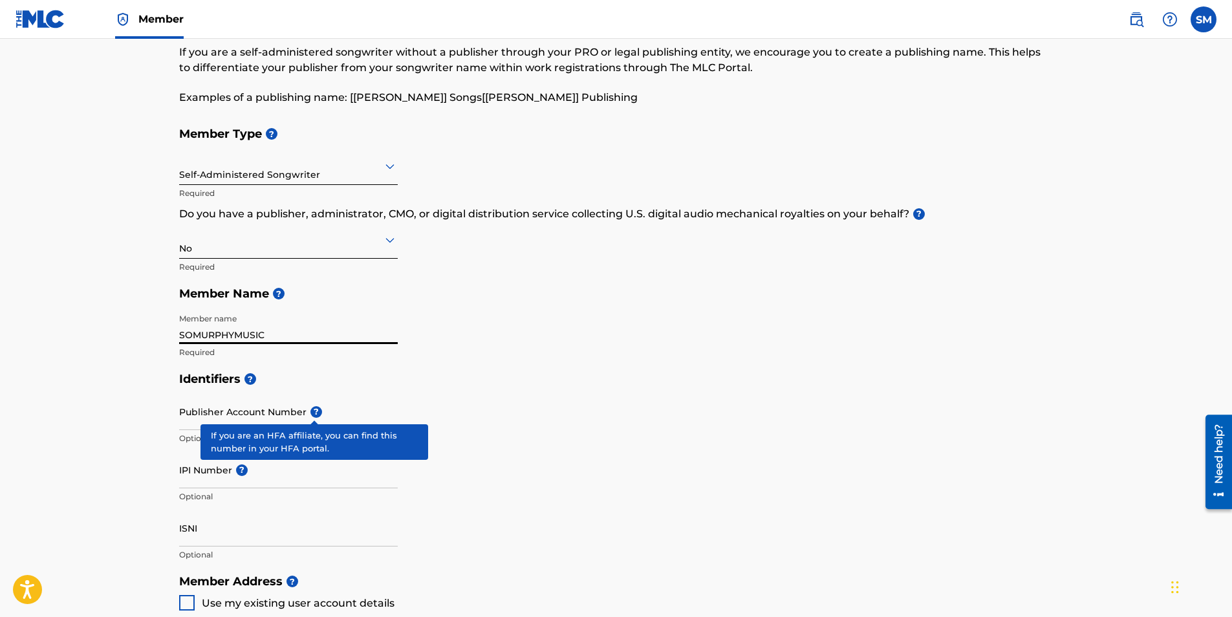
type input "SOMURPHYMUSIC"
click at [310, 413] on span "?" at bounding box center [316, 412] width 12 height 12
click at [310, 413] on input "Publisher Account Number ?" at bounding box center [288, 411] width 219 height 37
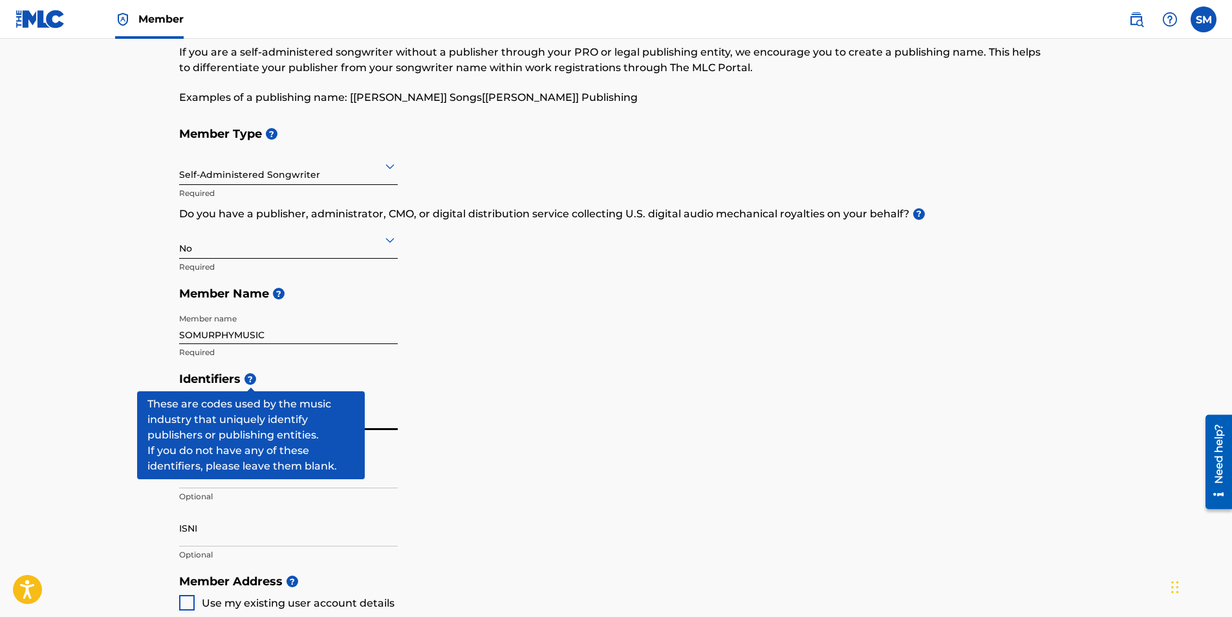
click at [250, 380] on span "?" at bounding box center [250, 379] width 12 height 12
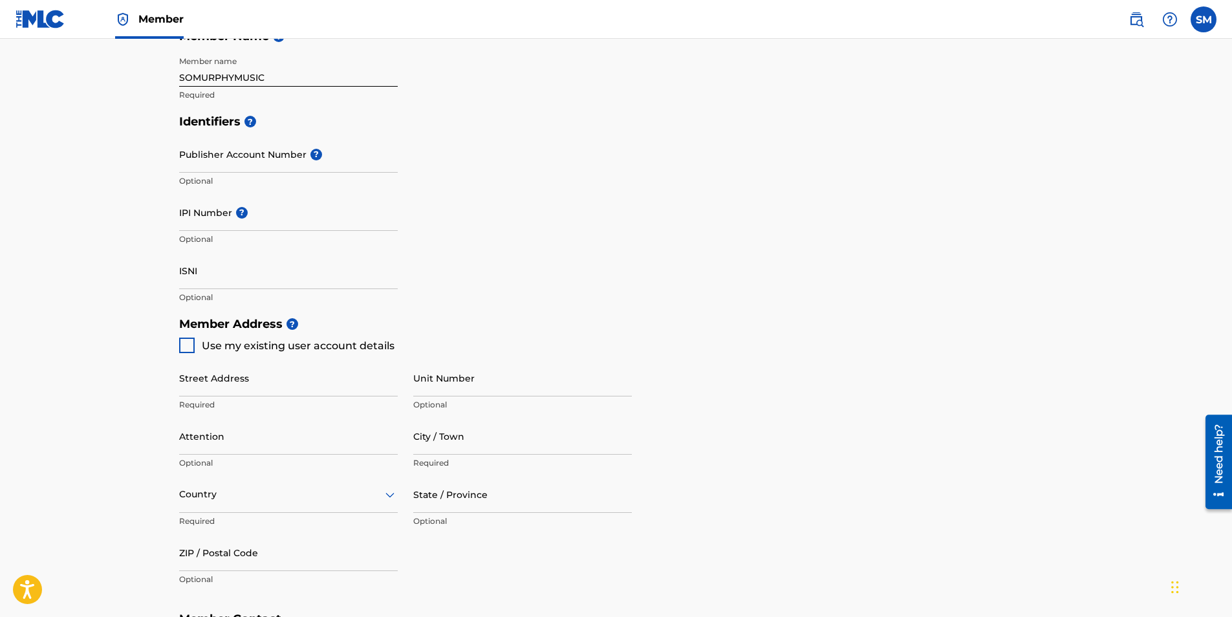
scroll to position [323, 0]
click at [219, 378] on input "Street Address" at bounding box center [288, 376] width 219 height 37
type input "[STREET_ADDRESS]"
type input "CANAL WINCHESTER"
type input "[GEOGRAPHIC_DATA]"
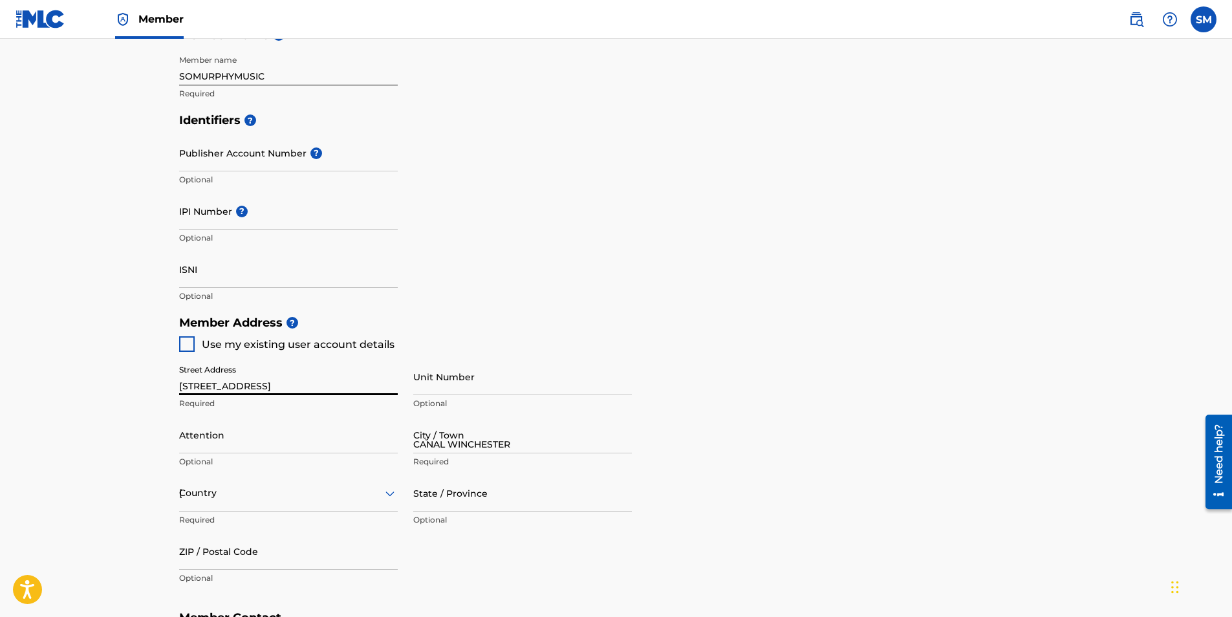
type input "OH"
type input "43110"
type input "1"
type input "614"
type input "3239881"
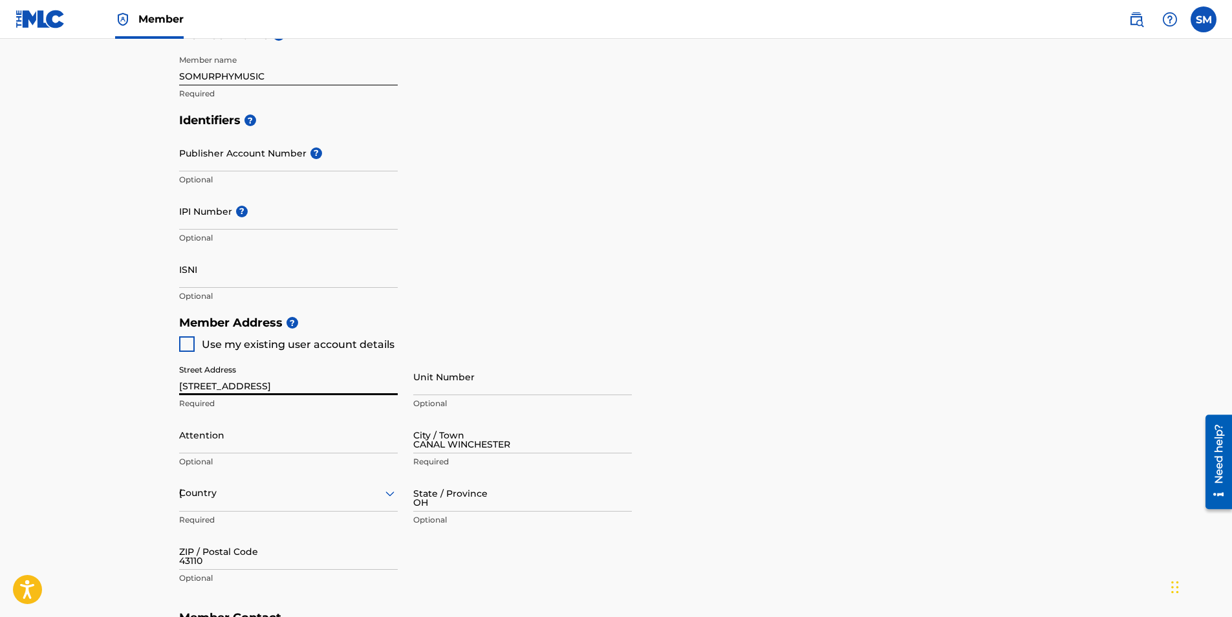
type input "[EMAIL_ADDRESS][DOMAIN_NAME]"
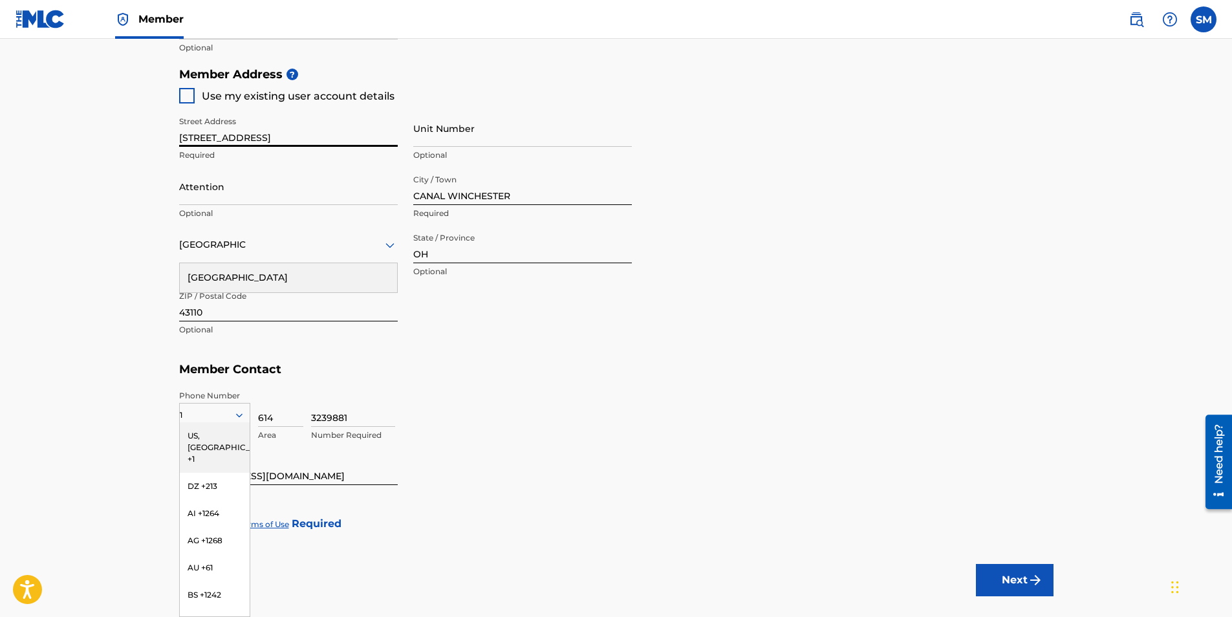
click at [394, 361] on h5 "Member Contact" at bounding box center [616, 370] width 874 height 28
click at [185, 96] on div at bounding box center [187, 96] width 16 height 16
type input "[STREET_ADDRESS]"
type input "[EMAIL_ADDRESS][DOMAIN_NAME]"
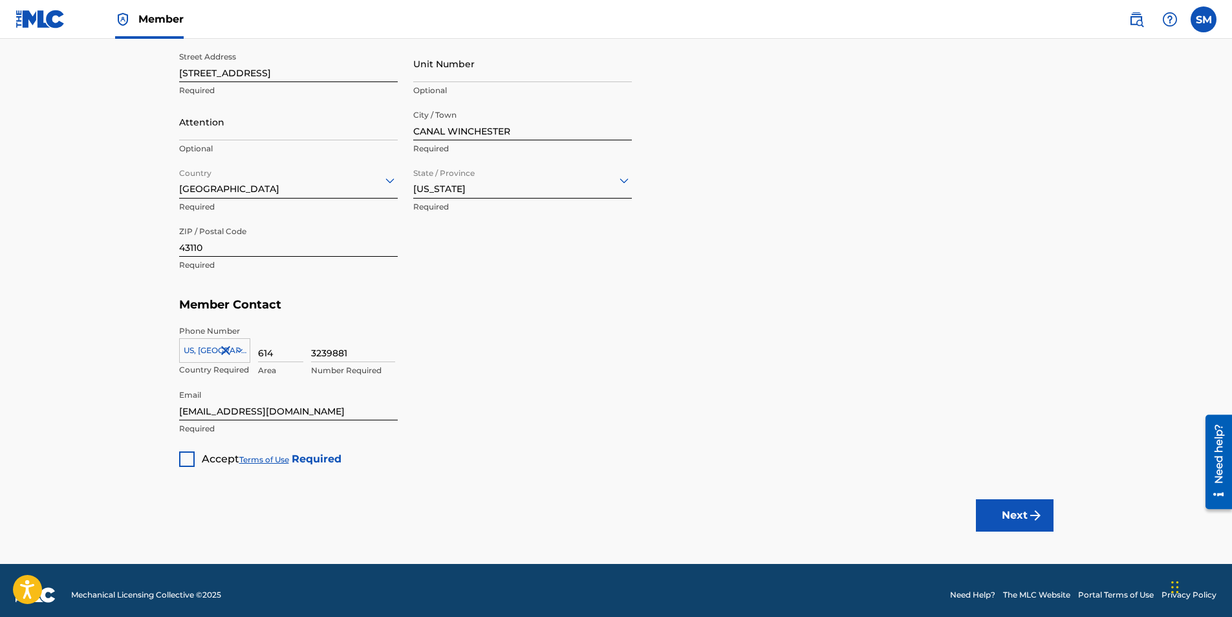
scroll to position [645, 0]
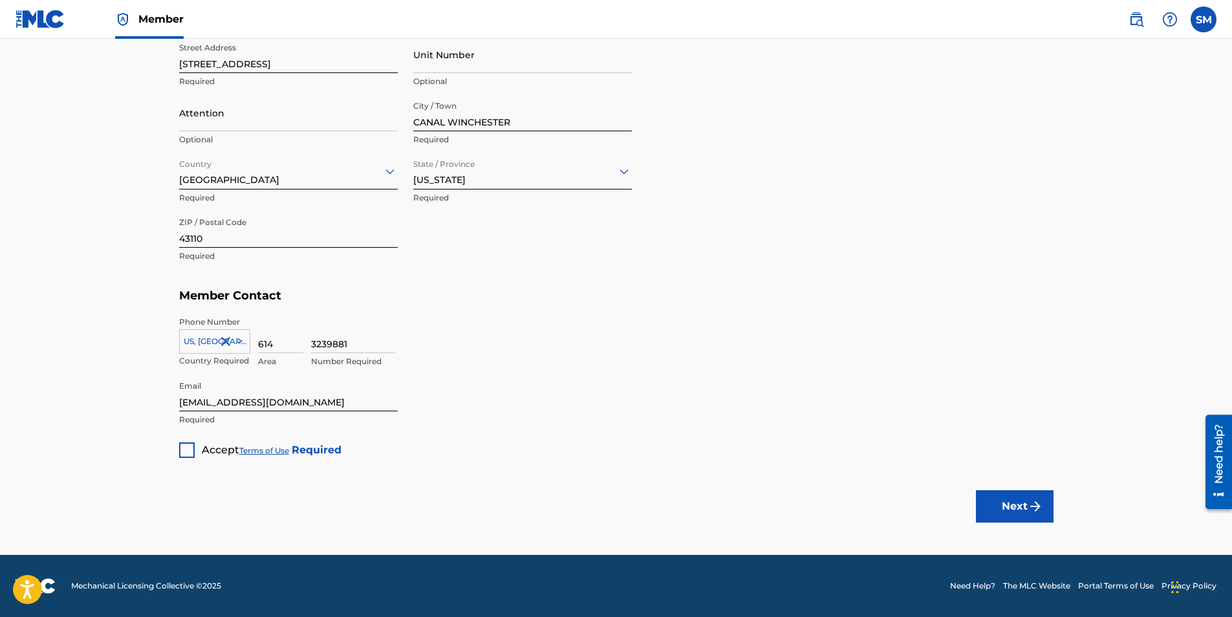
click at [188, 450] on div at bounding box center [187, 450] width 16 height 16
click at [1017, 507] on button "Next" at bounding box center [1015, 506] width 78 height 32
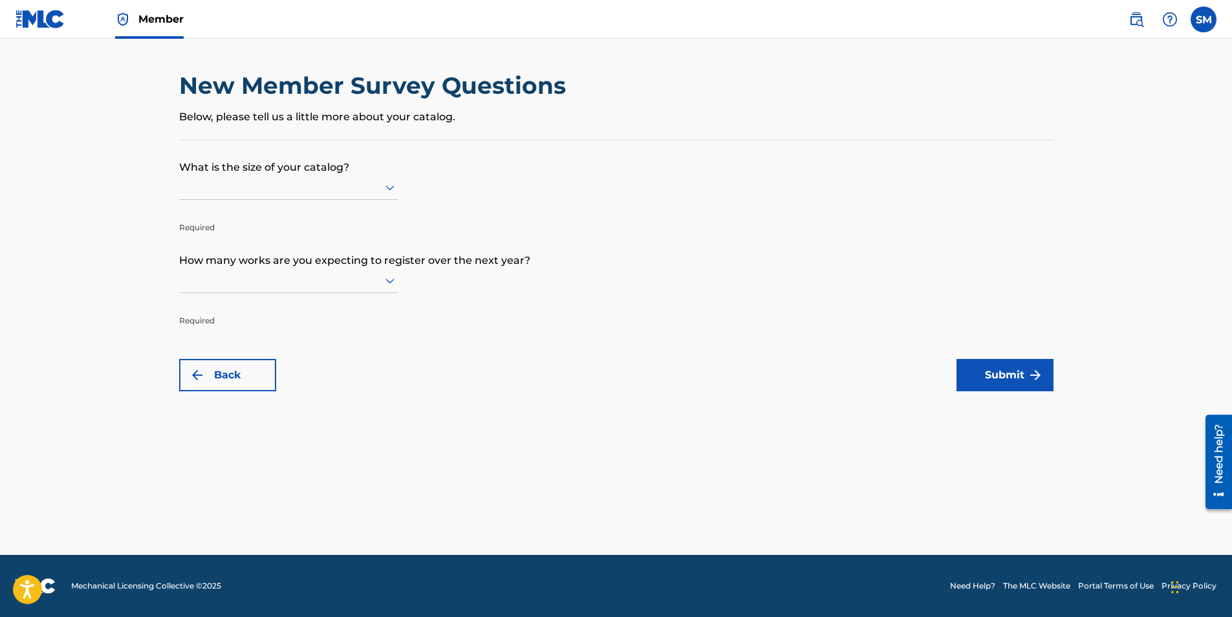
click at [387, 189] on icon at bounding box center [390, 188] width 16 height 16
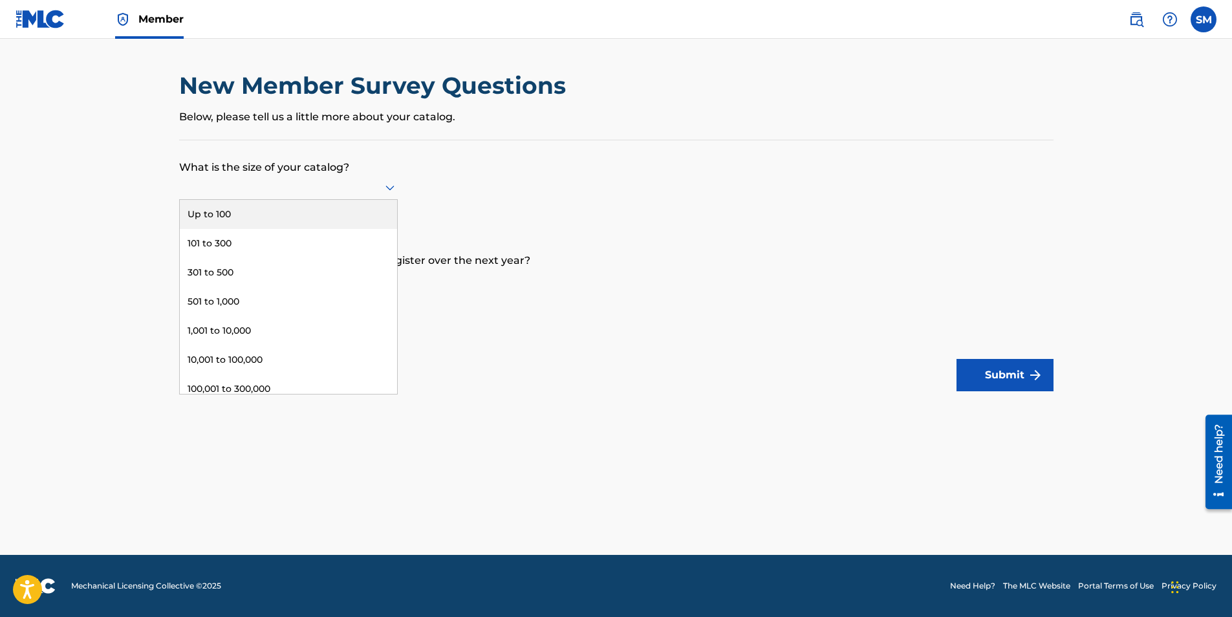
click at [287, 213] on div "Up to 100" at bounding box center [288, 214] width 217 height 29
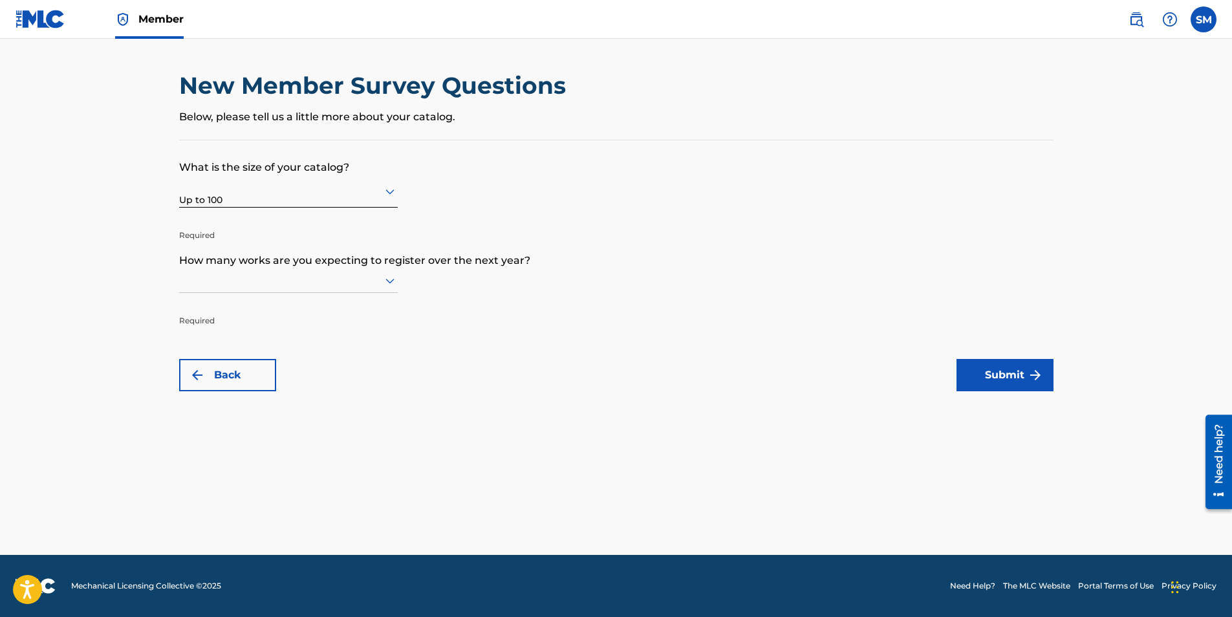
click at [385, 275] on icon at bounding box center [390, 281] width 16 height 16
click at [243, 304] on div "Up to 100" at bounding box center [288, 307] width 217 height 29
click at [995, 369] on button "Submit" at bounding box center [1004, 375] width 97 height 32
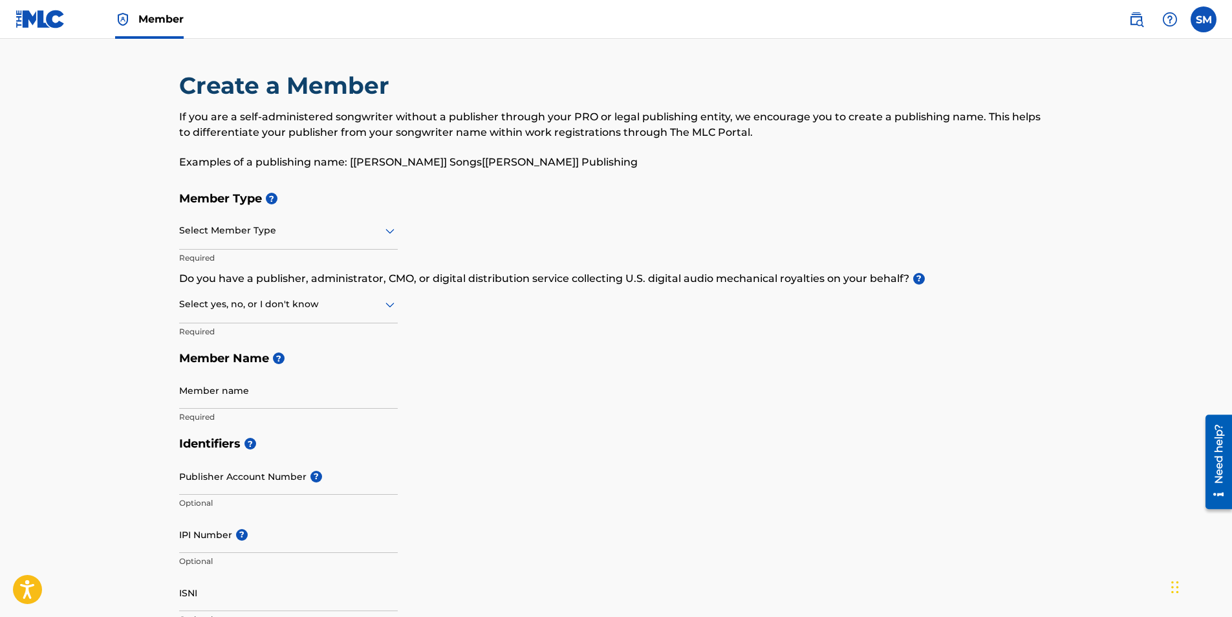
click at [1196, 22] on label at bounding box center [1204, 19] width 26 height 26
click at [1204, 19] on input "SM [PERSON_NAME] [EMAIL_ADDRESS][DOMAIN_NAME] Notification Preferences Profile …" at bounding box center [1204, 19] width 0 height 0
click at [1091, 160] on div "Notification Preferences Profile Log out" at bounding box center [1135, 161] width 160 height 87
click at [1204, 19] on input "SM [PERSON_NAME] [EMAIL_ADDRESS][DOMAIN_NAME] Notification Preferences Profile …" at bounding box center [1204, 19] width 0 height 0
click at [1083, 160] on link "Profile" at bounding box center [1076, 161] width 26 height 12
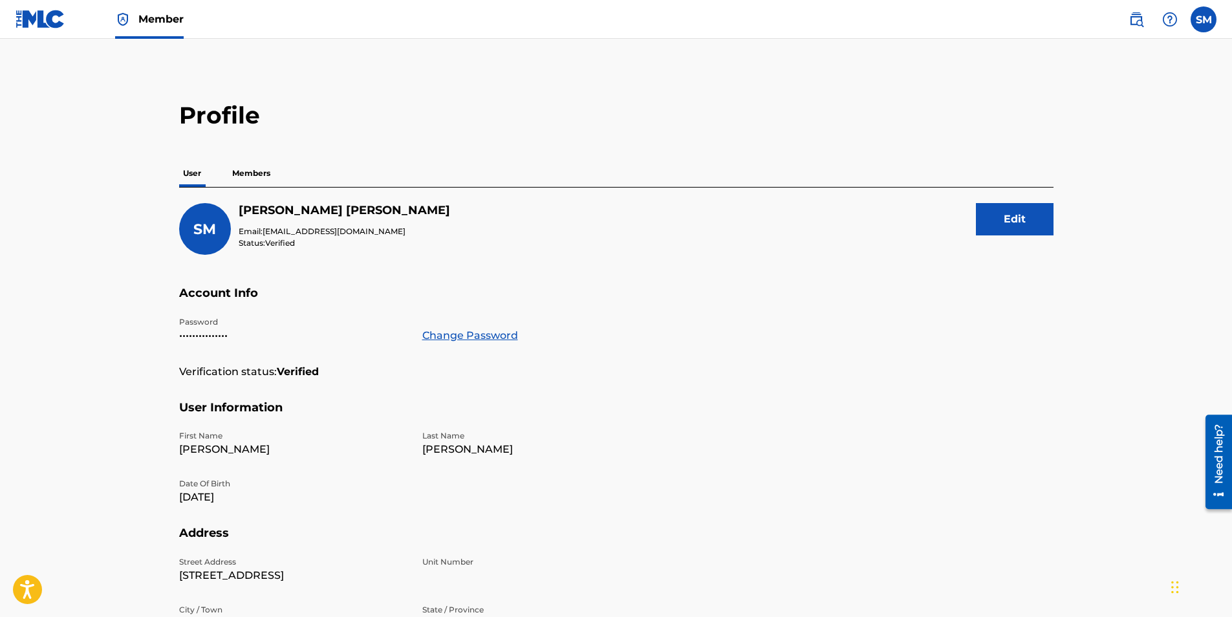
click at [267, 178] on p "Members" at bounding box center [251, 173] width 46 height 27
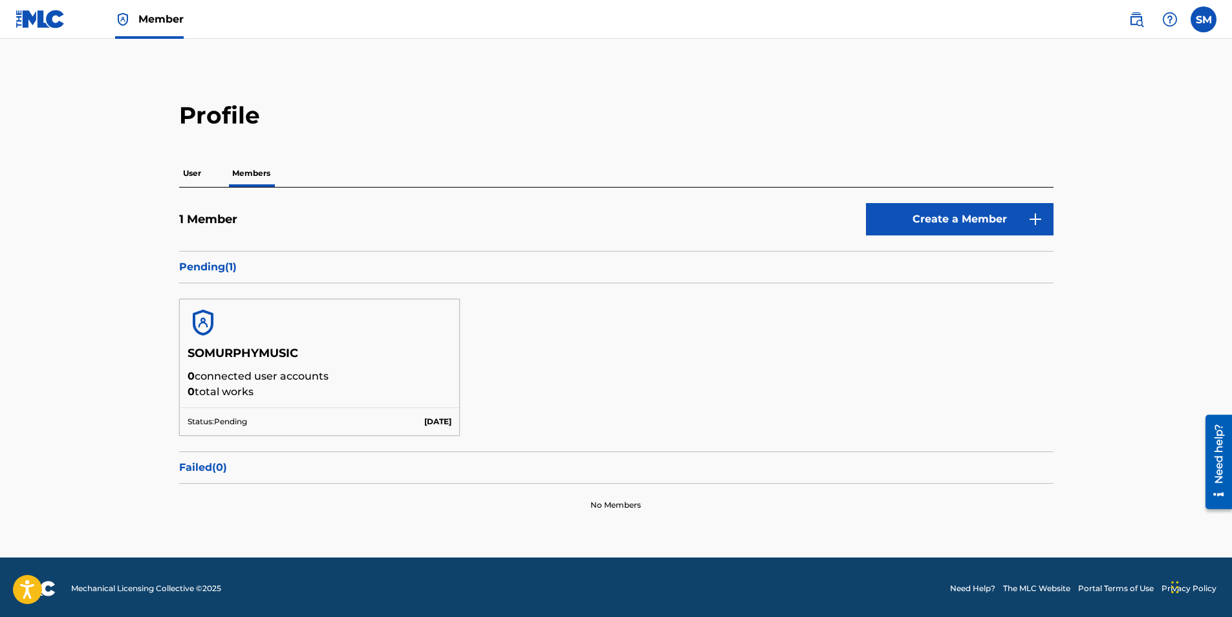
click at [585, 327] on div "SOMURPHYMUSIC 0 connected user accounts 0 total works Status: Pending [DATE]" at bounding box center [616, 367] width 874 height 168
click at [565, 382] on div "SOMURPHYMUSIC 0 connected user accounts 0 total works Status: Pending [DATE]" at bounding box center [616, 367] width 874 height 168
click at [194, 169] on p "User" at bounding box center [192, 173] width 26 height 27
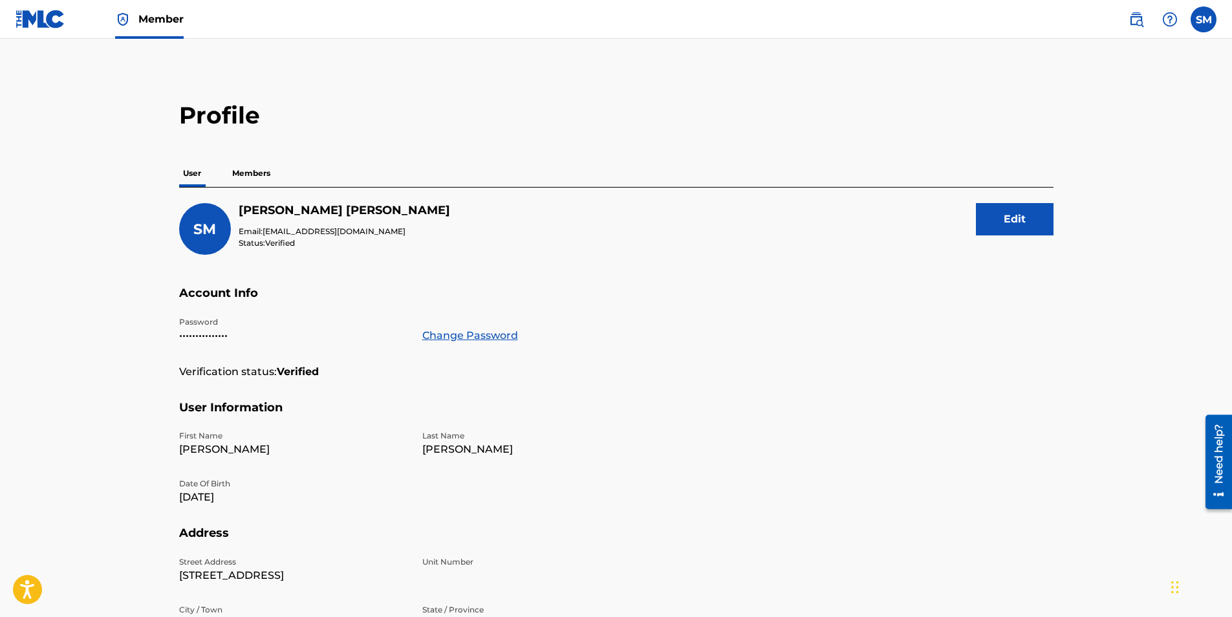
click at [245, 167] on p "Members" at bounding box center [251, 173] width 46 height 27
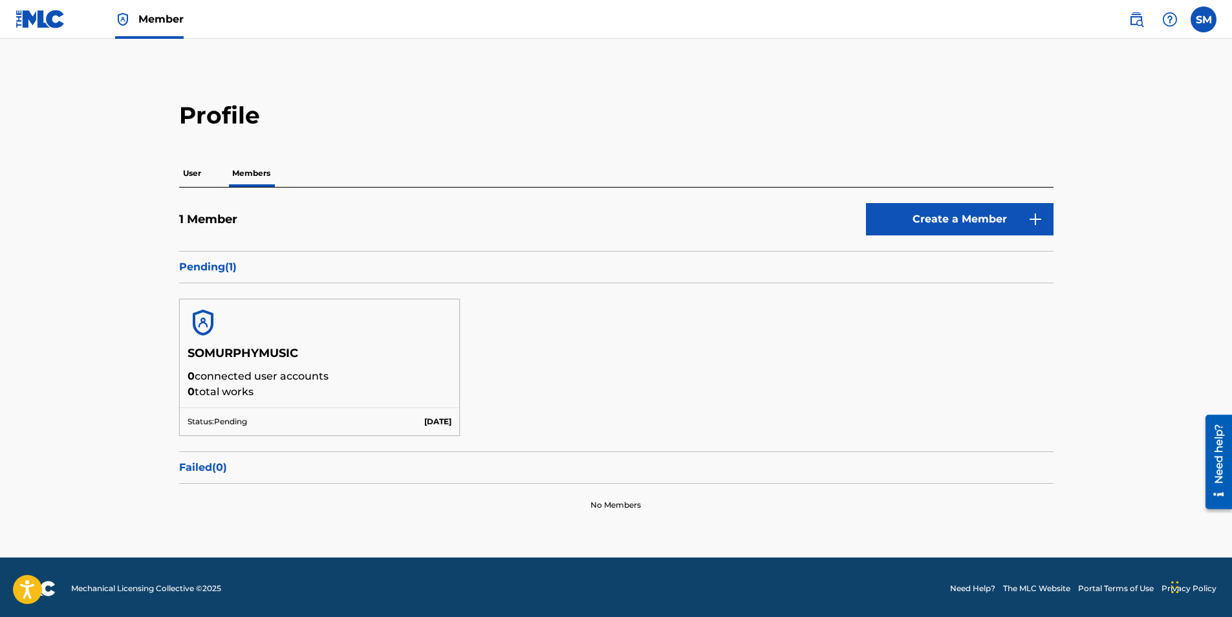
click at [1198, 18] on label at bounding box center [1204, 19] width 26 height 26
click at [1204, 19] on input "SM [PERSON_NAME] [EMAIL_ADDRESS][DOMAIN_NAME] Notification Preferences Profile …" at bounding box center [1204, 19] width 0 height 0
click at [1079, 157] on link "Profile" at bounding box center [1076, 161] width 26 height 12
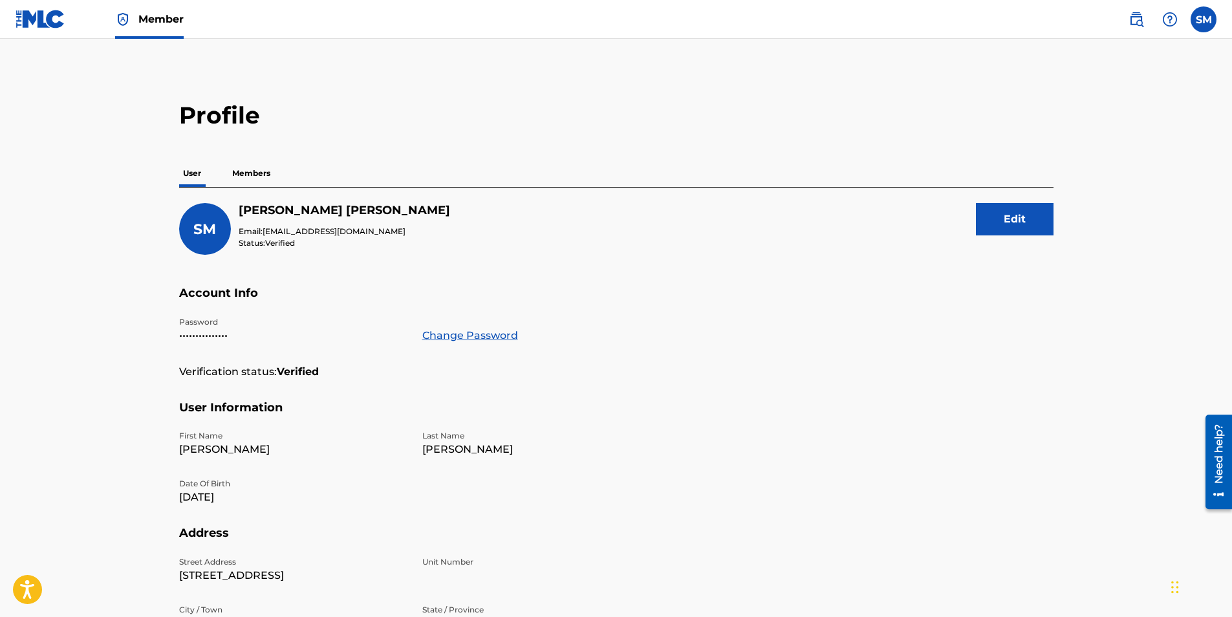
click at [238, 166] on p "Members" at bounding box center [251, 173] width 46 height 27
